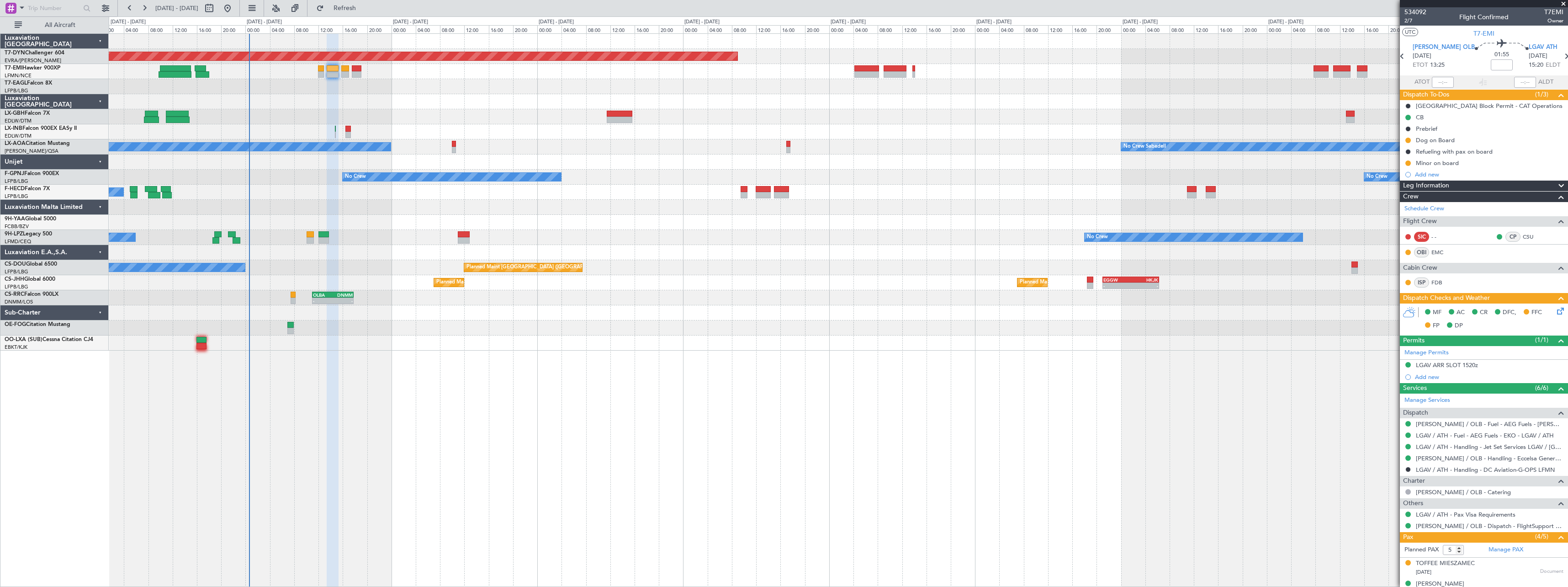
scroll to position [95, 0]
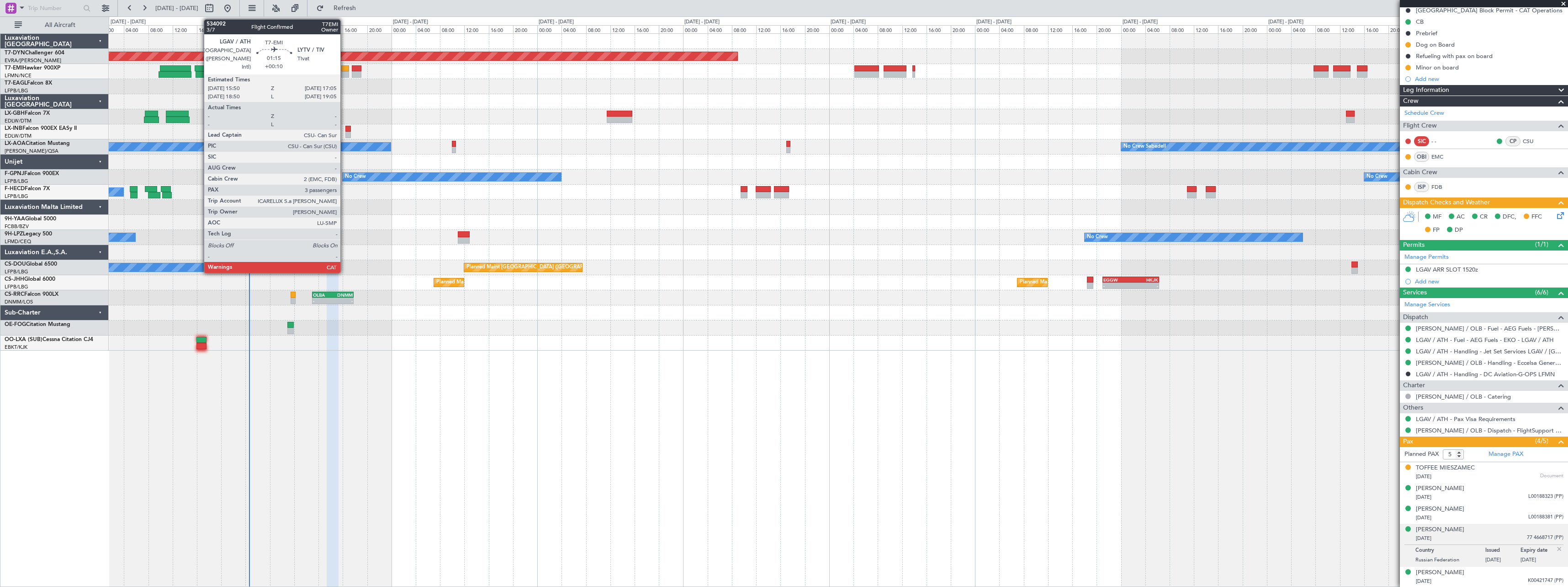
click at [344, 67] on div at bounding box center [345, 68] width 8 height 7
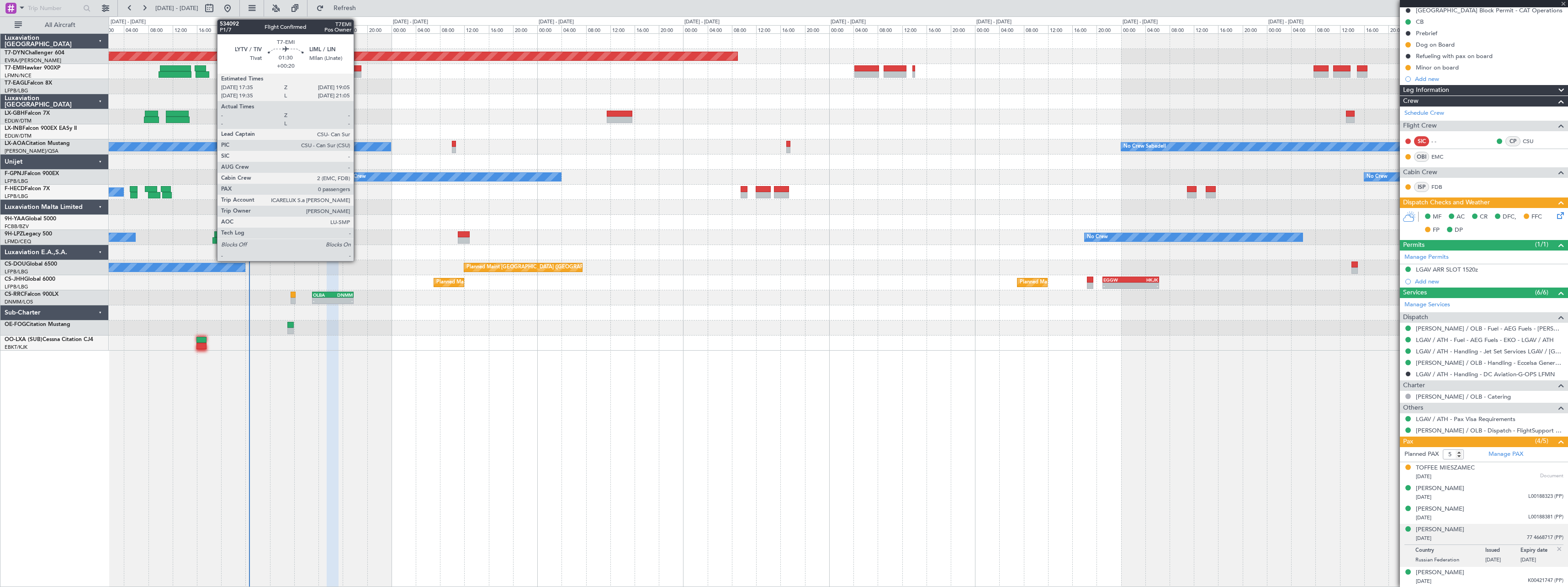
type input "+00:10"
type input "3"
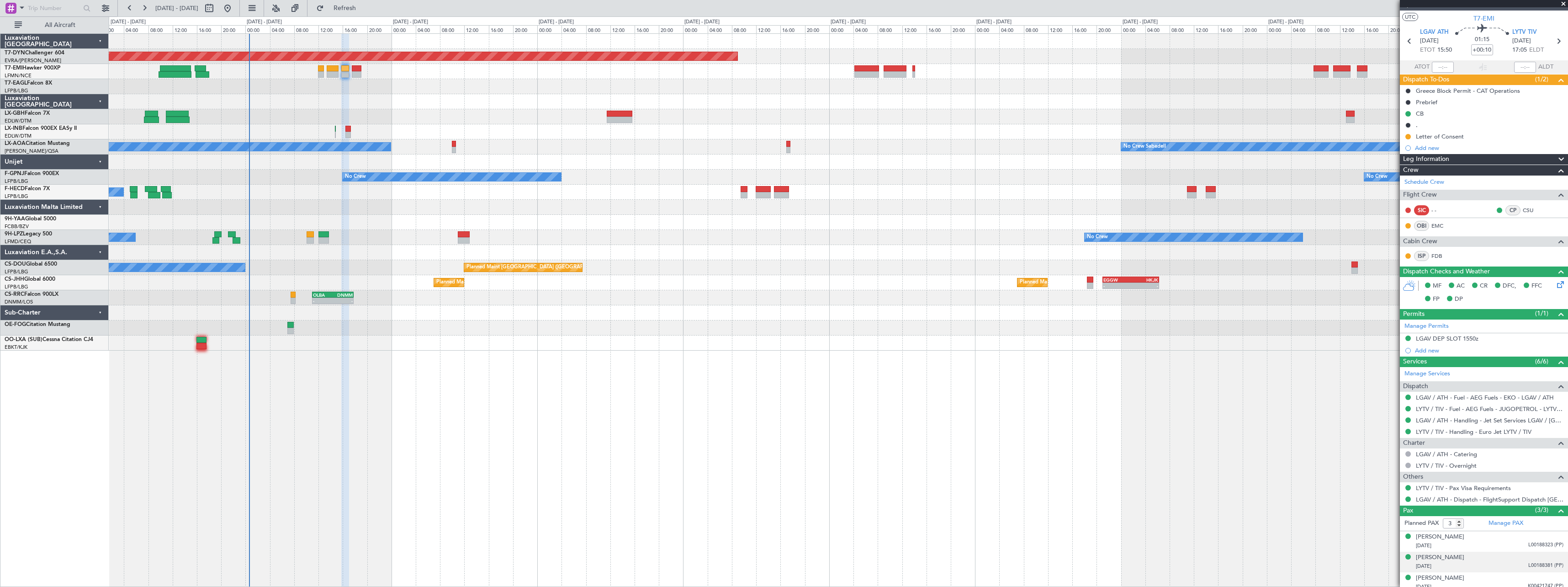
scroll to position [20, 0]
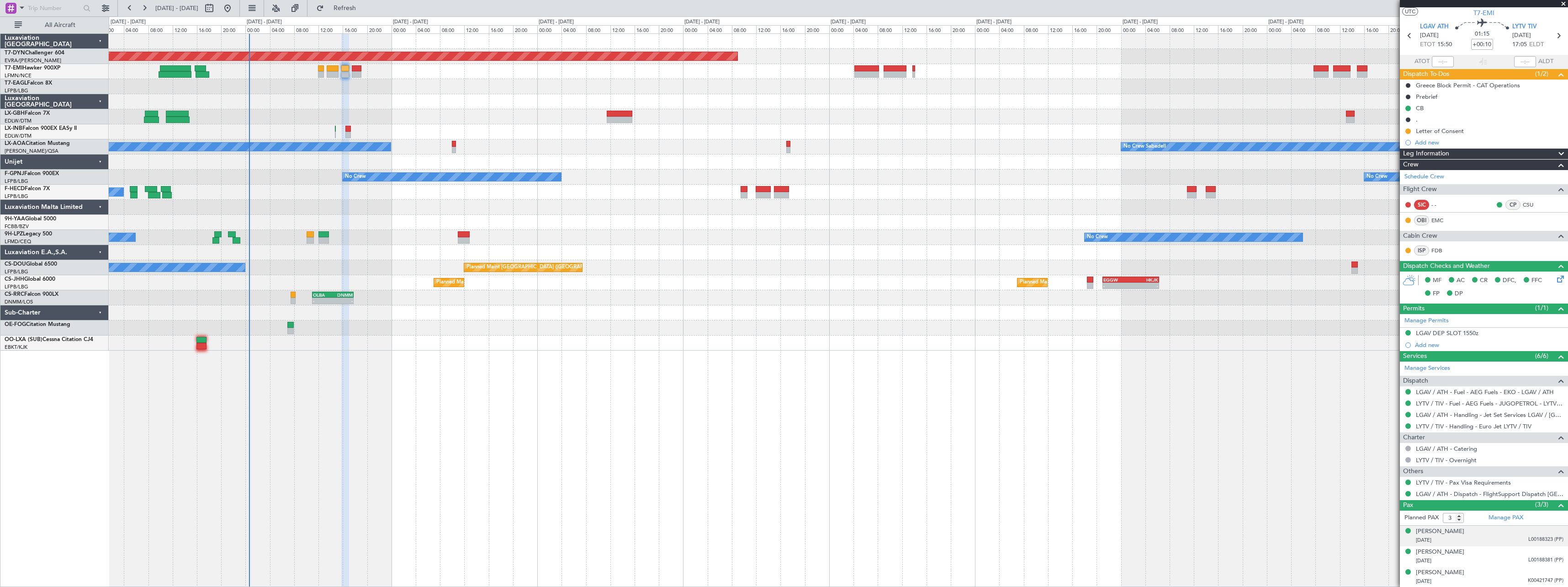
click at [1500, 533] on div "[PERSON_NAME] [DATE] L00188323 (PP)" at bounding box center [1489, 535] width 148 height 18
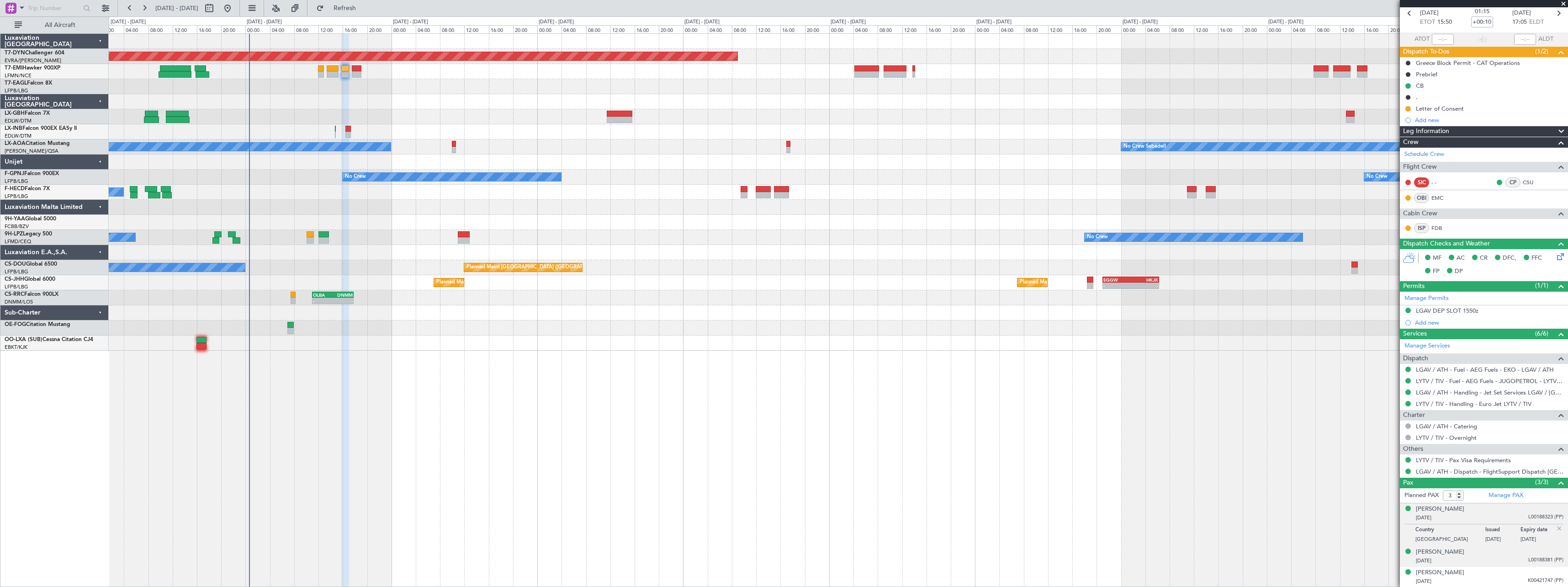
click at [1494, 555] on div "[PERSON_NAME] [DATE] L00188381 (PP)" at bounding box center [1489, 556] width 148 height 18
click at [1495, 576] on div "[PERSON_NAME] [DATE] K00421747 (PP)" at bounding box center [1489, 576] width 148 height 18
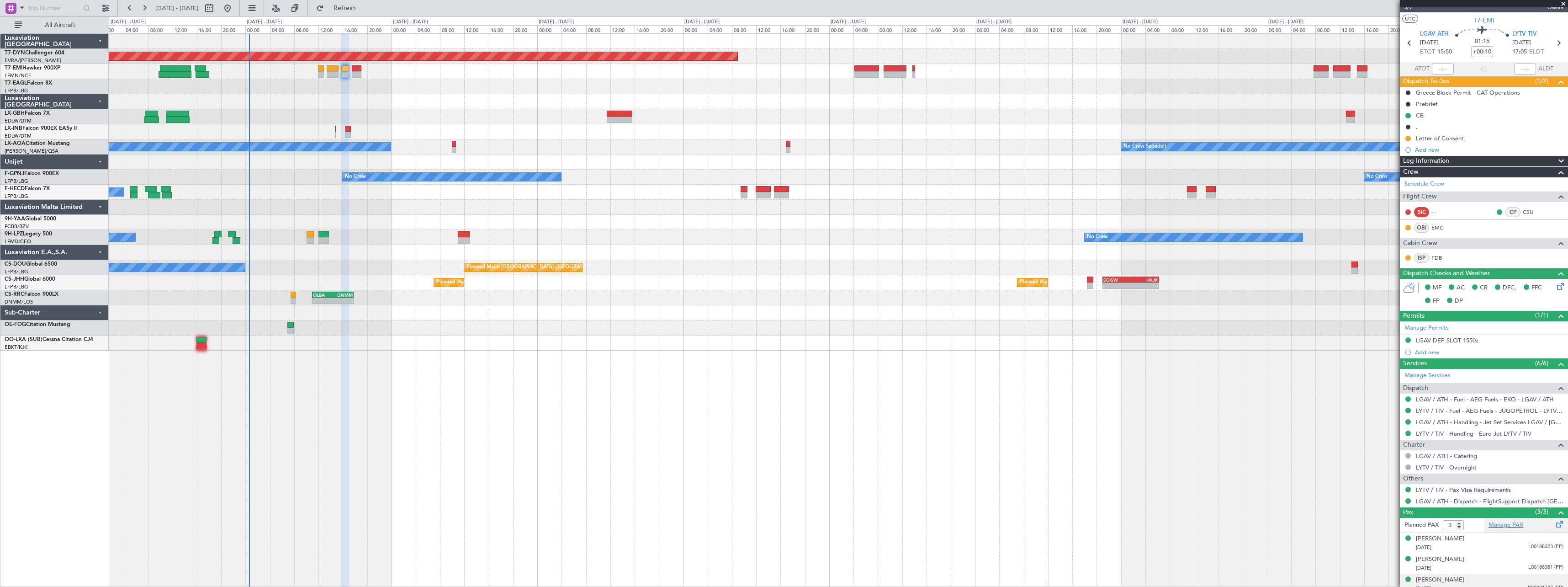
scroll to position [0, 0]
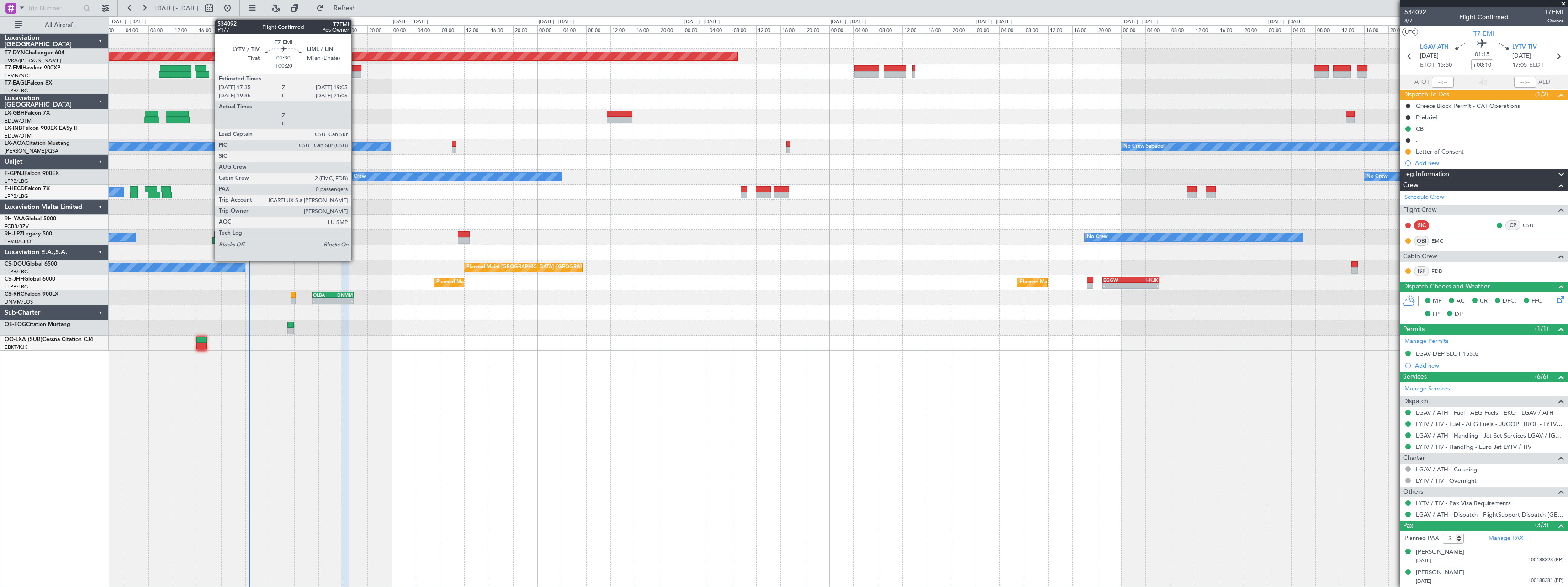
click at [356, 69] on div at bounding box center [356, 68] width 9 height 7
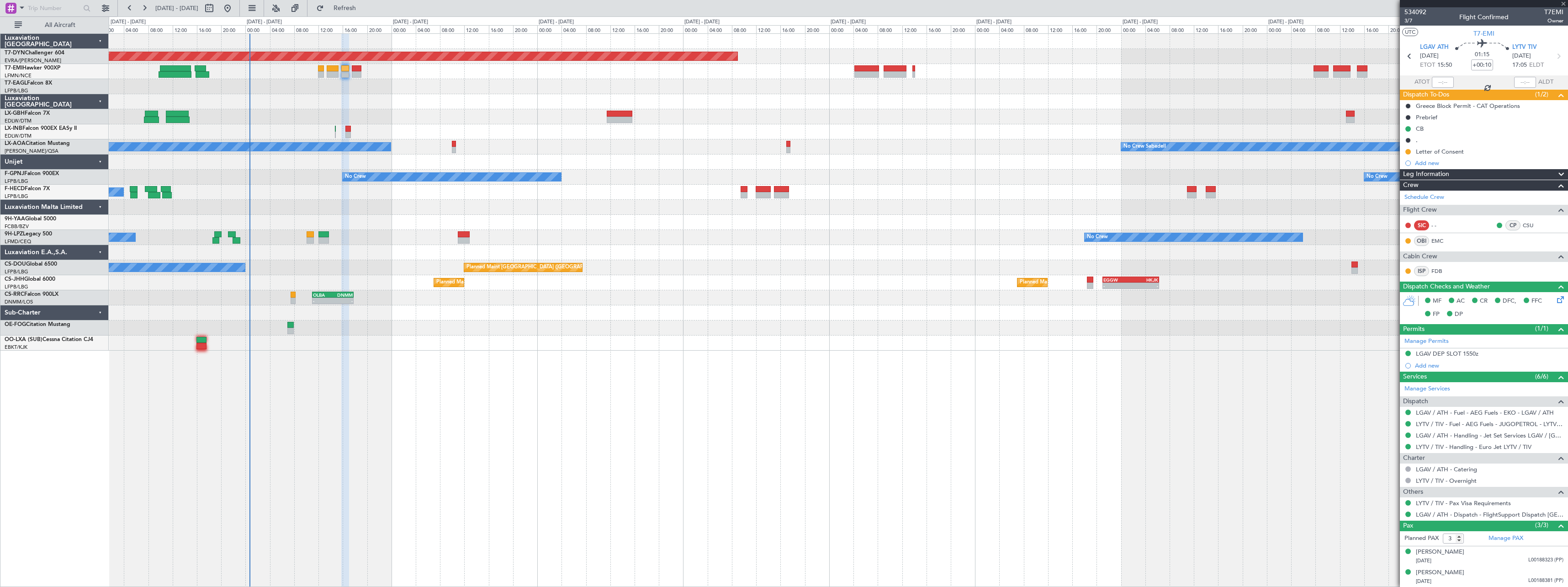
type input "+00:20"
type input "0"
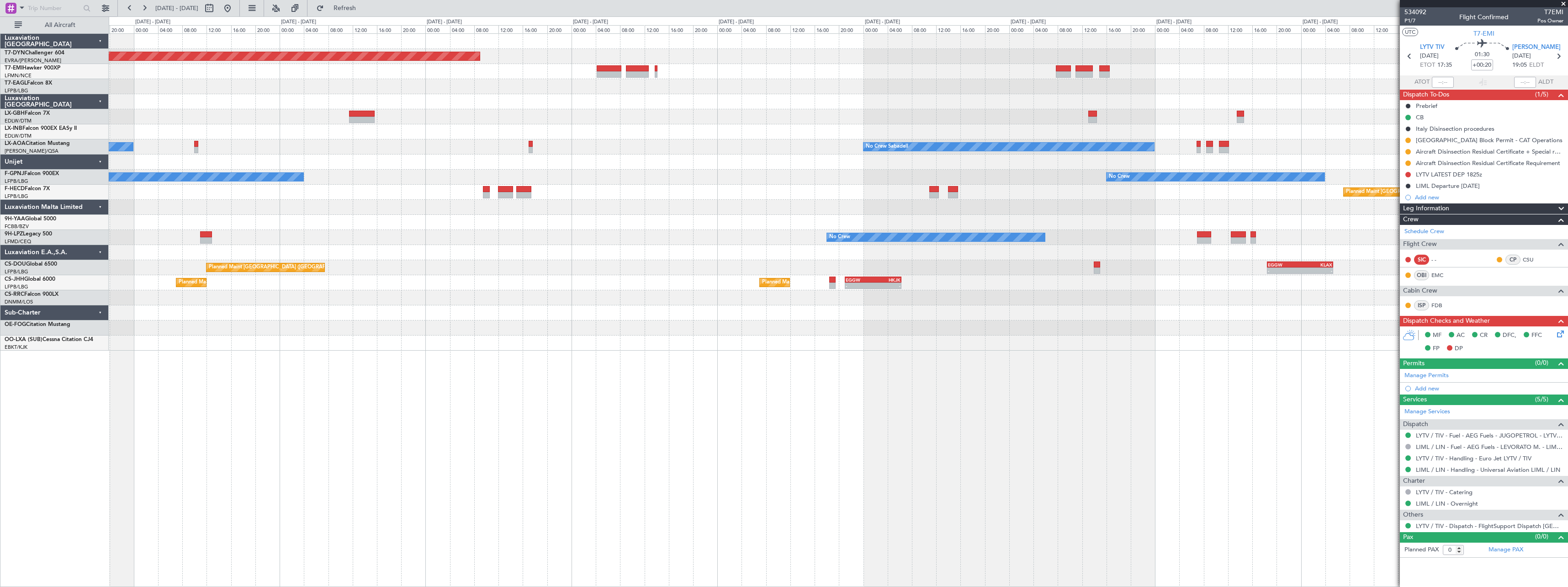
click at [654, 96] on div at bounding box center [838, 101] width 1459 height 15
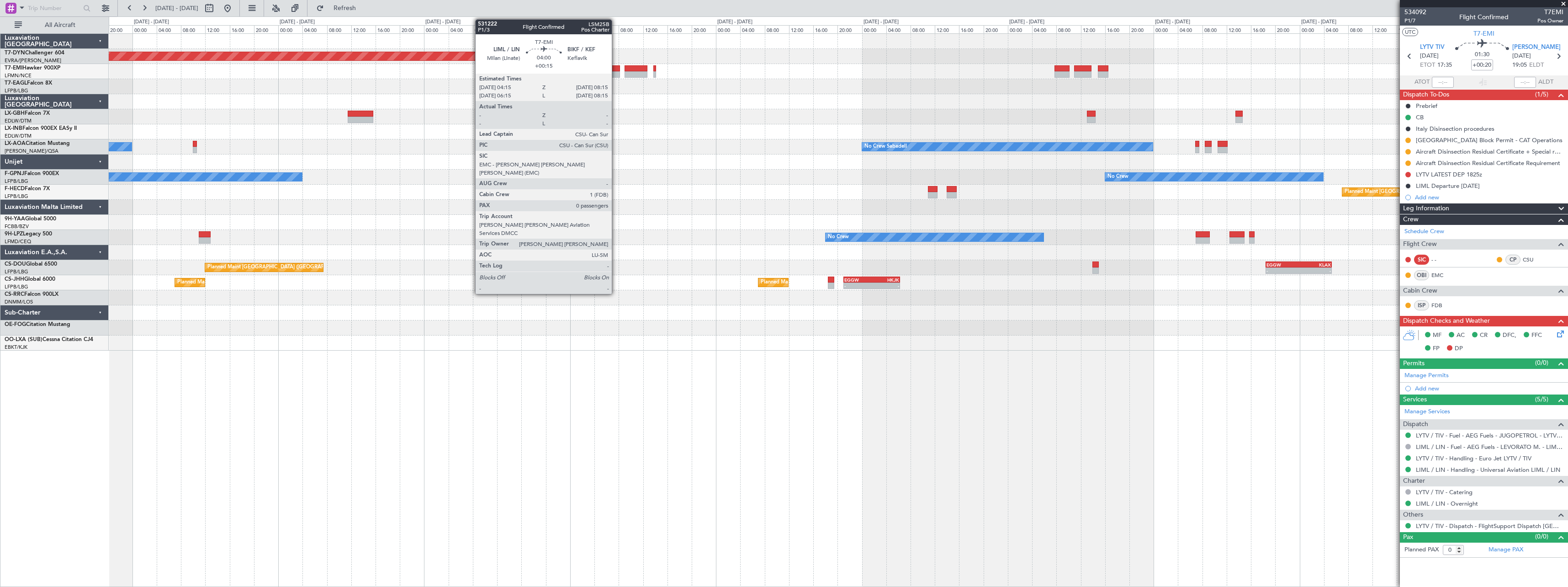
click at [616, 69] on div at bounding box center [608, 68] width 25 height 7
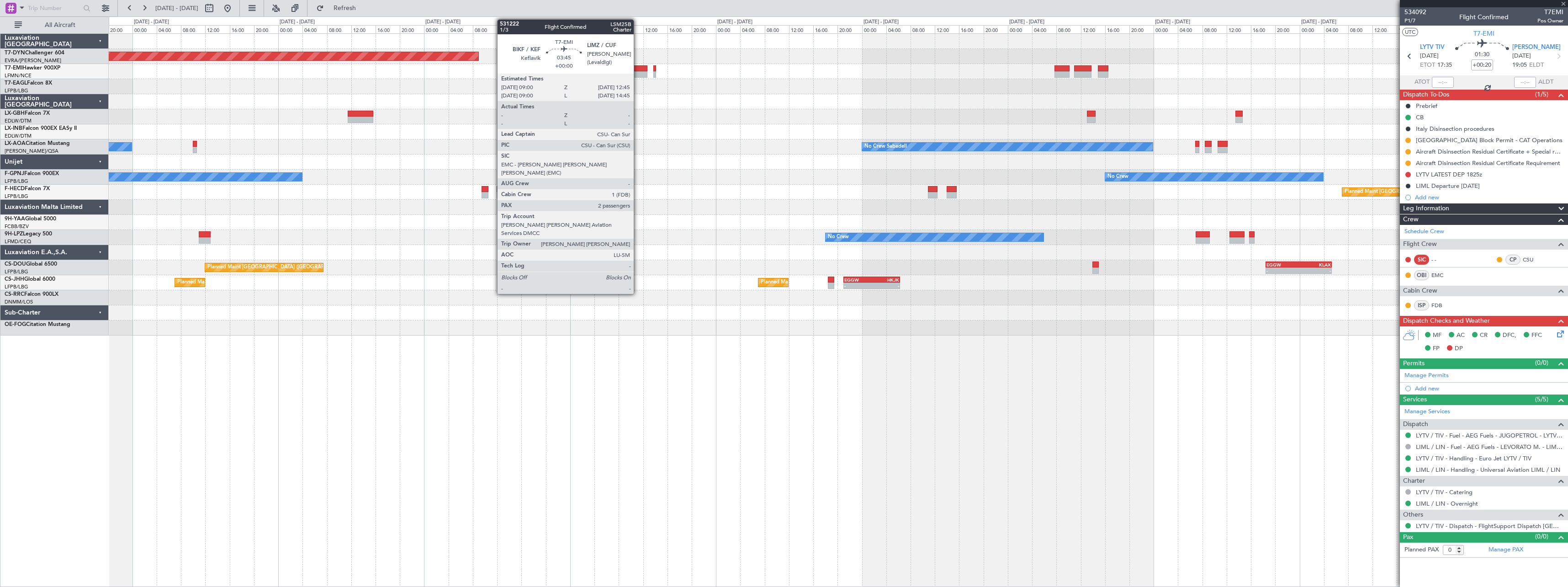
type input "+00:15"
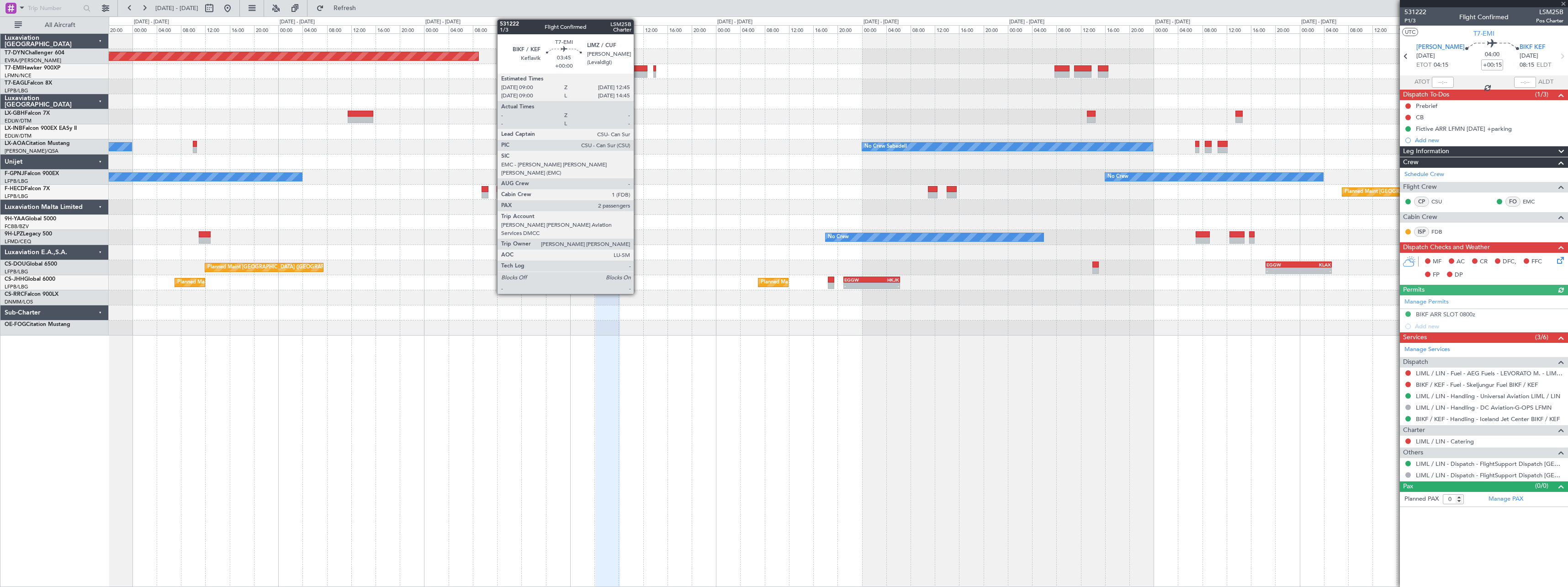
click at [637, 66] on div at bounding box center [635, 68] width 23 height 7
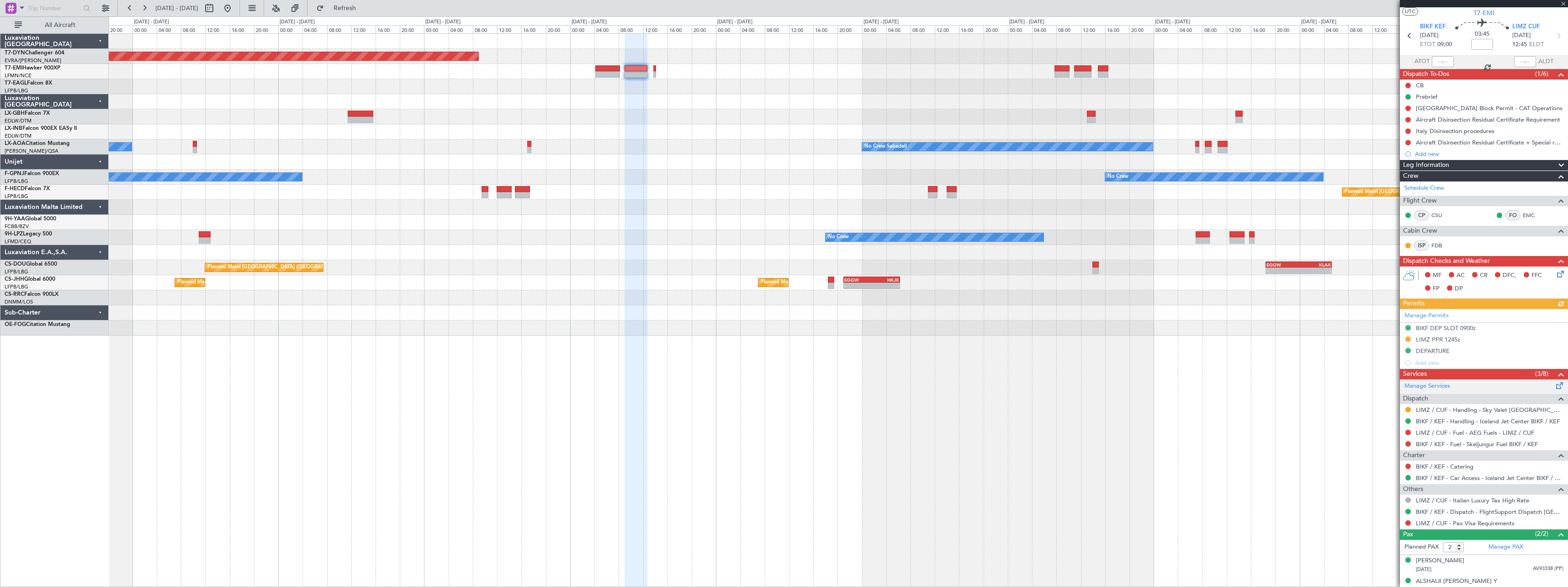
scroll to position [29, 0]
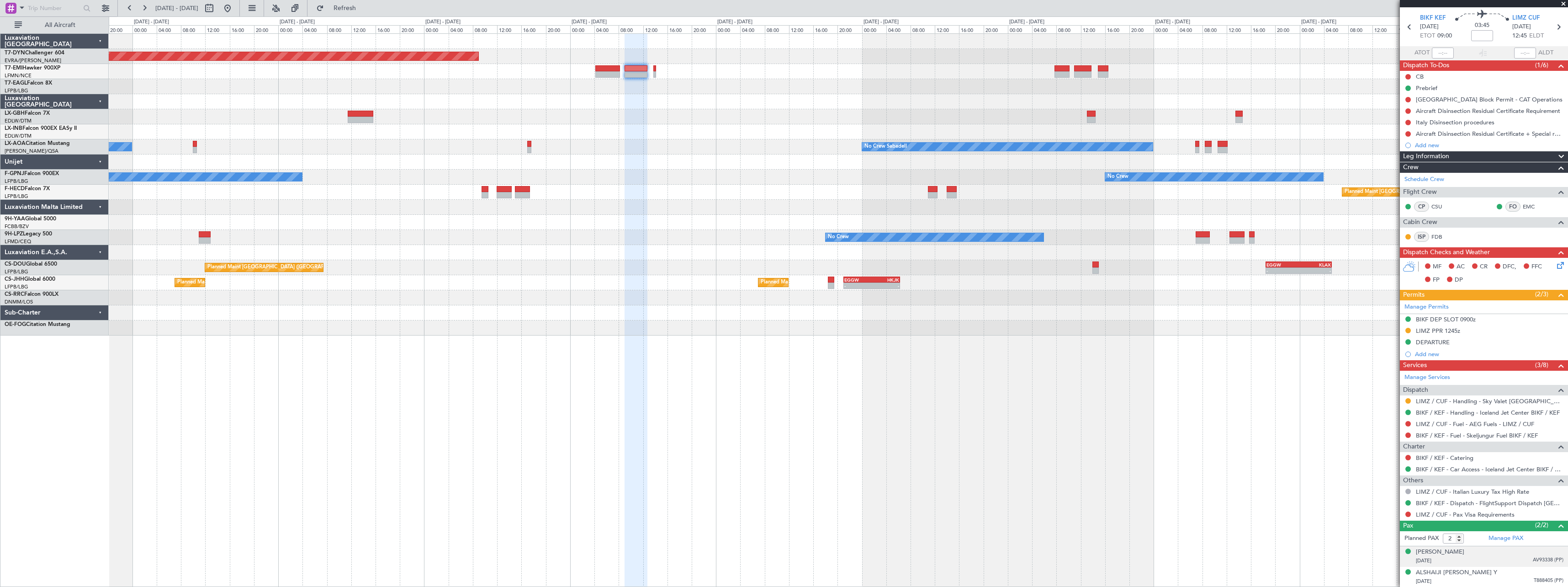
click at [1517, 552] on div "[PERSON_NAME] F [DATE] AV93338 (PP)" at bounding box center [1489, 556] width 148 height 18
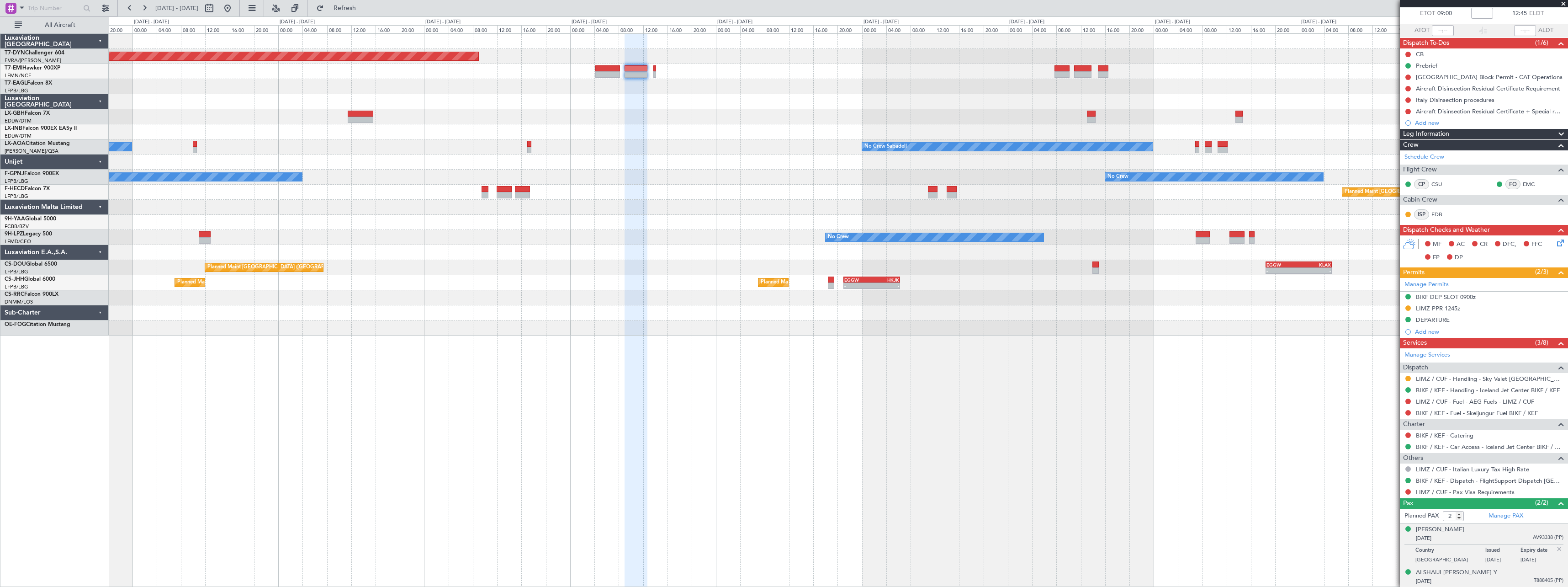
click at [1508, 575] on div "[PERSON_NAME] Y [DATE] T888405 (PP)" at bounding box center [1489, 576] width 148 height 18
click at [1517, 533] on div "[PERSON_NAME] F [DATE] AV93338 (PP)" at bounding box center [1489, 534] width 148 height 18
click at [1504, 575] on div "[PERSON_NAME] Y [DATE] T888405 (PP)" at bounding box center [1489, 576] width 148 height 18
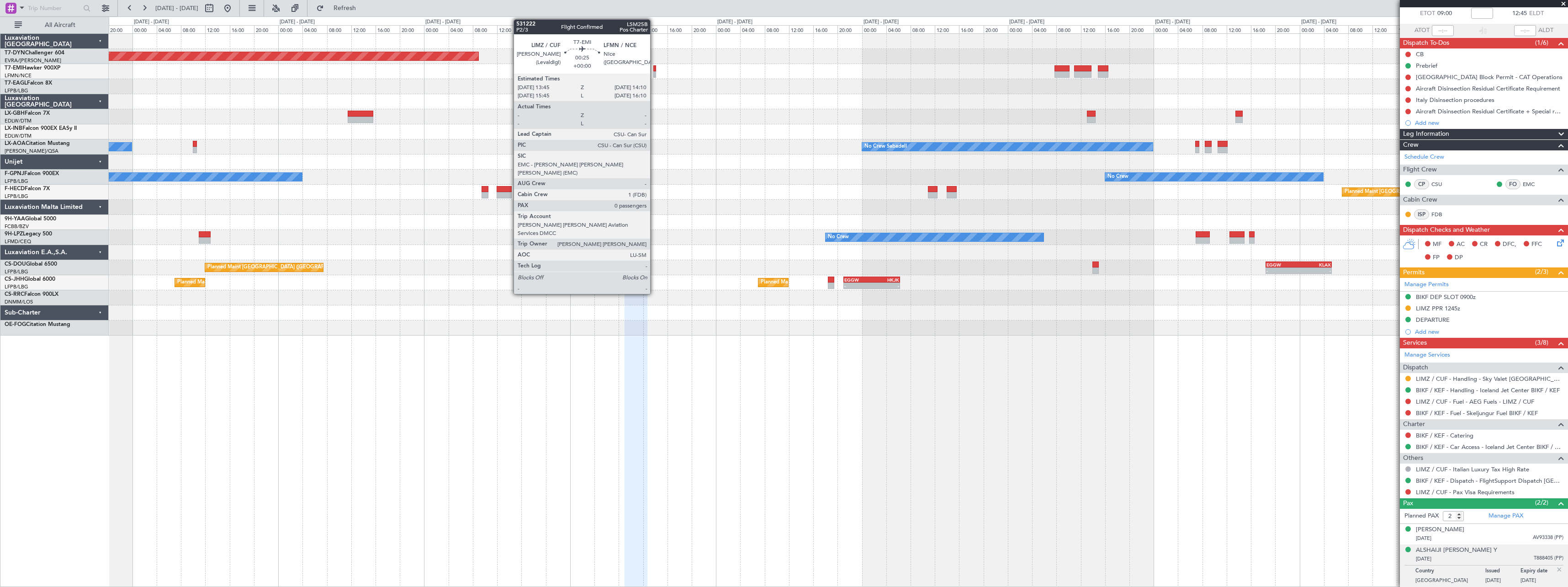
click at [654, 71] on div at bounding box center [655, 74] width 3 height 7
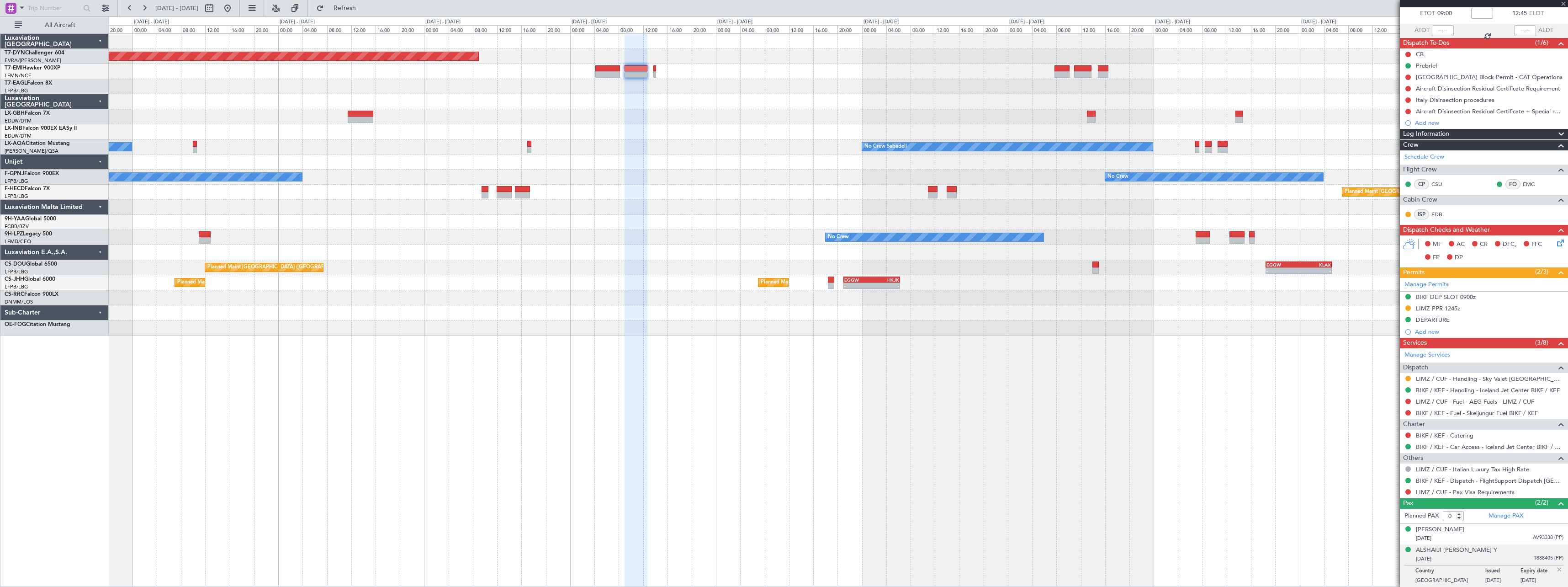
scroll to position [0, 0]
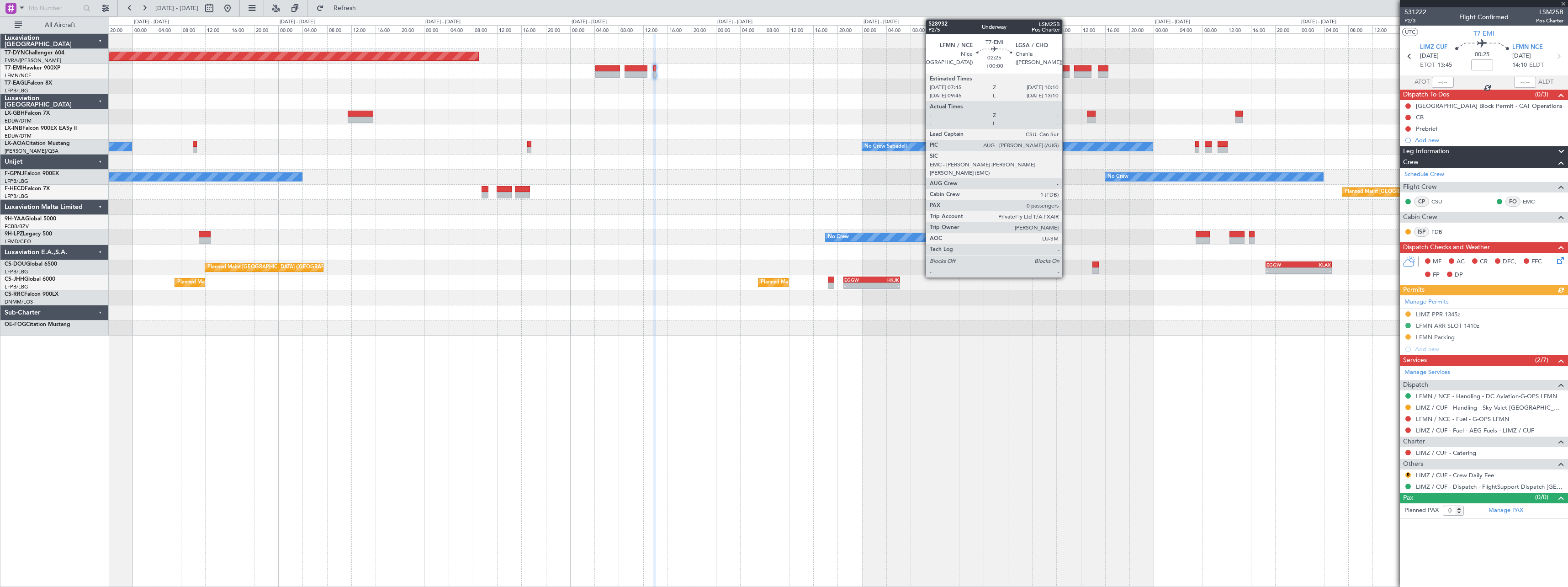
click at [1066, 72] on div at bounding box center [1061, 74] width 15 height 7
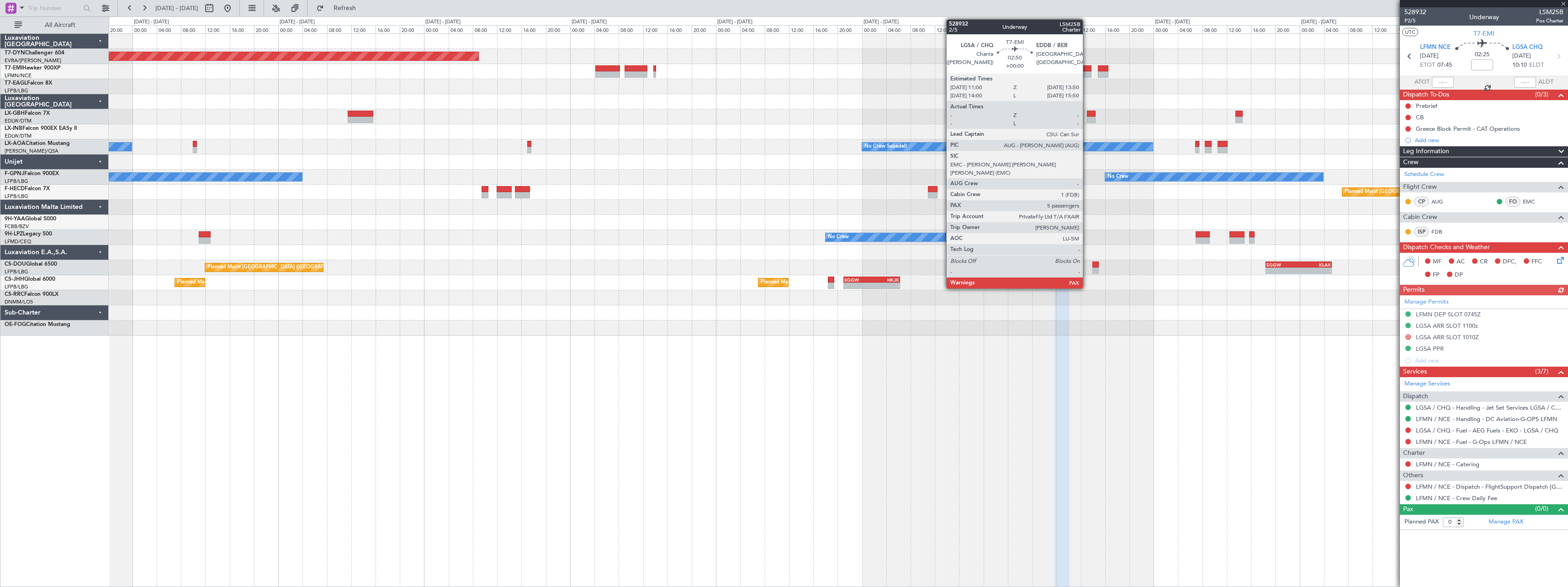
click at [1087, 65] on div at bounding box center [1082, 68] width 17 height 7
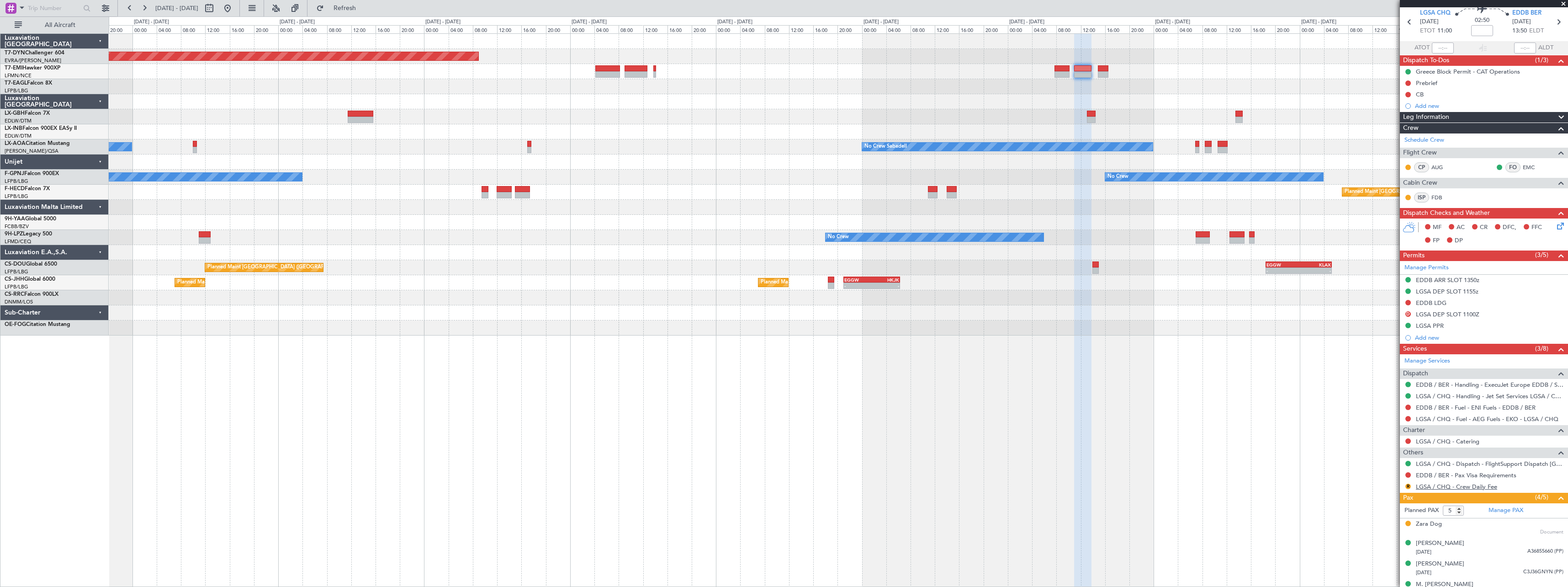
scroll to position [66, 0]
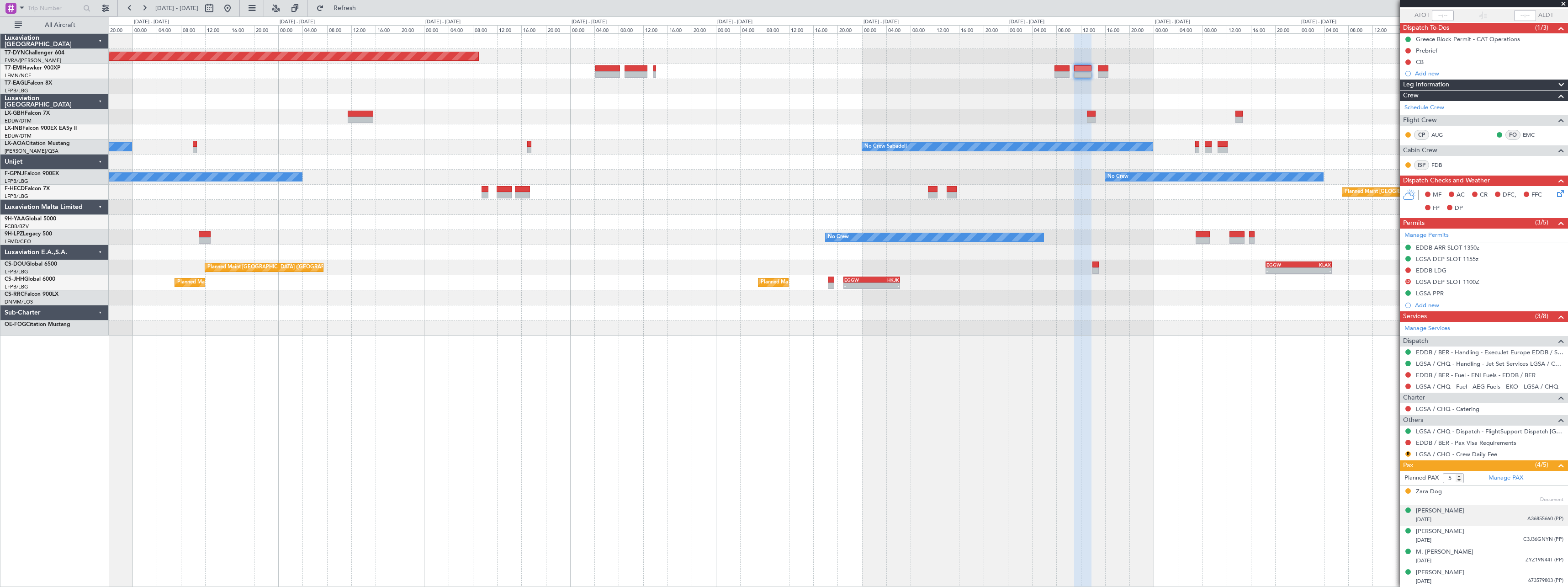
click at [1496, 513] on div "[PERSON_NAME] [DATE] A36855660 (PP)" at bounding box center [1489, 515] width 148 height 18
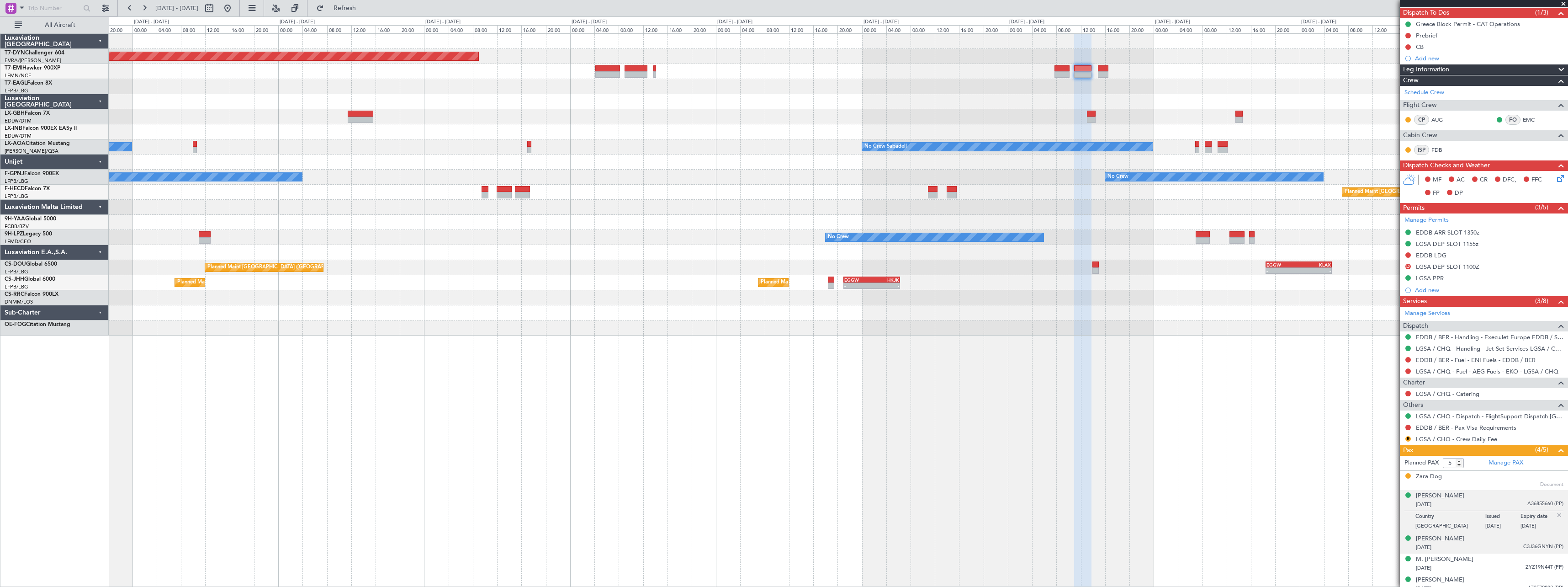
scroll to position [89, 0]
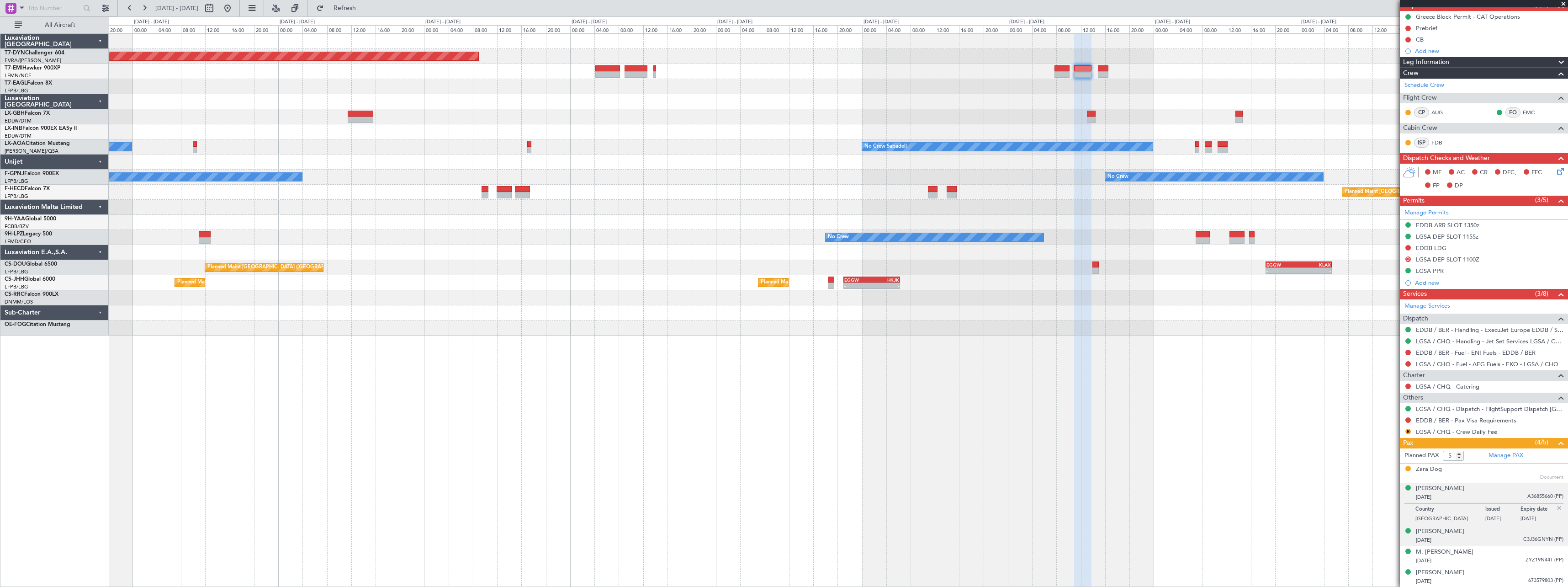
click at [1496, 531] on div "Dima Koushha [DATE] C3J36GNYN (PP)" at bounding box center [1489, 535] width 148 height 18
click at [1492, 553] on div "M. [PERSON_NAME] [DATE] ZYZ19N44T (PP)" at bounding box center [1489, 556] width 148 height 18
click at [1483, 575] on div "[PERSON_NAME] [DATE] 673579803 (PP)" at bounding box center [1489, 576] width 148 height 18
click at [1485, 492] on div "[DATE] A36855660 (PP)" at bounding box center [1489, 497] width 148 height 9
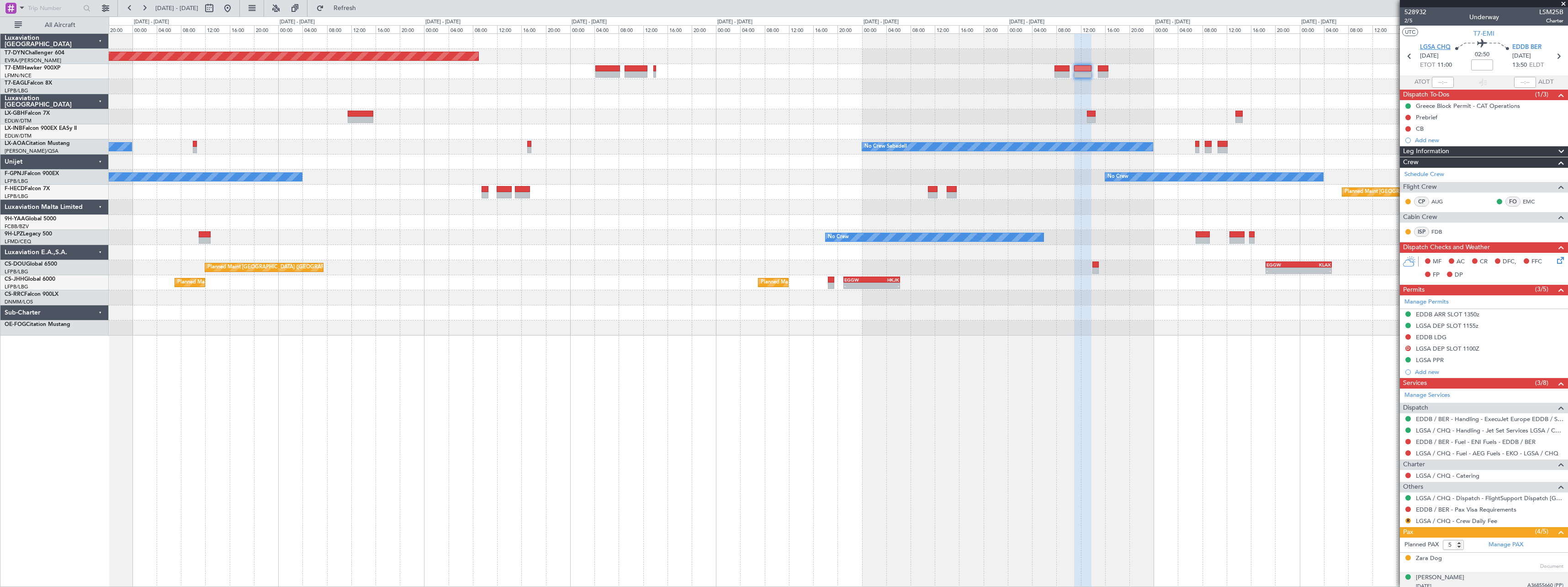
click at [1438, 44] on span "LGSA CHQ" at bounding box center [1435, 47] width 31 height 9
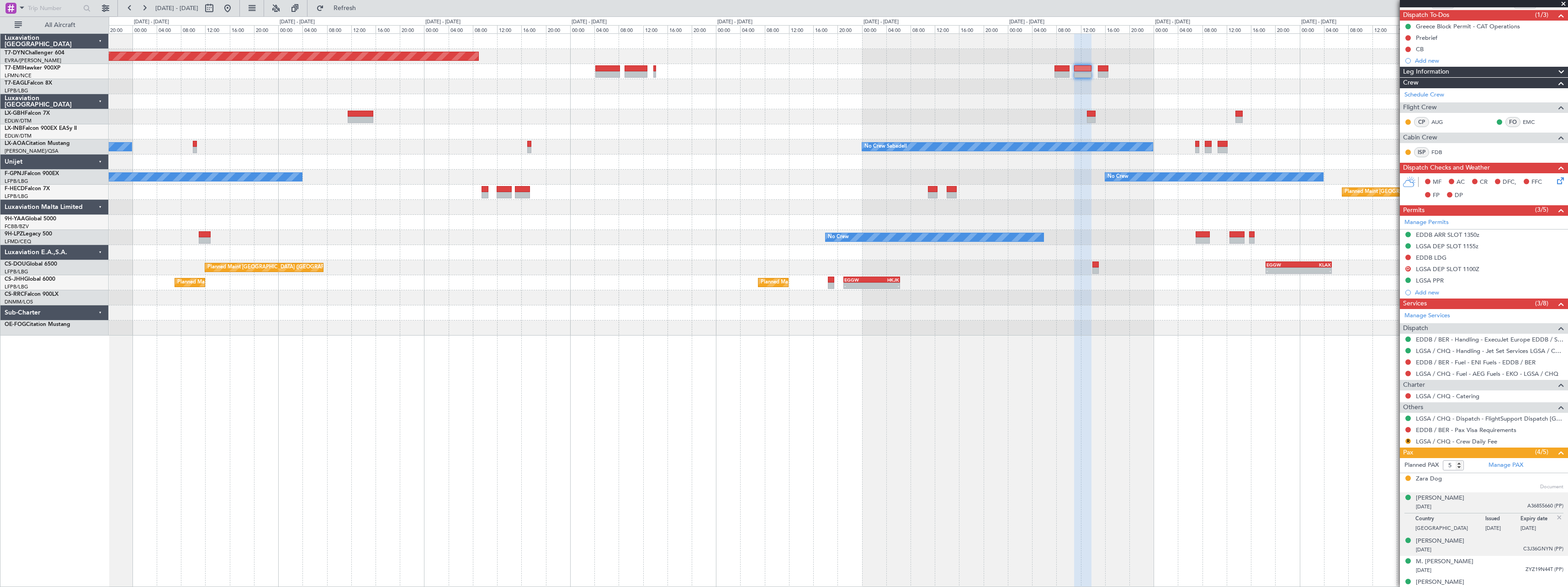
scroll to position [89, 0]
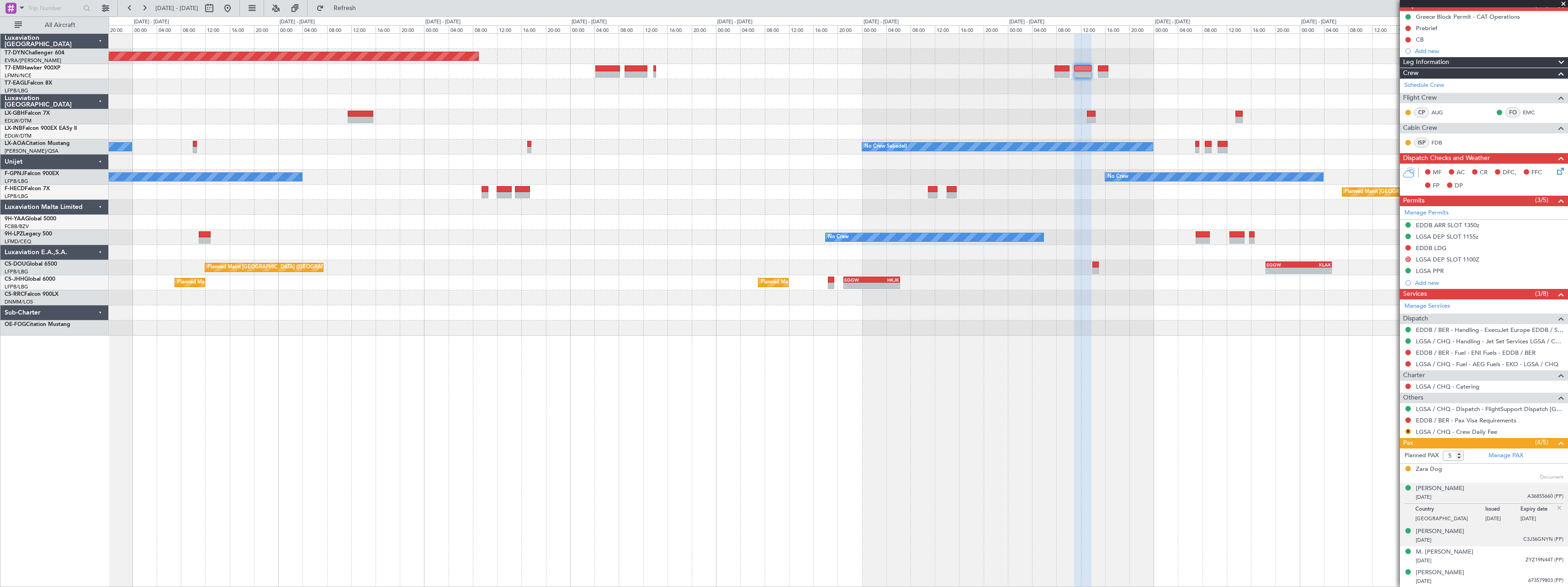
click at [1475, 541] on div "[DATE] C3J36GNYN (PP)" at bounding box center [1489, 540] width 148 height 9
click at [1503, 564] on div "[DATE] ZYZ19N44T (PP)" at bounding box center [1489, 561] width 148 height 9
click at [1478, 573] on div "[PERSON_NAME] [DATE] 673579803 (PP)" at bounding box center [1489, 576] width 148 height 18
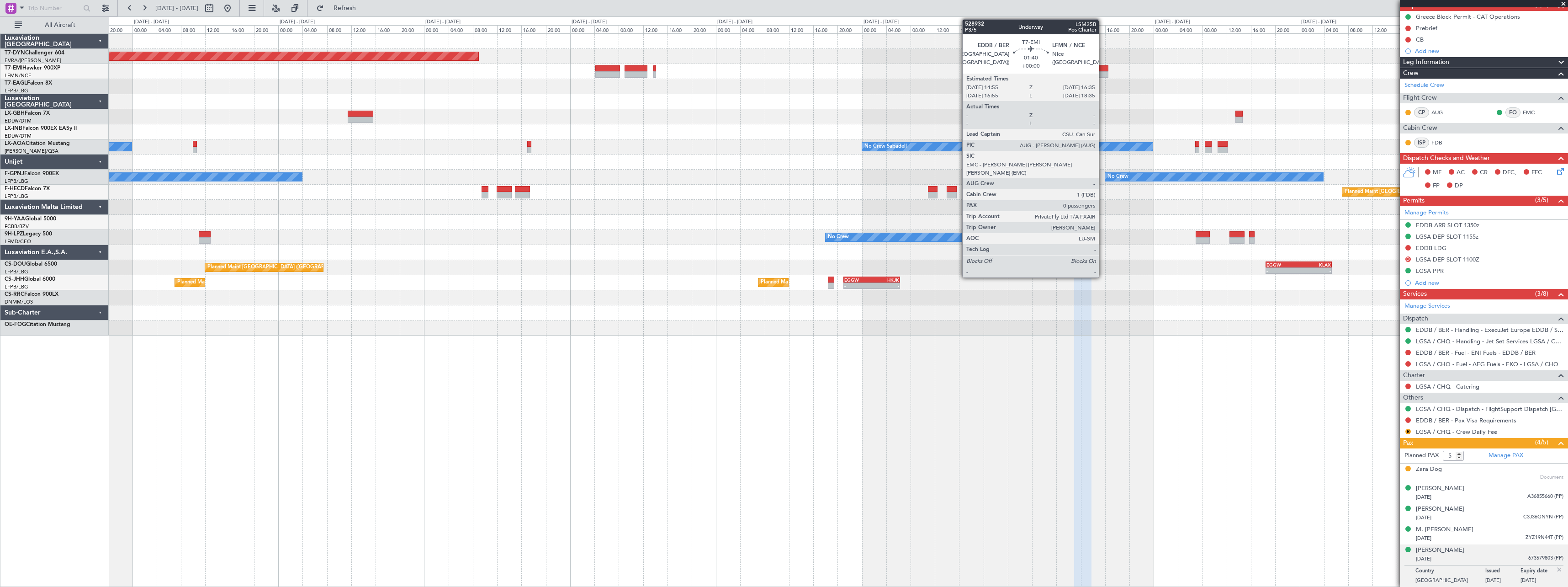
click at [1103, 68] on div at bounding box center [1103, 68] width 11 height 7
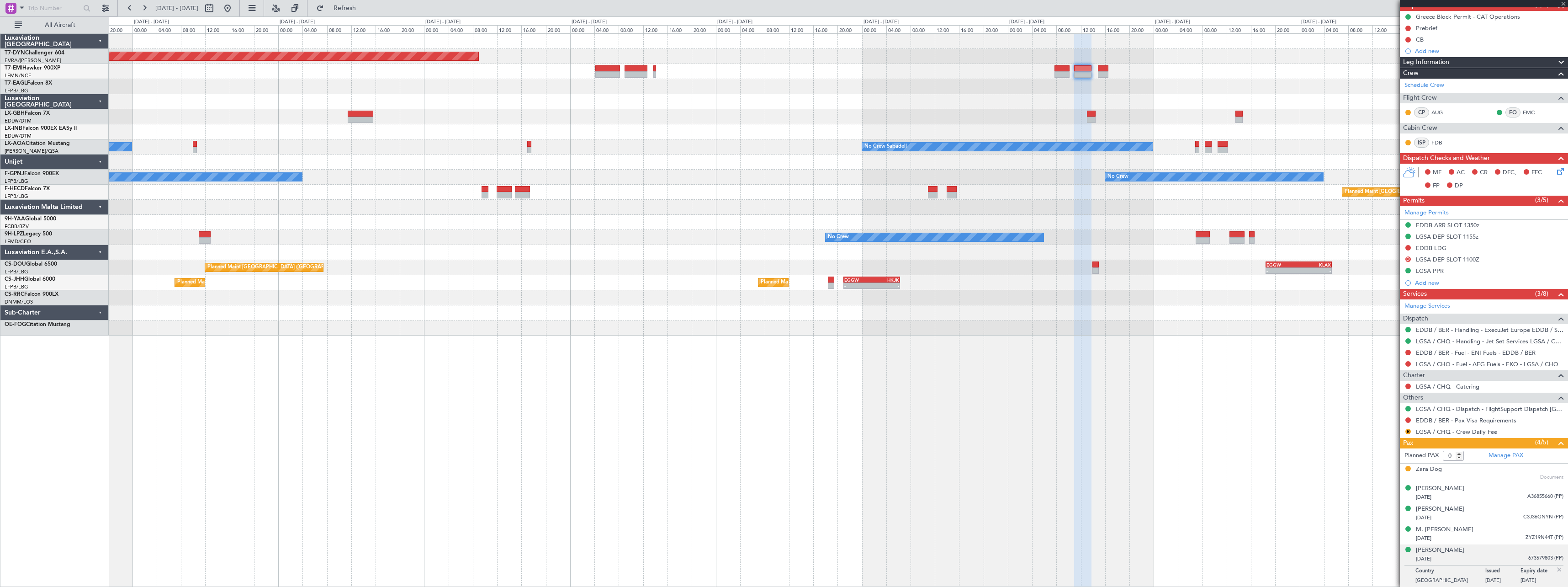
scroll to position [0, 0]
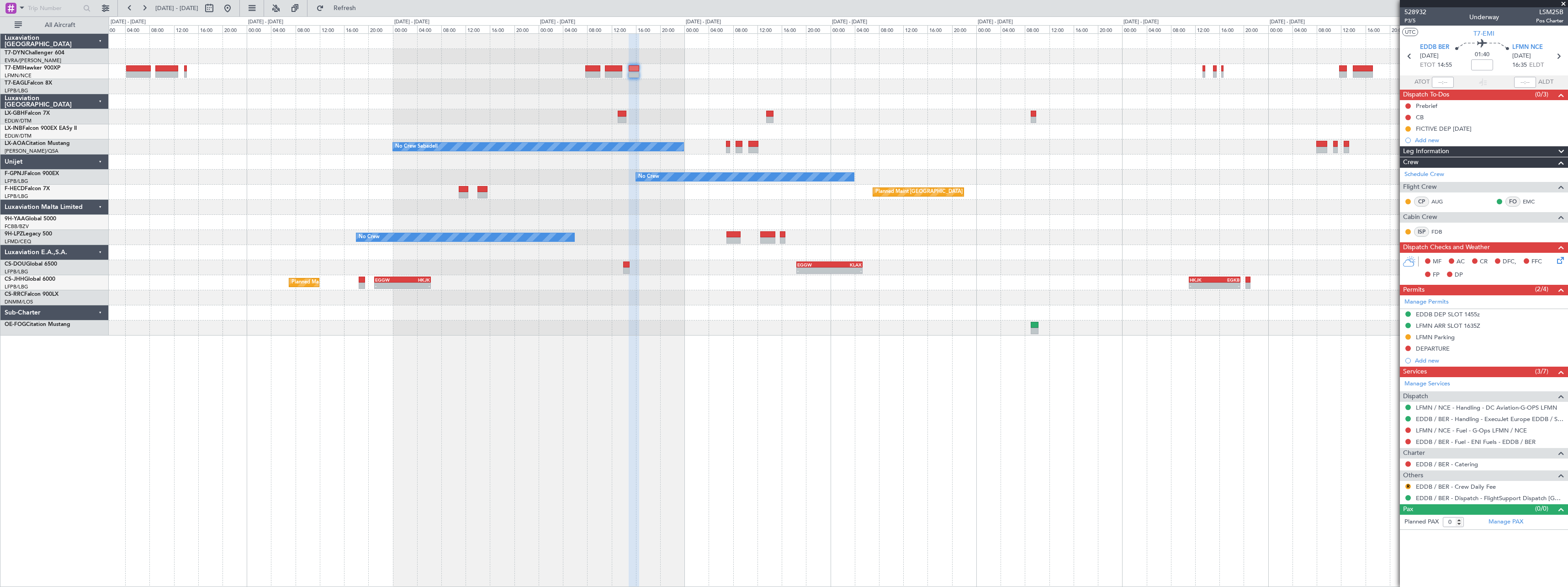
click at [615, 103] on div "Planned Maint [GEOGRAPHIC_DATA]-[GEOGRAPHIC_DATA] Planned Maint Geneva ([GEOGRA…" at bounding box center [838, 184] width 1459 height 302
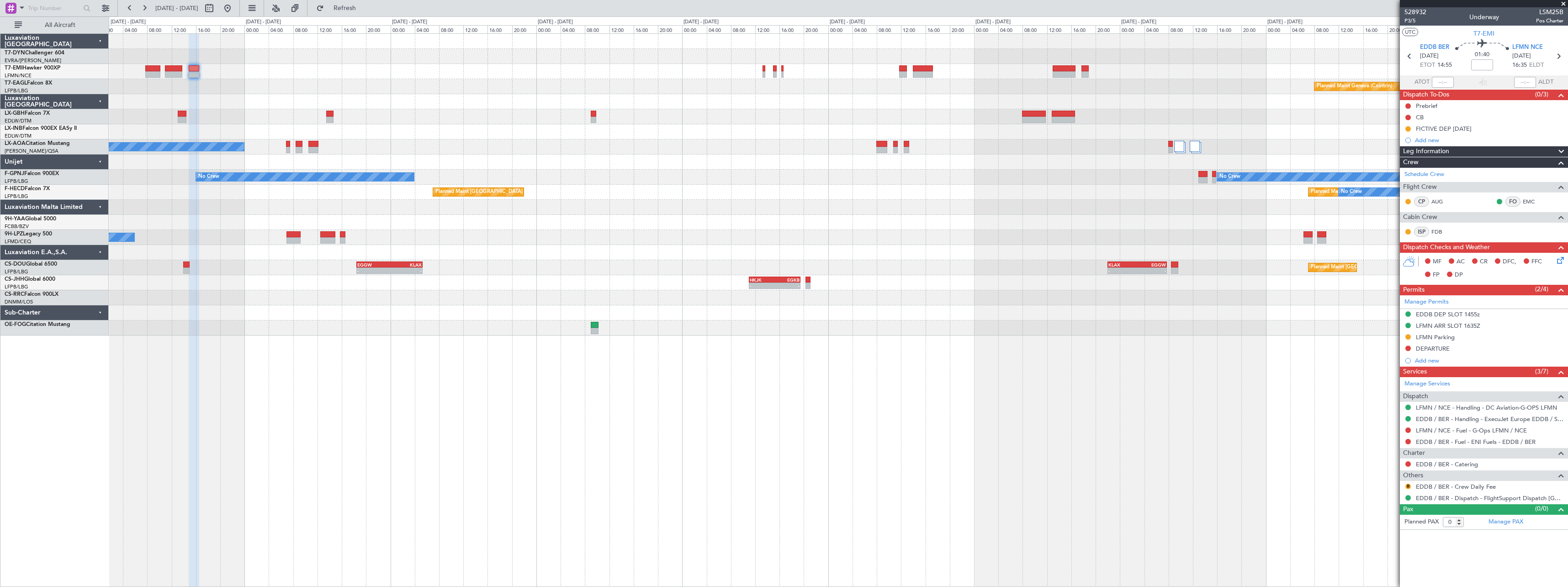
click at [725, 95] on div "Planned Maint Geneva (Cointrin) No Crew Sabadell No Crew No Crew Planned Maint …" at bounding box center [838, 184] width 1459 height 302
click at [764, 61] on div at bounding box center [838, 56] width 1459 height 15
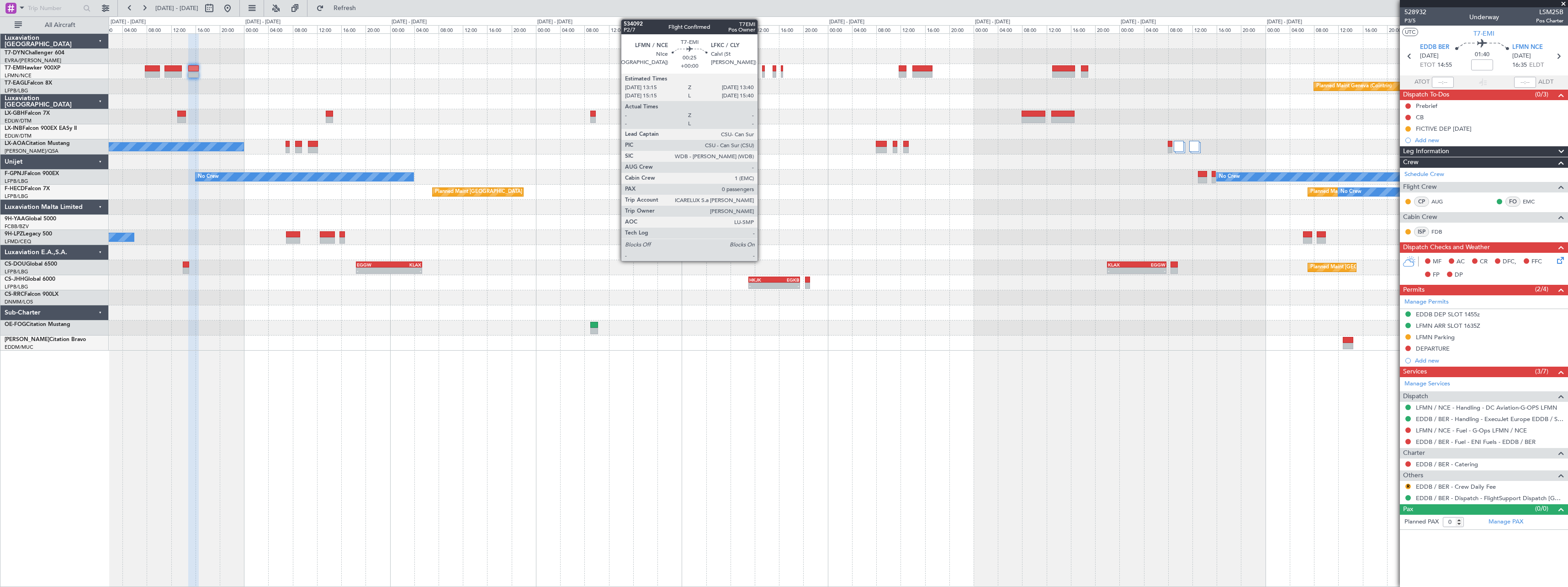
click at [762, 67] on div at bounding box center [763, 68] width 3 height 7
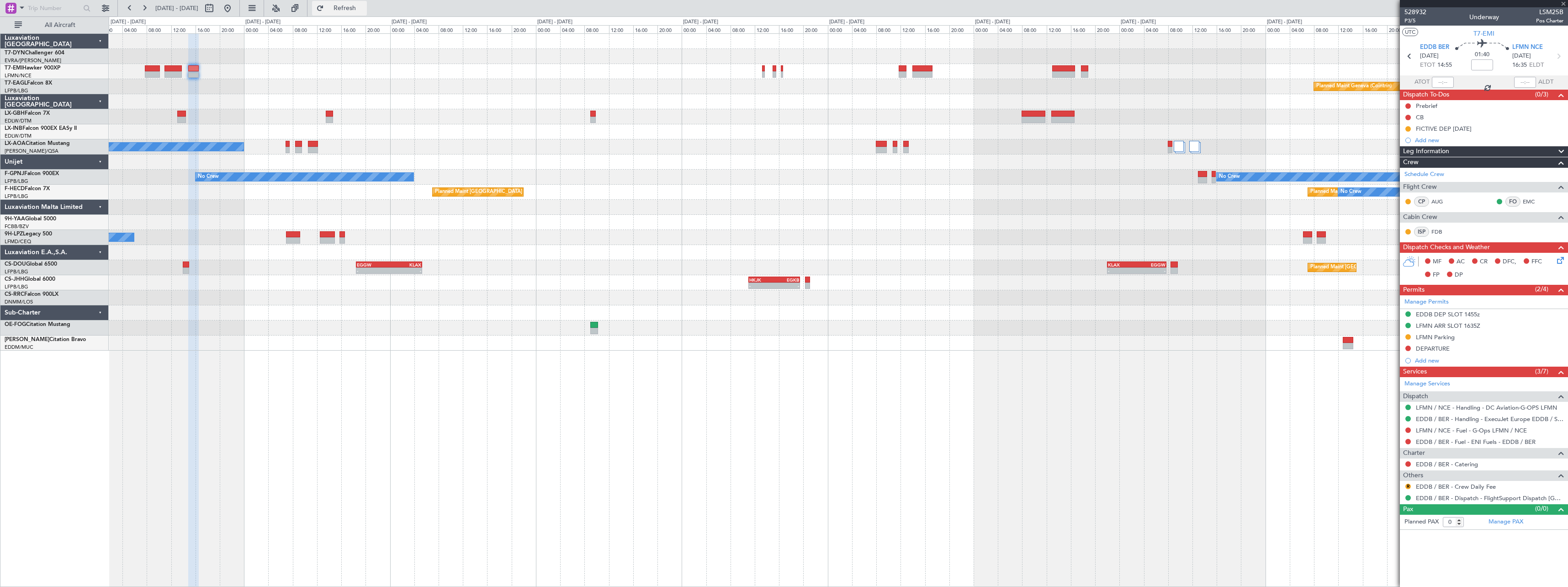
click at [364, 5] on span "Refresh" at bounding box center [345, 9] width 38 height 7
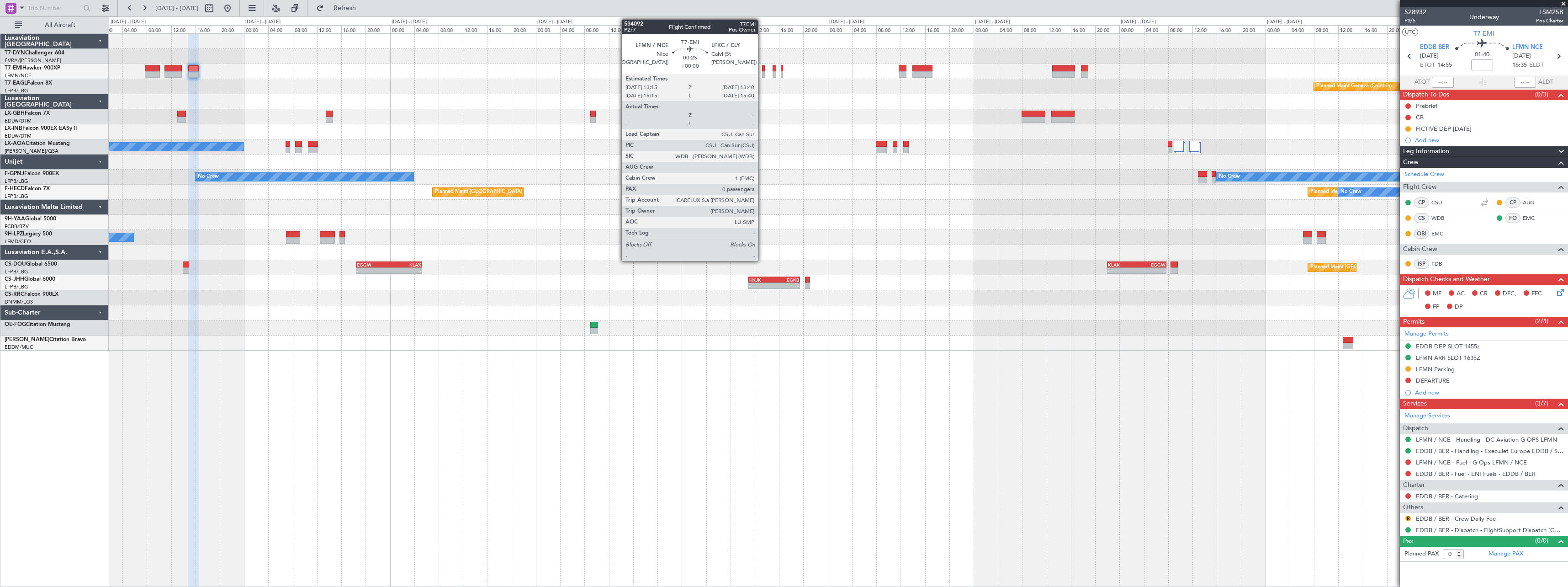
click at [762, 68] on div at bounding box center [763, 68] width 3 height 7
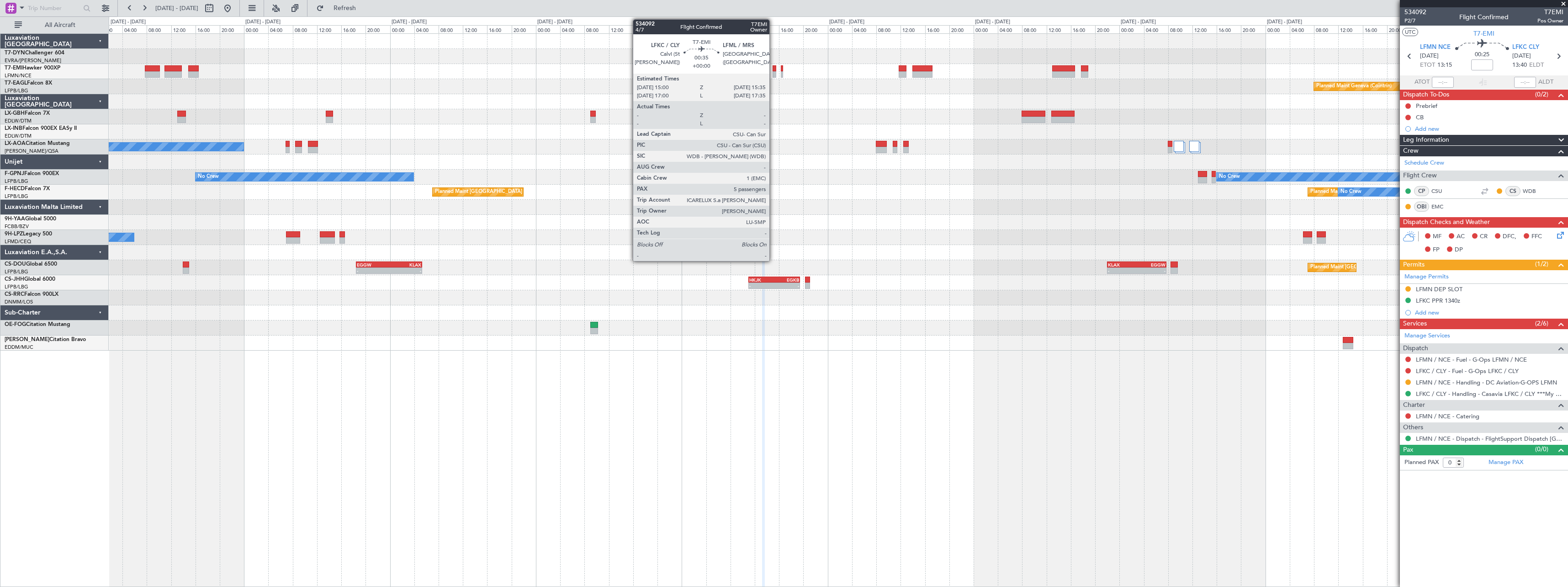
click at [773, 70] on div at bounding box center [774, 68] width 4 height 7
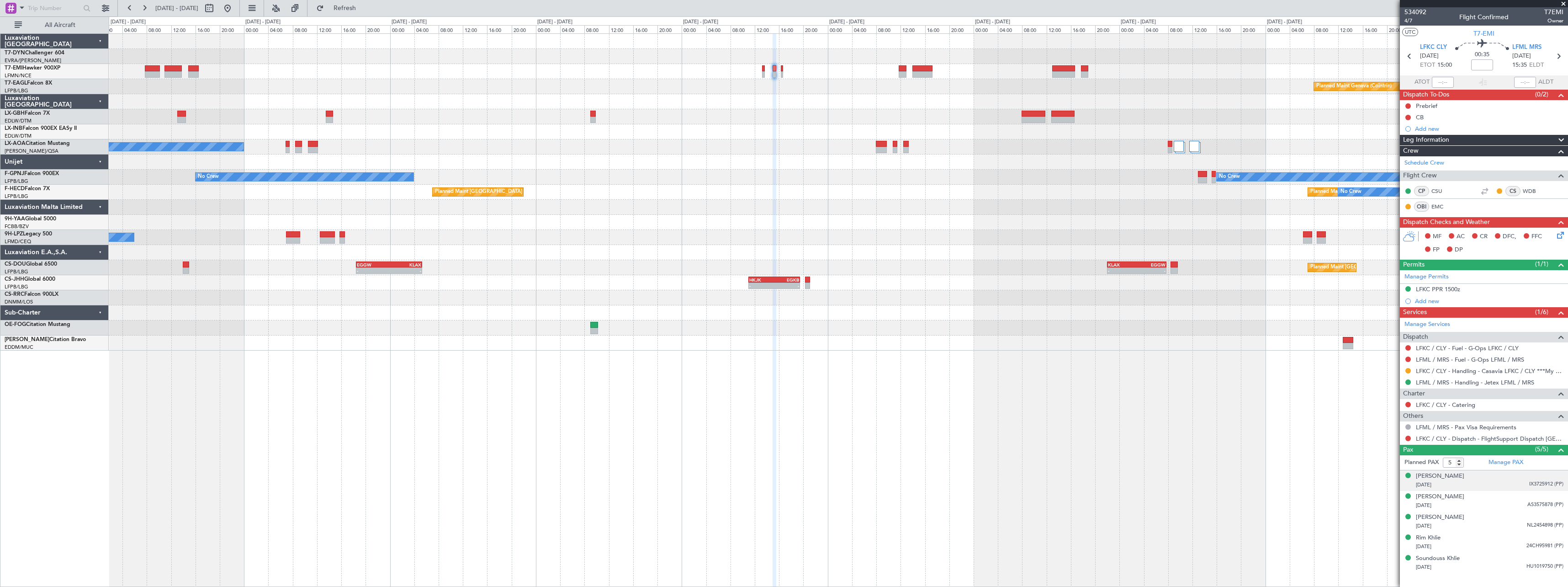
click at [1471, 484] on div "[DATE] IX3725912 (PP)" at bounding box center [1489, 485] width 148 height 9
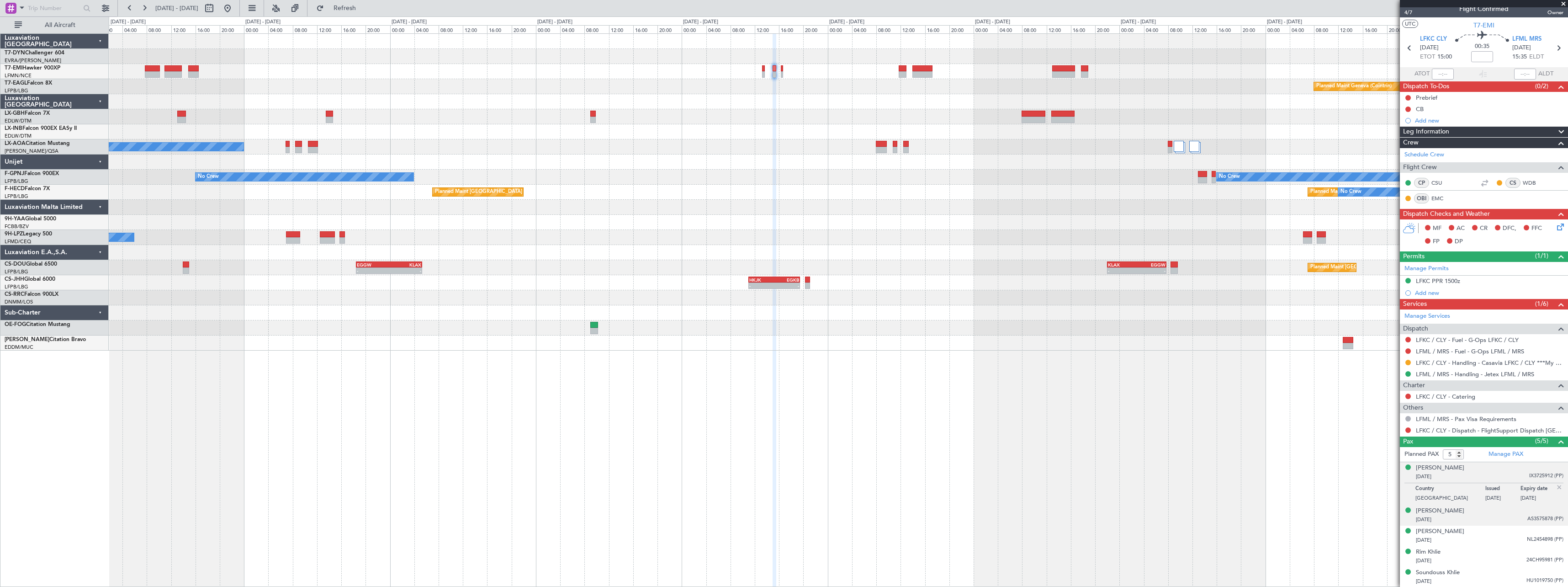
click at [1490, 519] on div "[DATE] AS3575878 (PP)" at bounding box center [1489, 519] width 148 height 9
click at [1483, 540] on div "[DATE] NL2454898 (PP)" at bounding box center [1489, 540] width 148 height 9
click at [1482, 557] on div "[DATE] 24CH95981 (PP)" at bounding box center [1489, 561] width 148 height 9
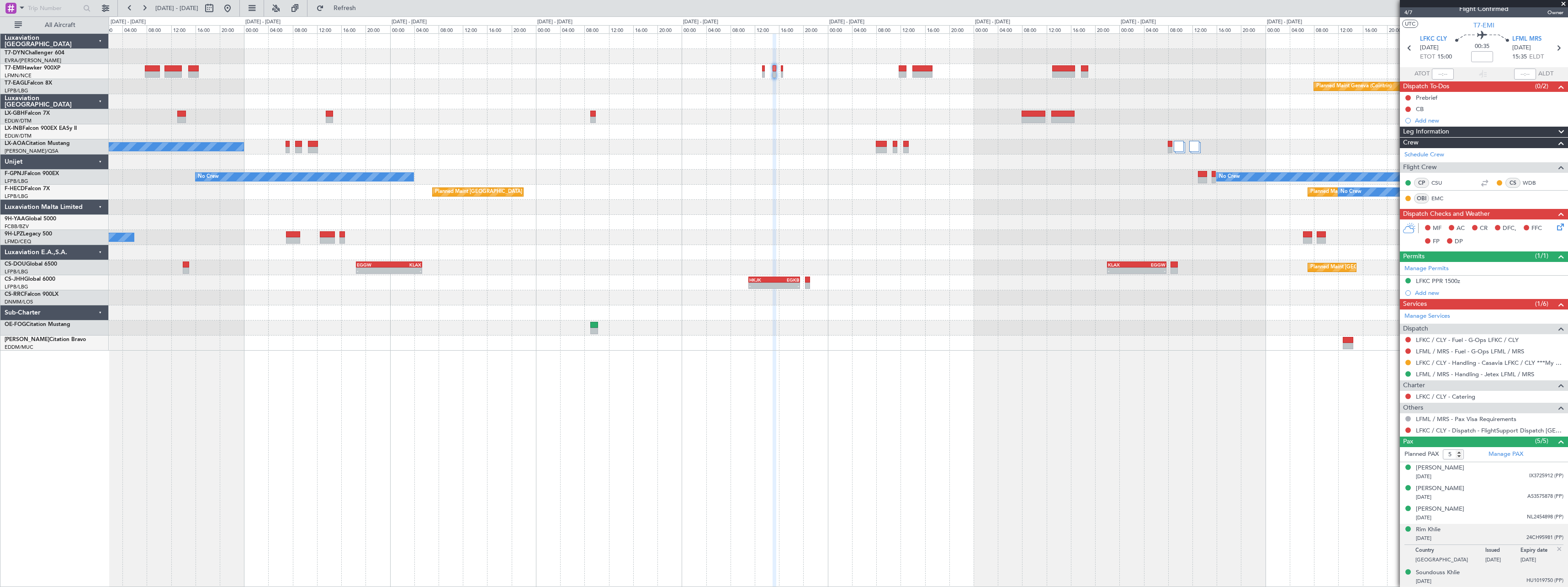
click at [1484, 576] on div "[DATE] HU1019750 (PP)" at bounding box center [1489, 581] width 148 height 9
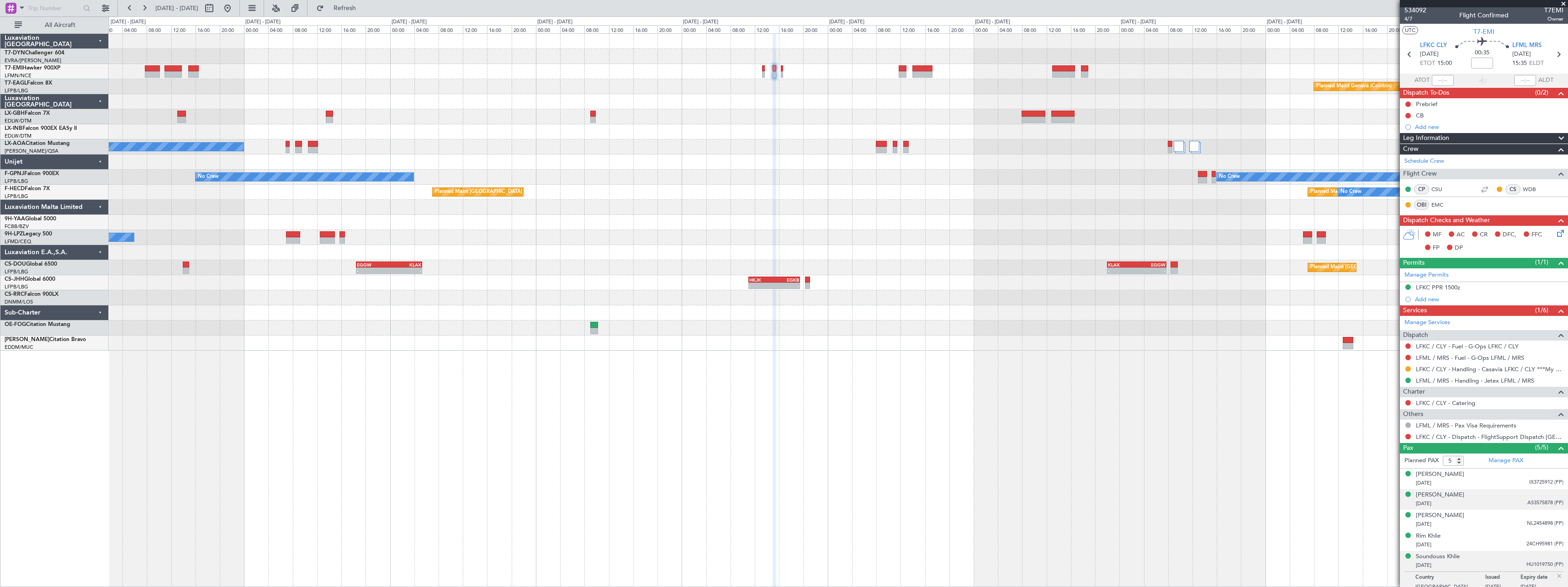
scroll to position [0, 0]
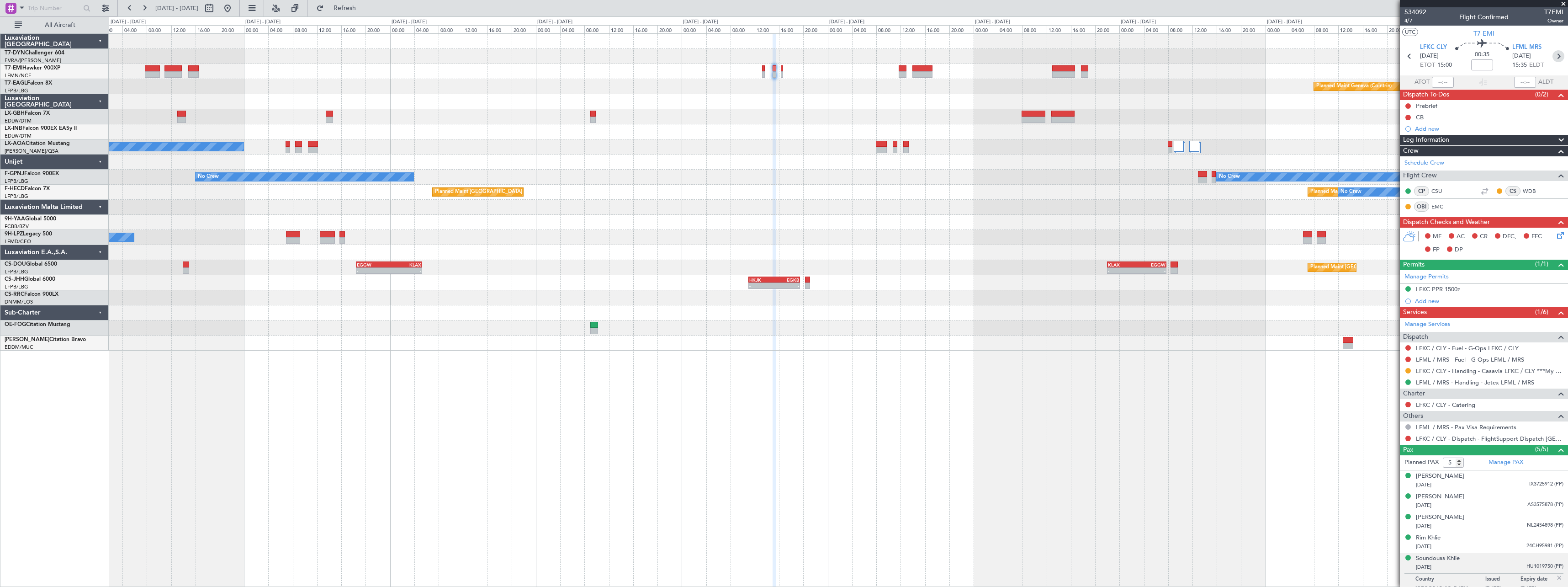
click at [1554, 58] on icon at bounding box center [1558, 56] width 12 height 12
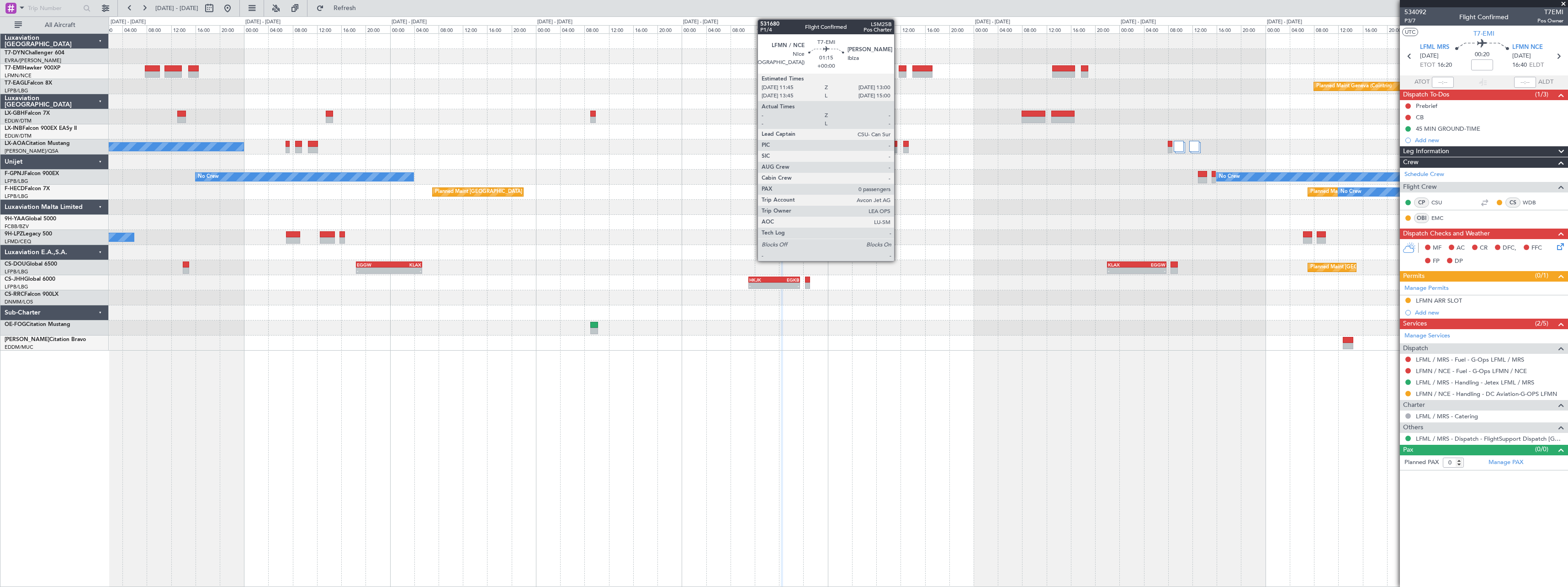
click at [898, 70] on div at bounding box center [902, 68] width 8 height 7
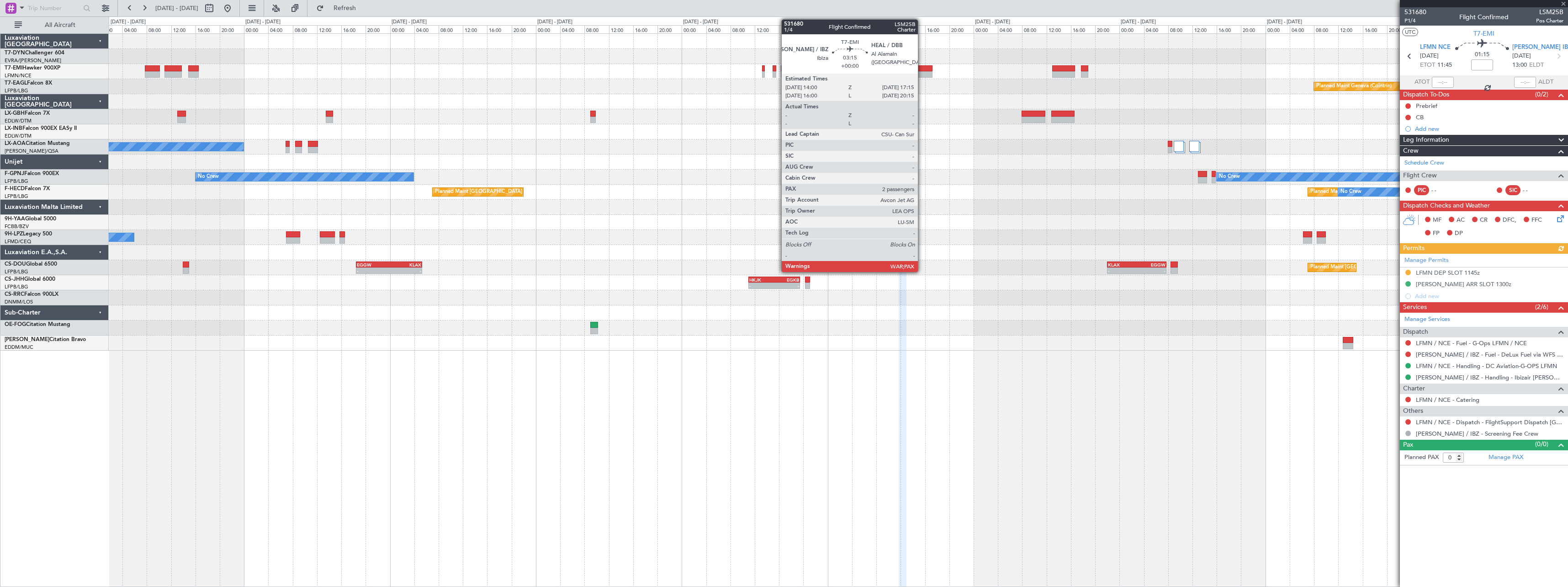
click at [922, 70] on div at bounding box center [922, 68] width 20 height 7
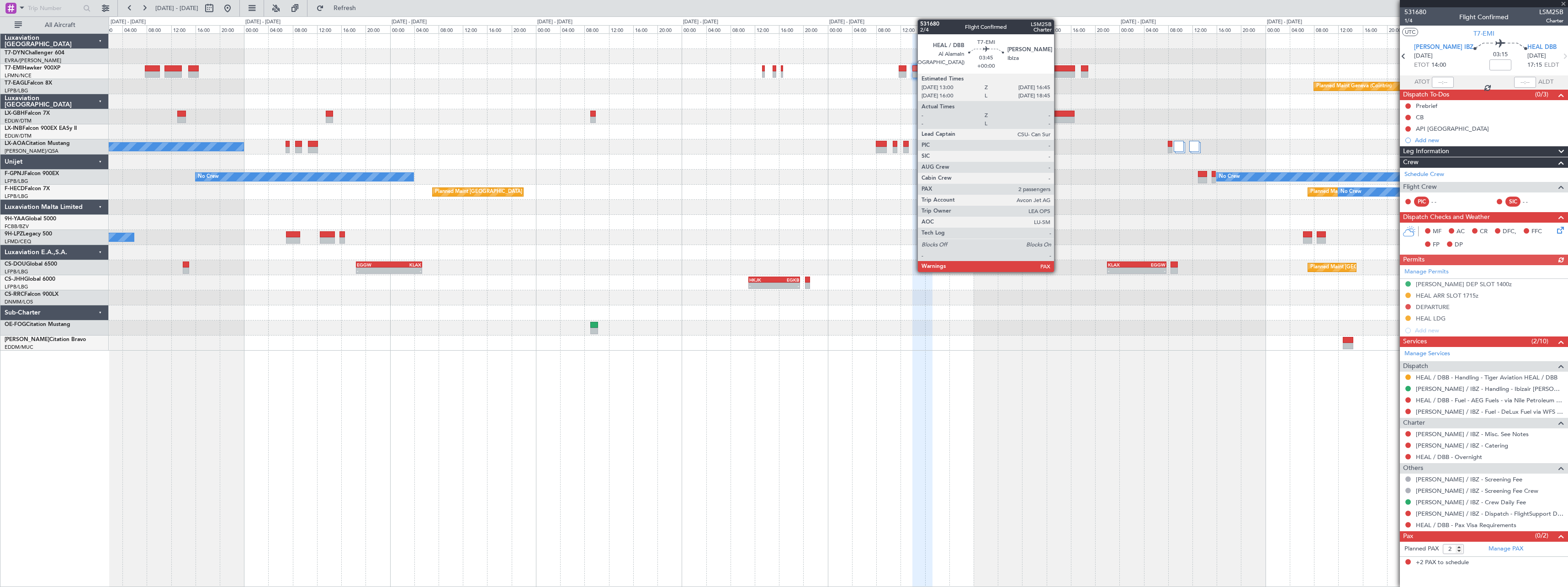
click at [1058, 70] on div at bounding box center [1063, 68] width 23 height 7
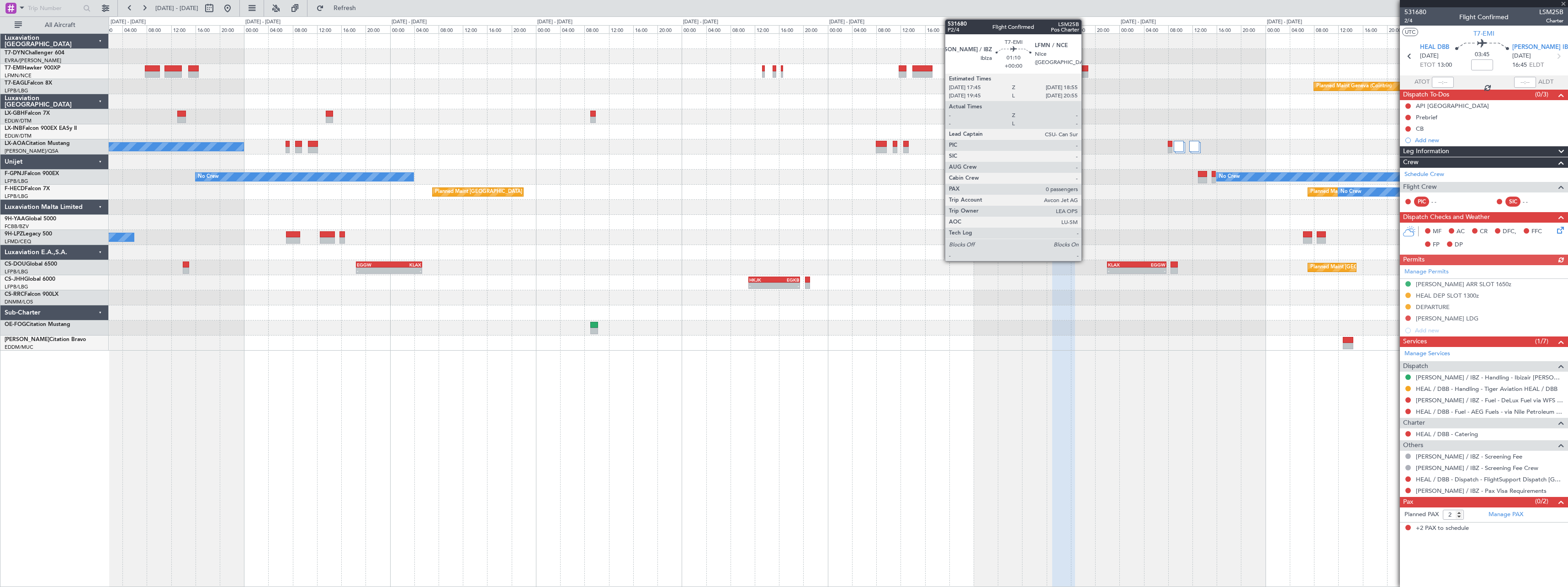
click at [1086, 70] on div at bounding box center [1084, 68] width 7 height 7
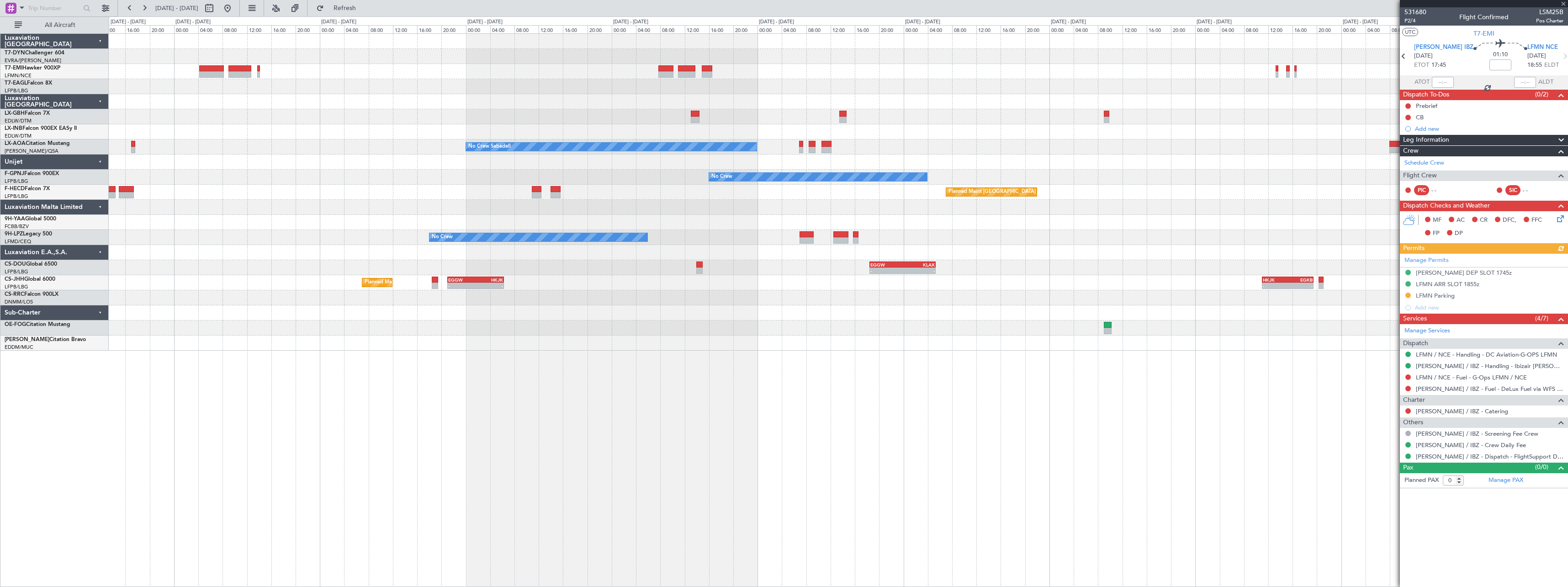
click at [1061, 80] on div "Planned Maint [GEOGRAPHIC_DATA]-[GEOGRAPHIC_DATA] Planned Maint Geneva ([GEOGRA…" at bounding box center [838, 192] width 1459 height 317
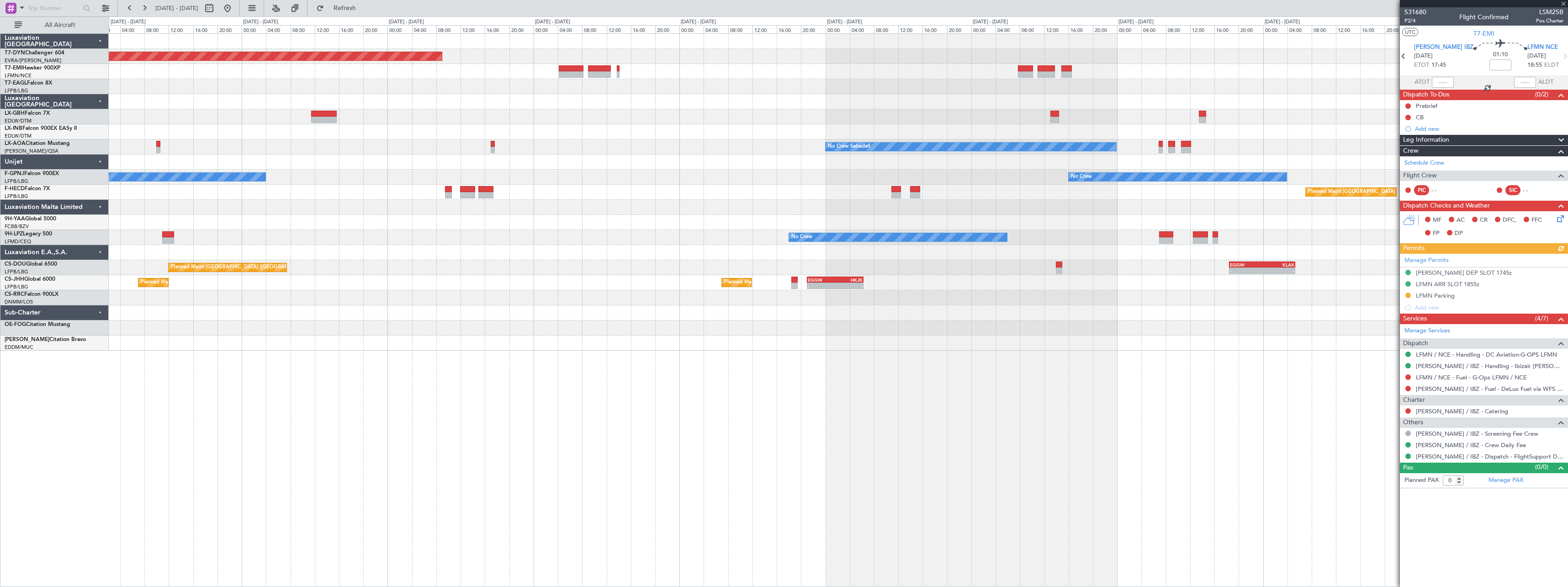
click at [871, 78] on div "Planned Maint [GEOGRAPHIC_DATA]-[GEOGRAPHIC_DATA] No Crew Sabadell No Crew Saba…" at bounding box center [838, 192] width 1459 height 317
click at [737, 92] on div "Planned Maint [GEOGRAPHIC_DATA]-[GEOGRAPHIC_DATA] No Crew Sabadell No Crew Saba…" at bounding box center [838, 192] width 1459 height 317
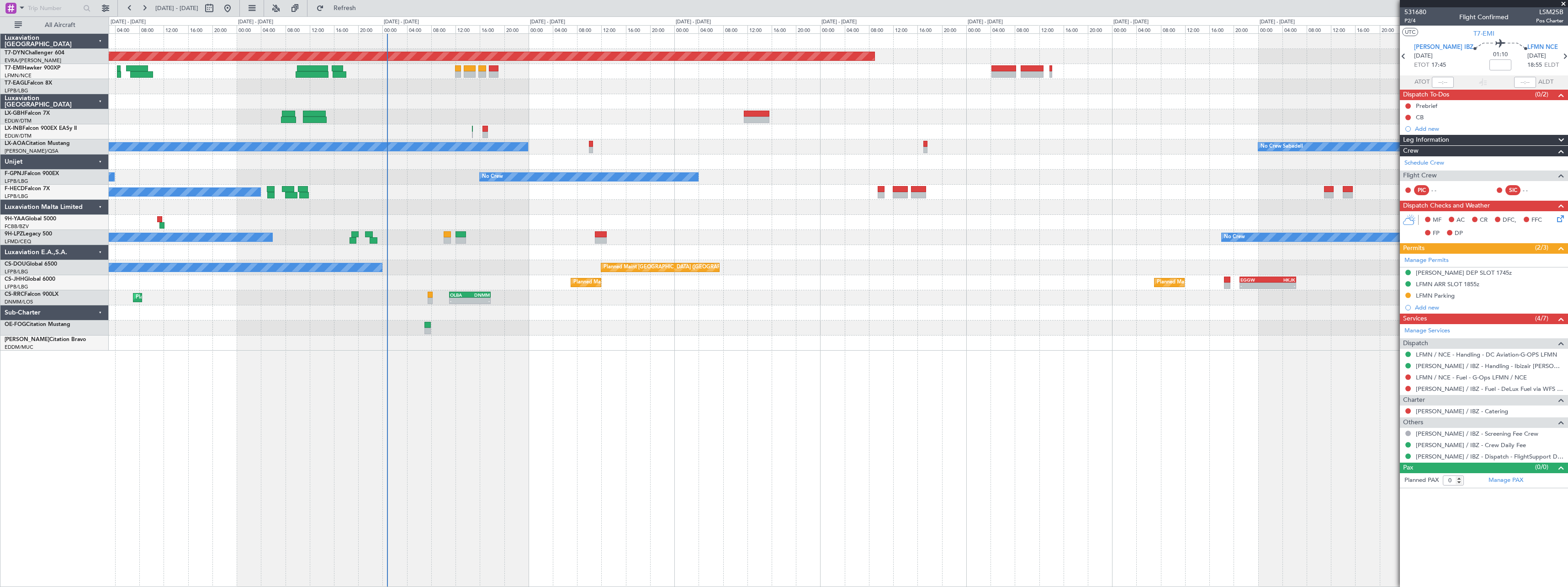
click at [623, 110] on div at bounding box center [838, 116] width 1459 height 15
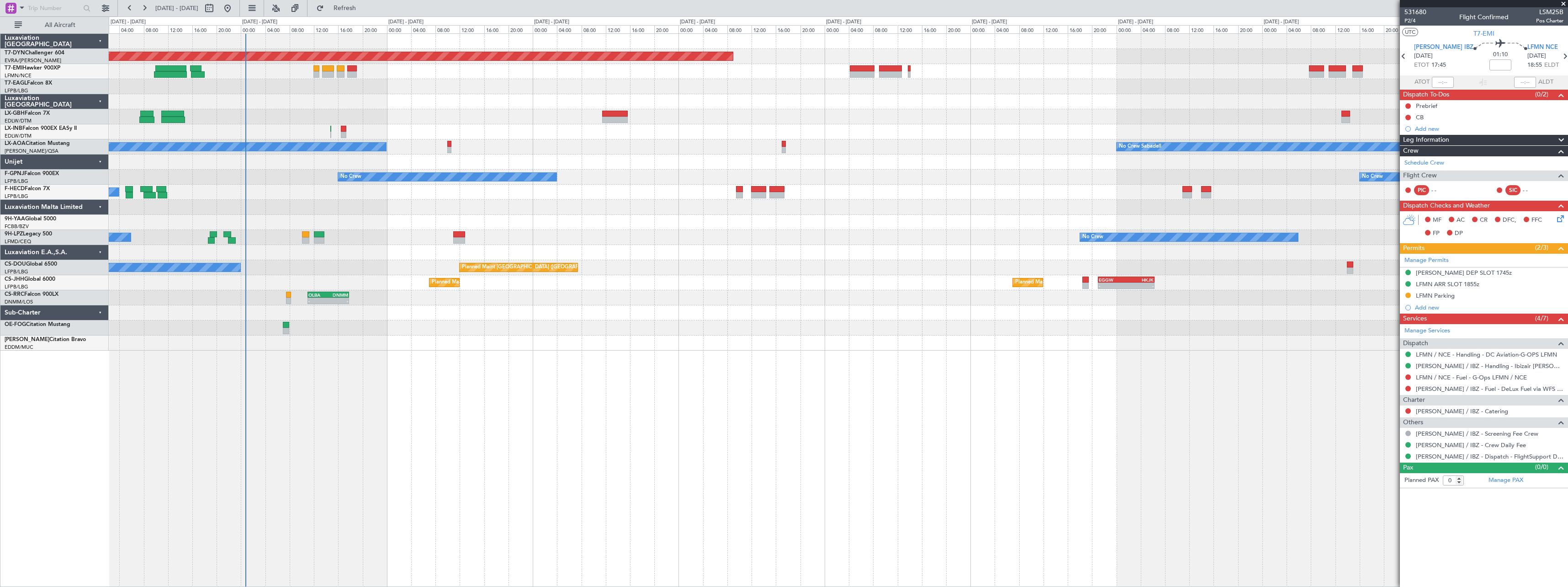
click at [442, 116] on div at bounding box center [838, 116] width 1459 height 15
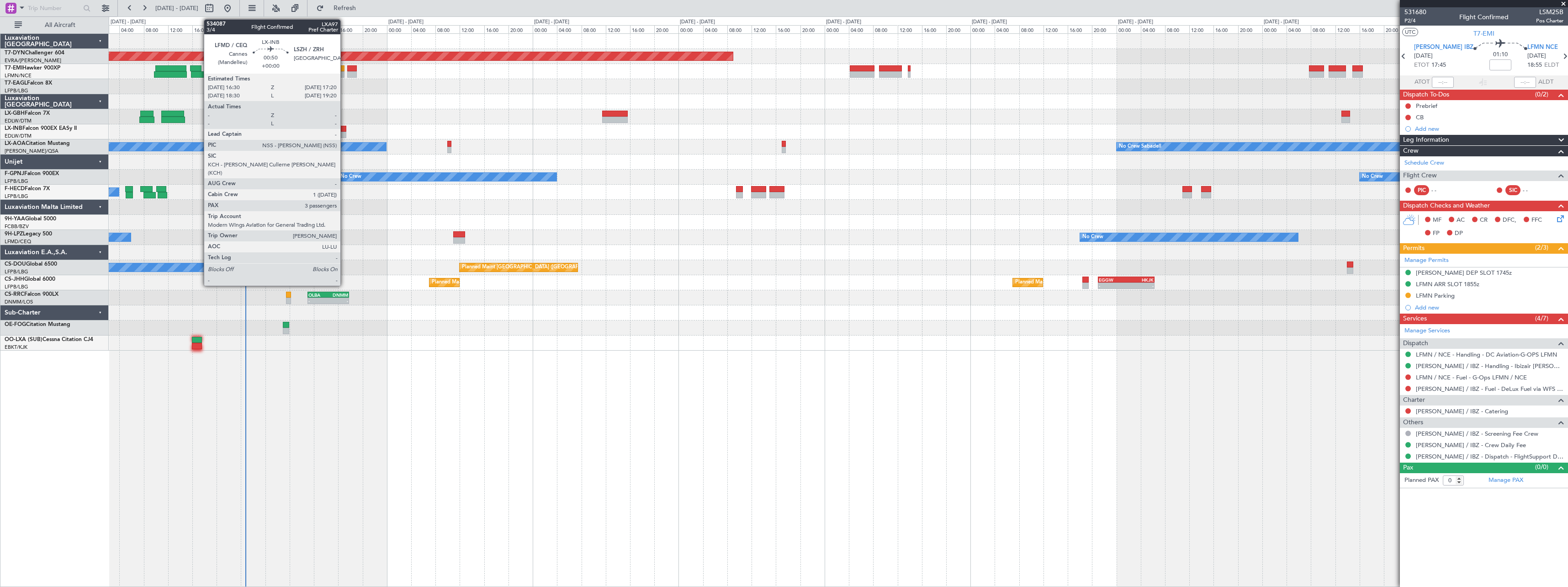
click at [344, 127] on div at bounding box center [344, 129] width 5 height 7
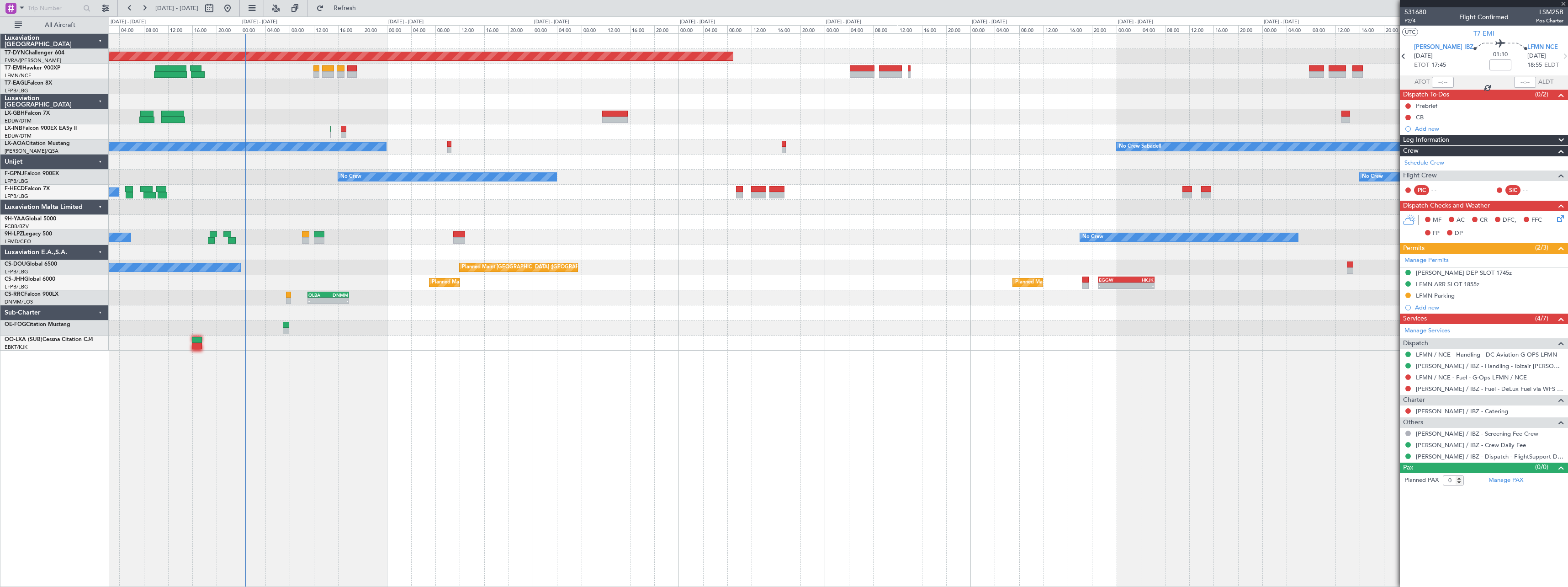
type input "3"
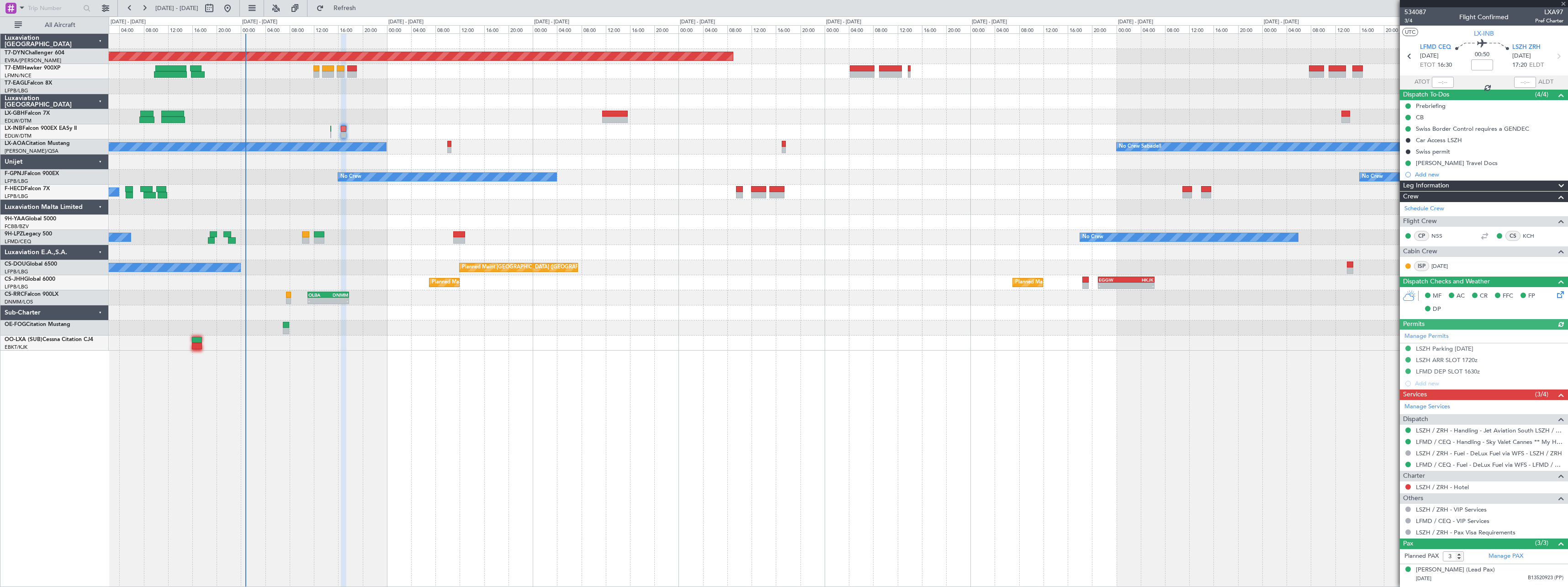
click at [333, 131] on div "Unplanned Maint Nice ([GEOGRAPHIC_DATA])" at bounding box center [838, 131] width 1459 height 15
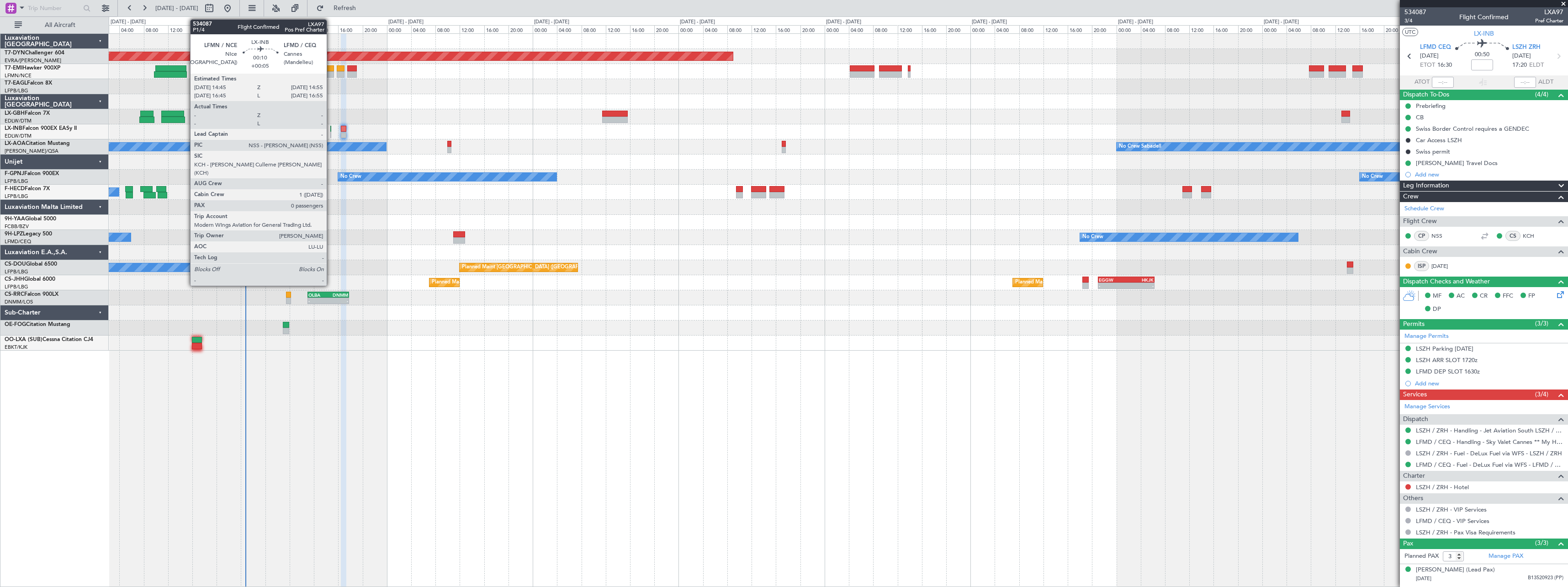
click at [331, 130] on div at bounding box center [331, 129] width 1 height 7
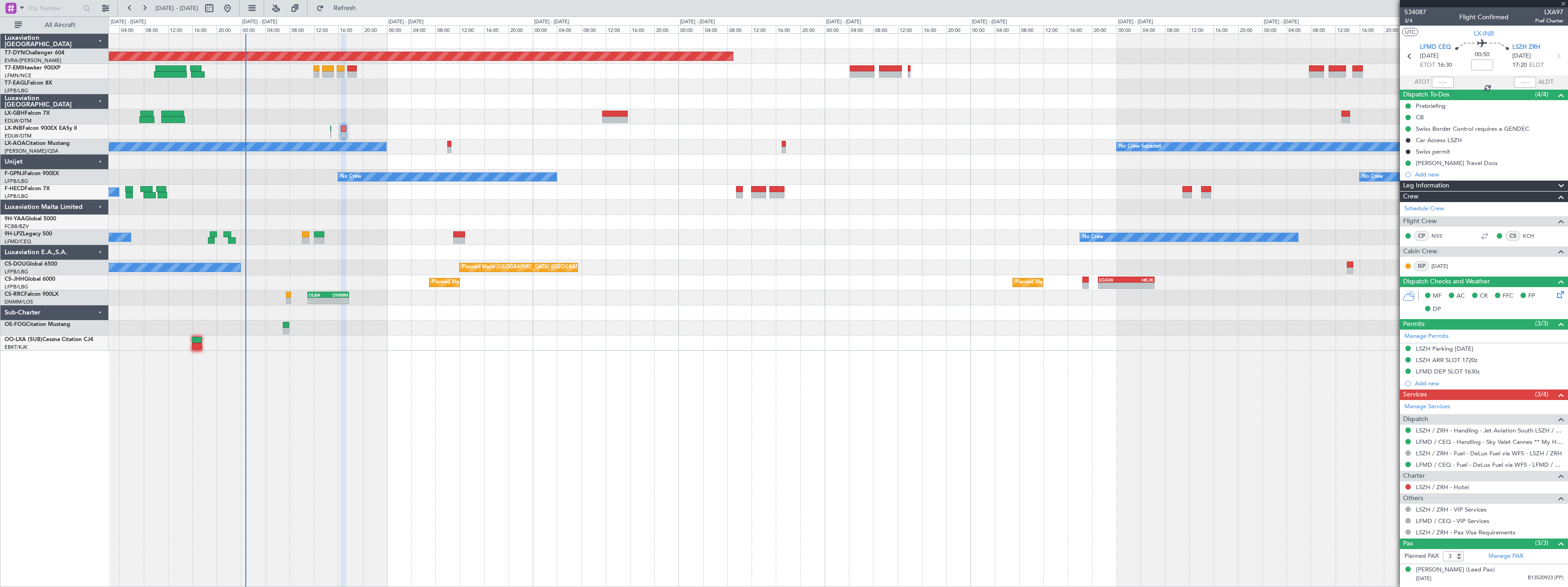
type input "+00:05"
type input "0"
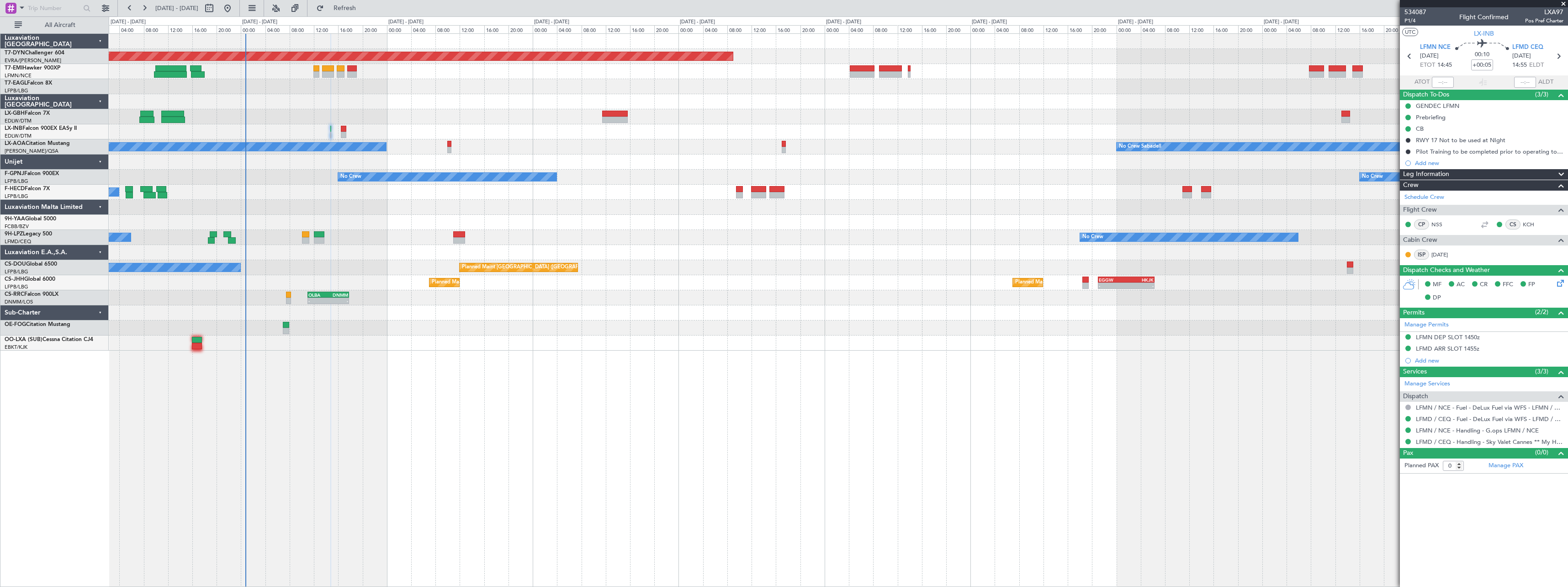
click at [346, 127] on div "Unplanned Maint Nice ([GEOGRAPHIC_DATA])" at bounding box center [838, 131] width 1459 height 15
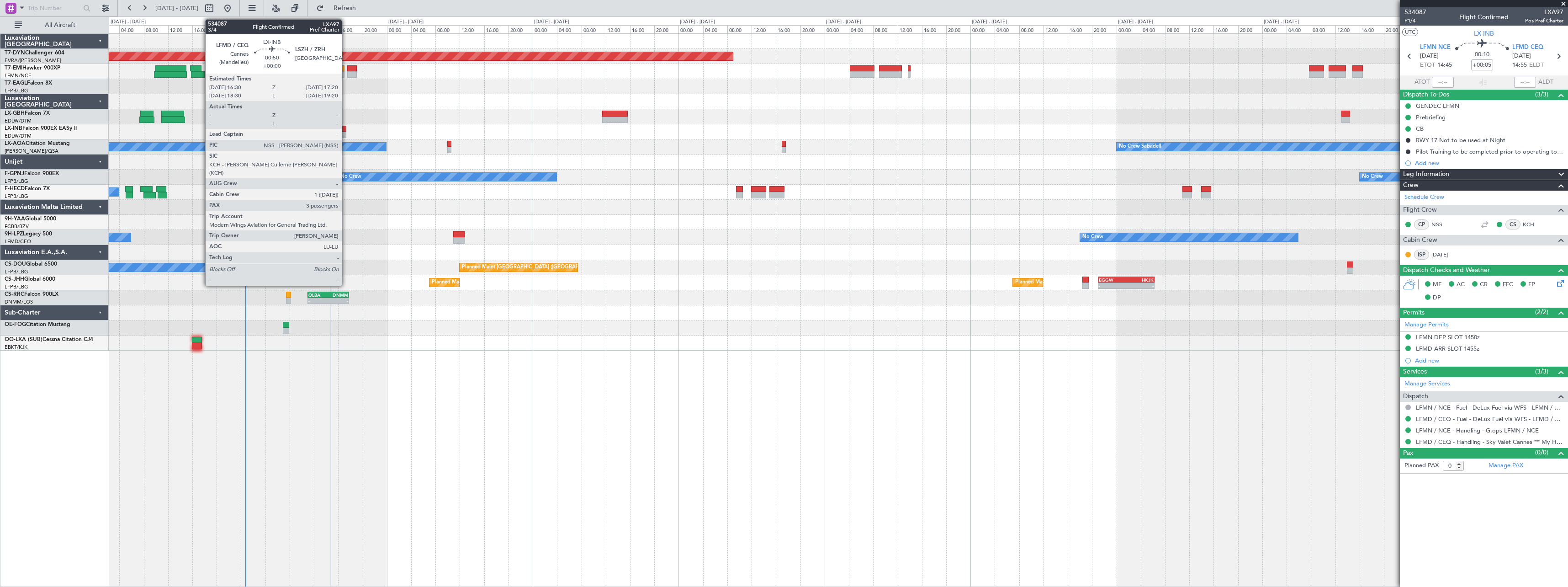
click at [346, 127] on div at bounding box center [344, 129] width 5 height 7
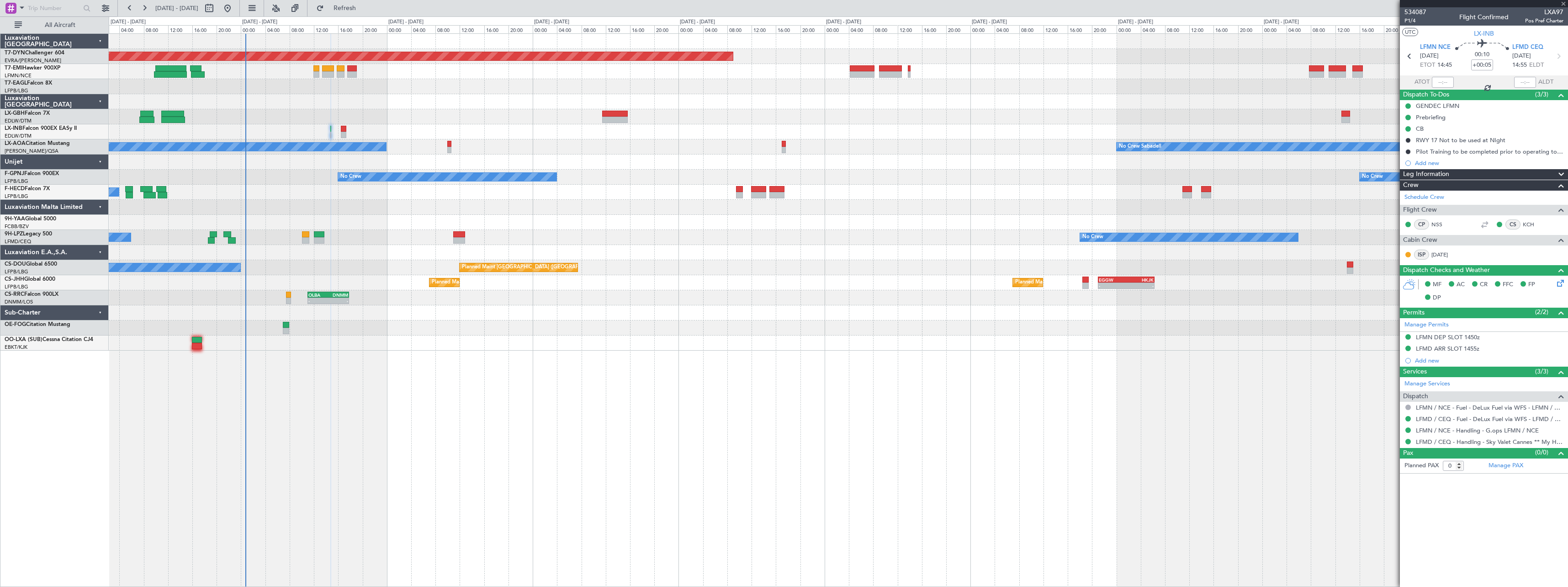
type input "3"
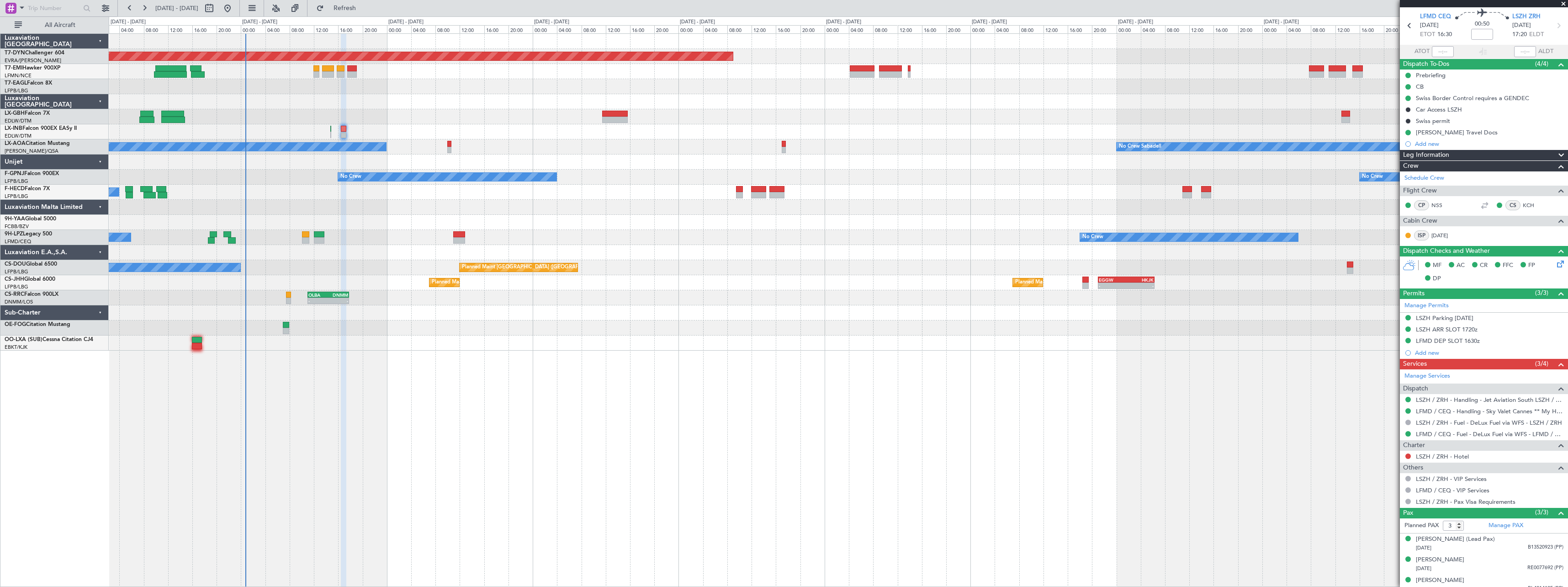
scroll to position [38, 0]
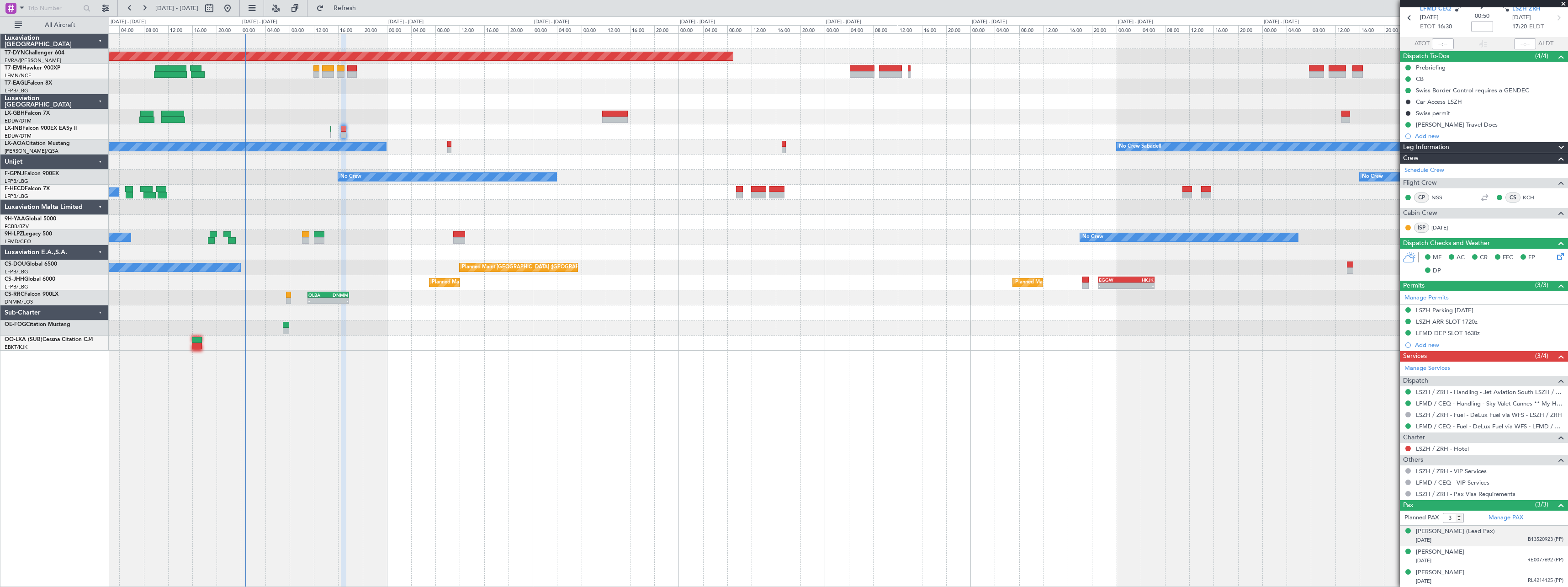
click at [1493, 540] on div "[DATE] B13520923 (PP)" at bounding box center [1489, 540] width 148 height 9
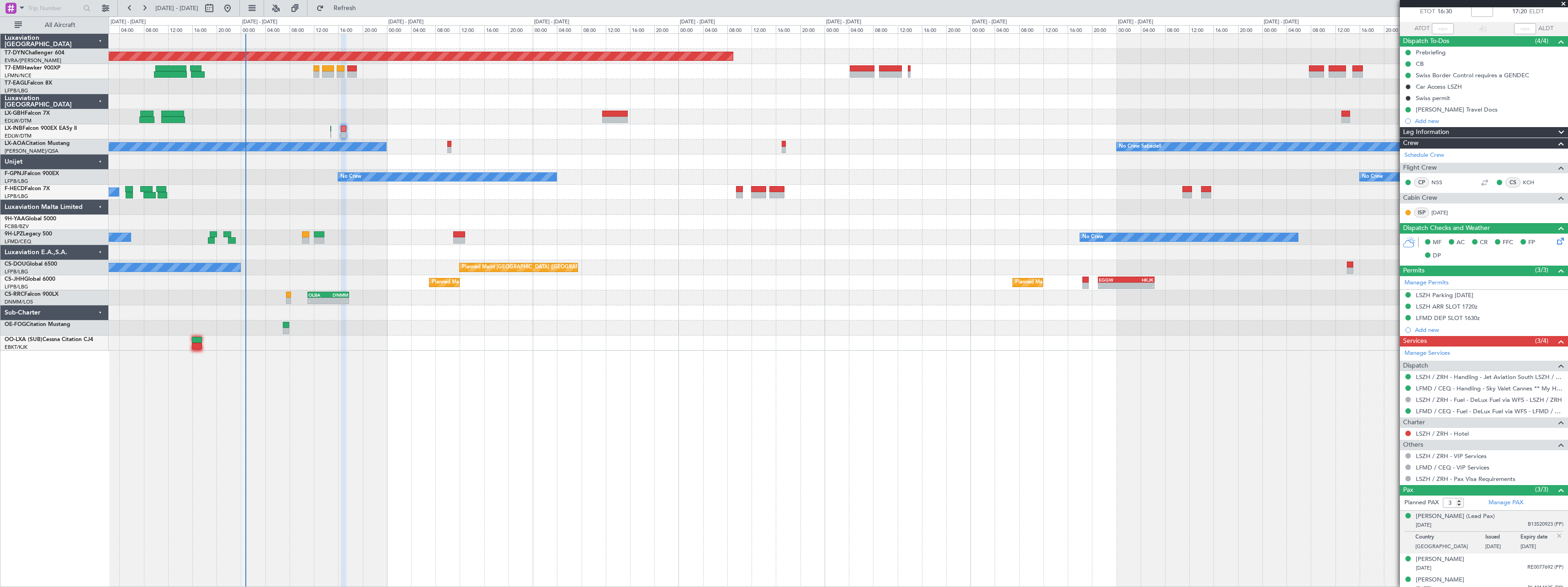
scroll to position [60, 0]
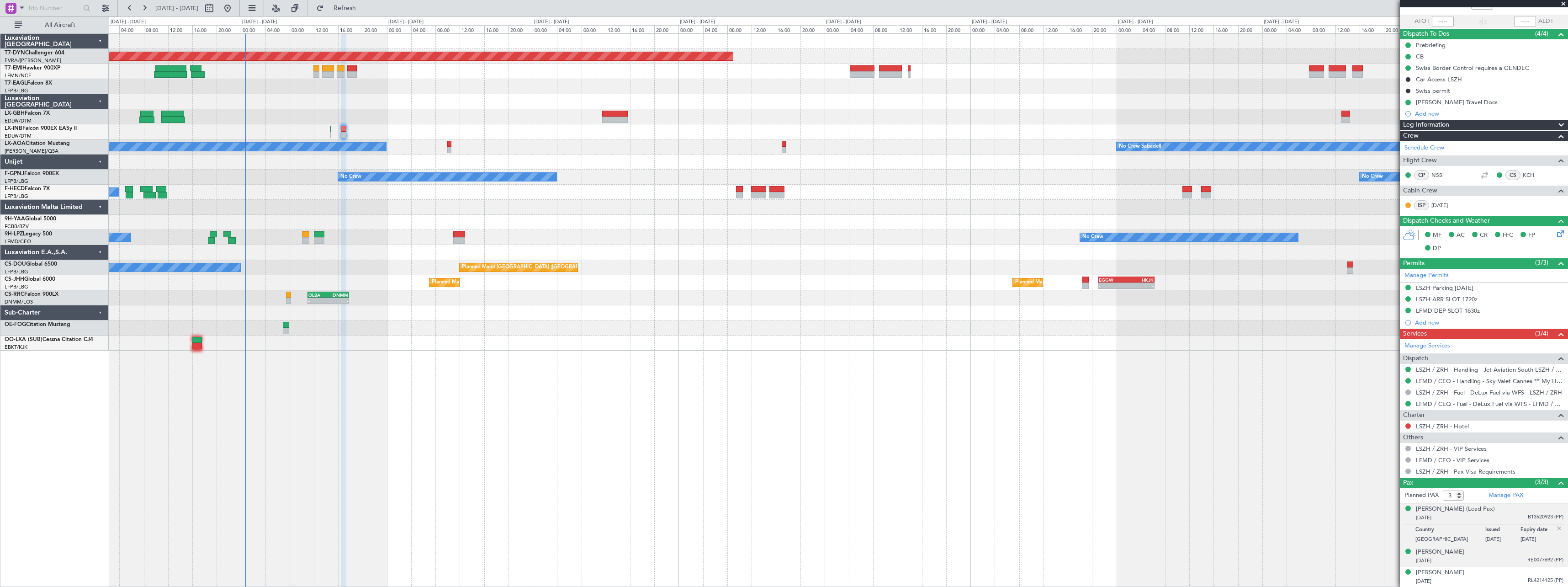
click at [1506, 553] on div "[PERSON_NAME] [DATE] RE0077692 (PP)" at bounding box center [1489, 556] width 148 height 18
click at [1505, 572] on div "[PERSON_NAME] [DATE] RL4214125 (PP)" at bounding box center [1489, 576] width 148 height 18
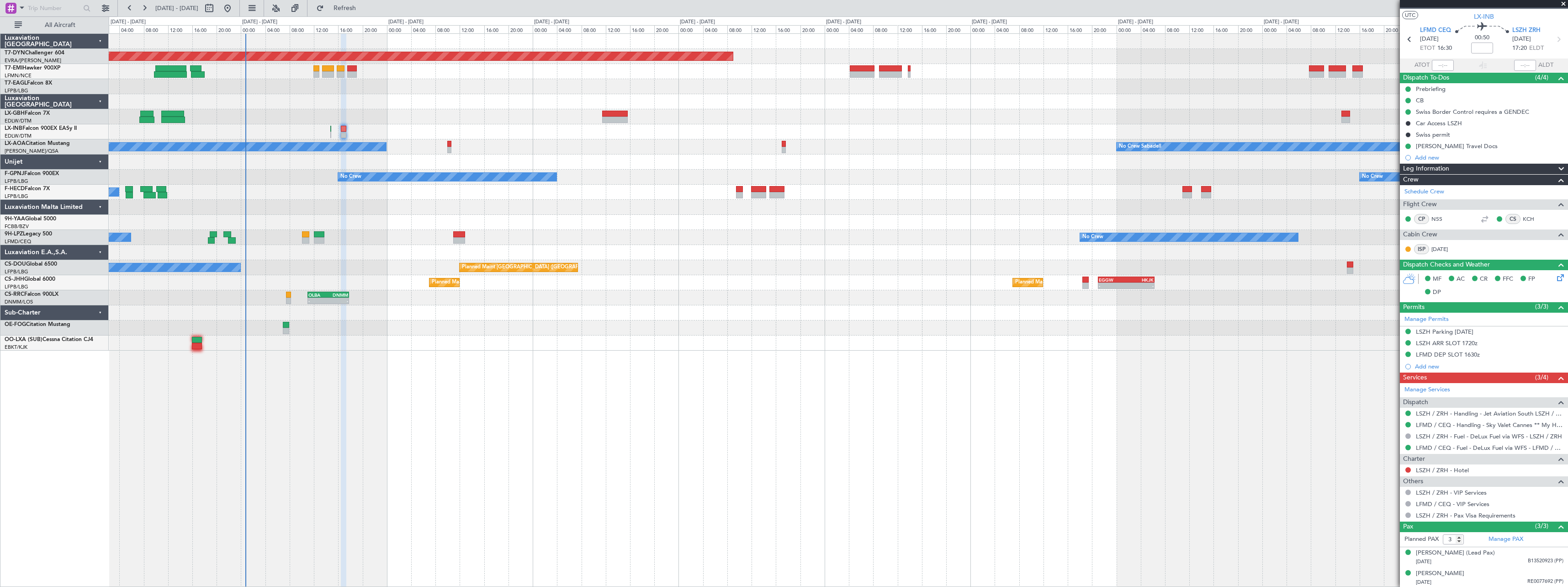
scroll to position [0, 0]
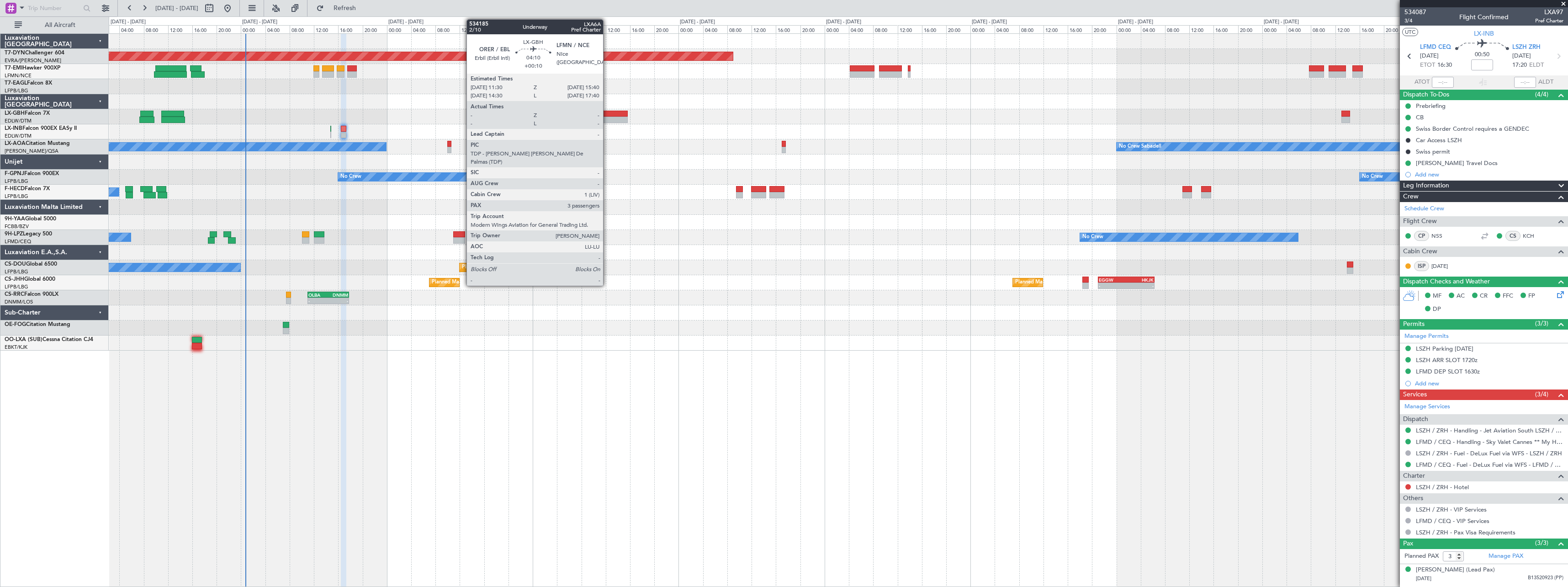
click at [608, 112] on div at bounding box center [614, 114] width 26 height 7
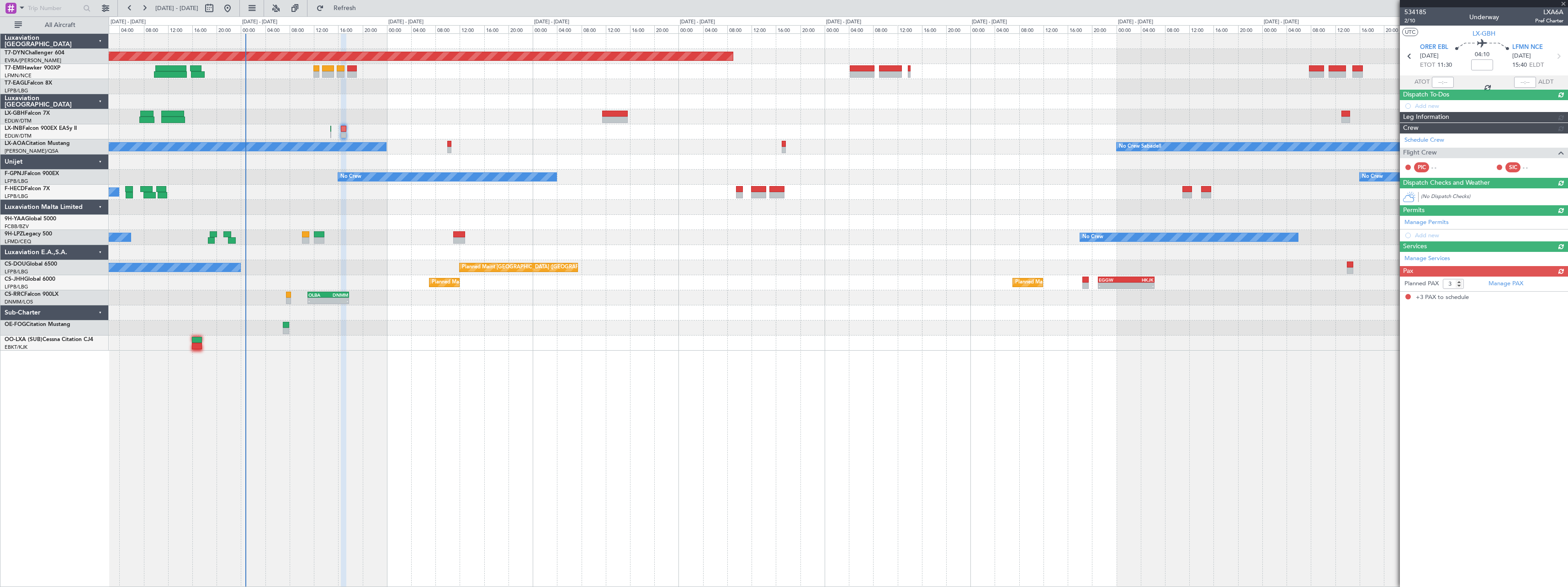
type input "+00:10"
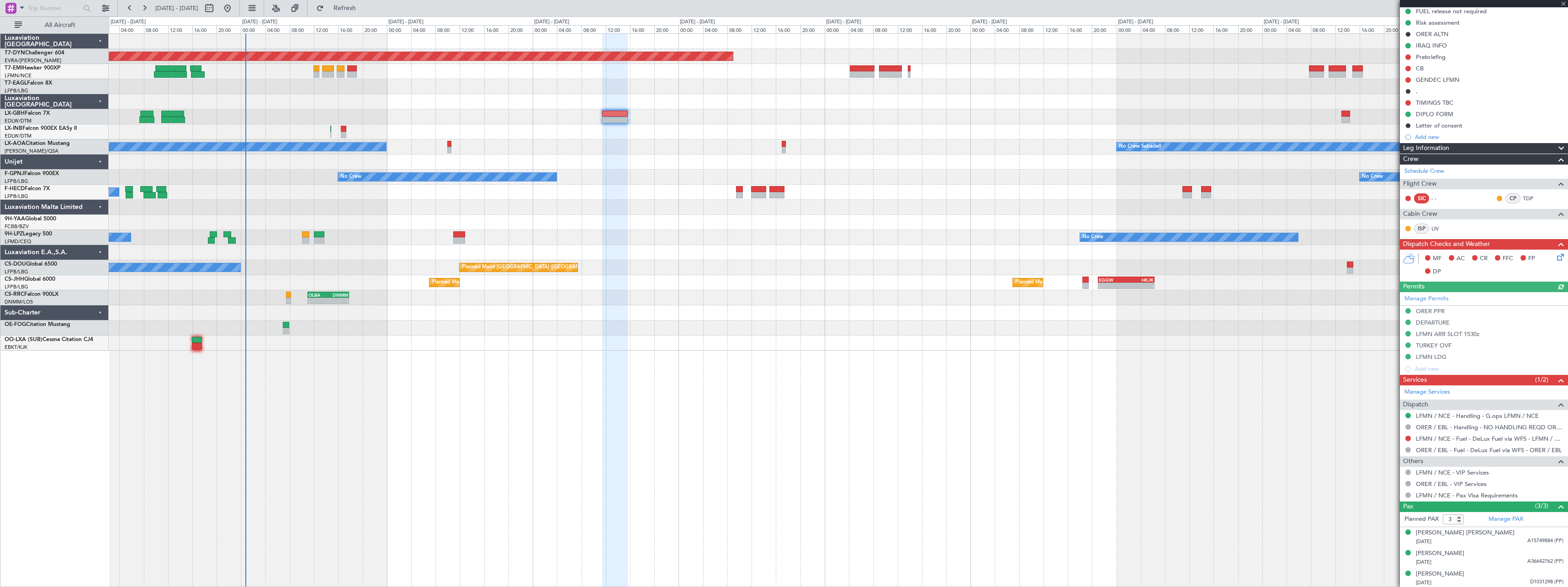
scroll to position [96, 0]
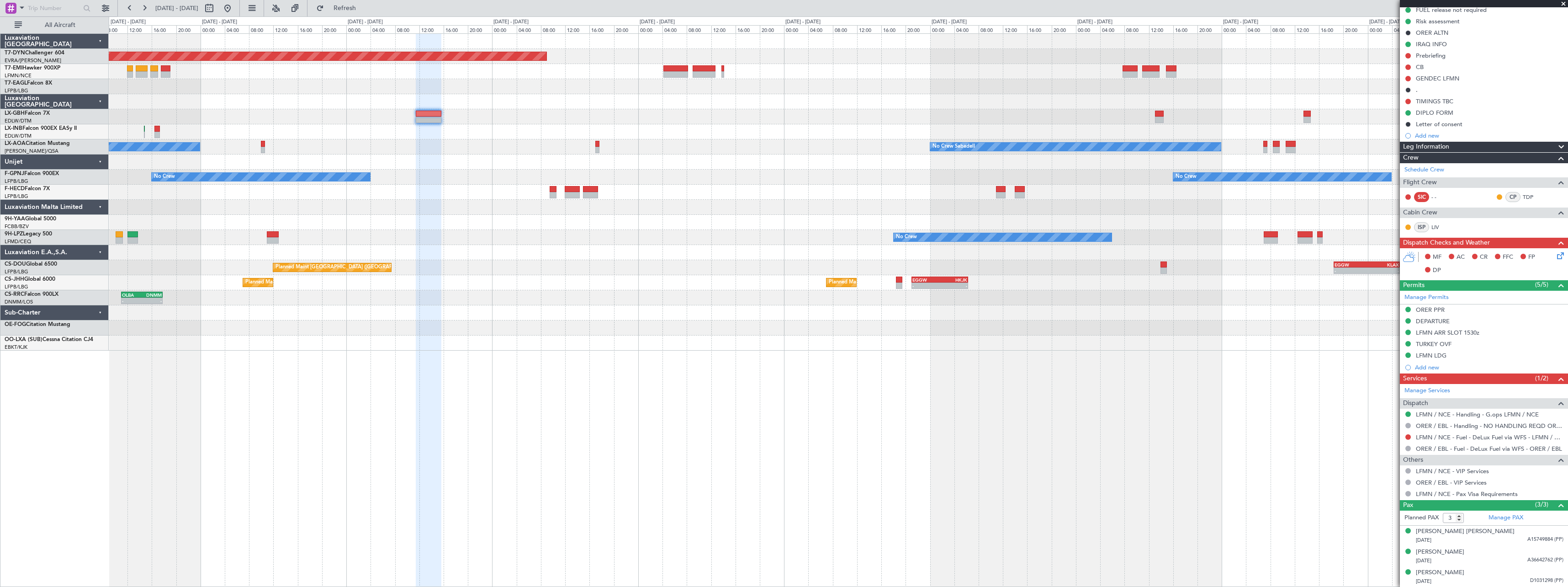
click at [691, 121] on div at bounding box center [838, 116] width 1459 height 15
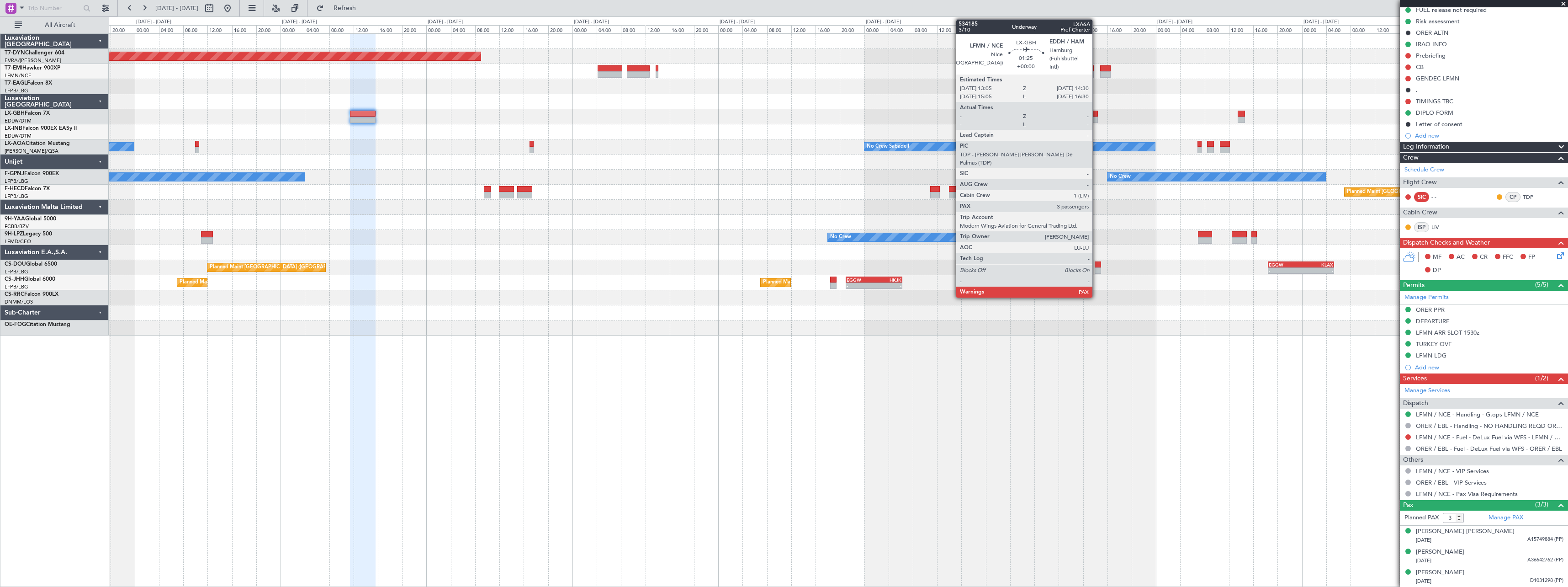
click at [1096, 116] on div at bounding box center [1093, 120] width 9 height 7
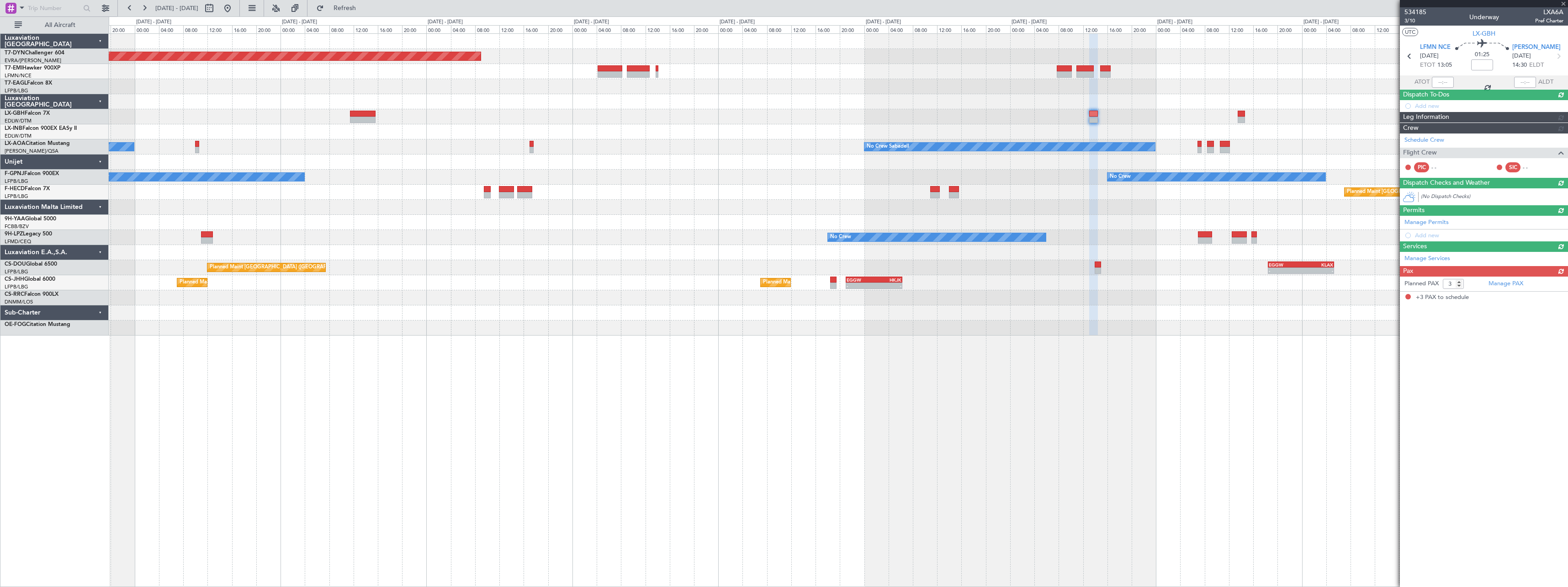
scroll to position [0, 0]
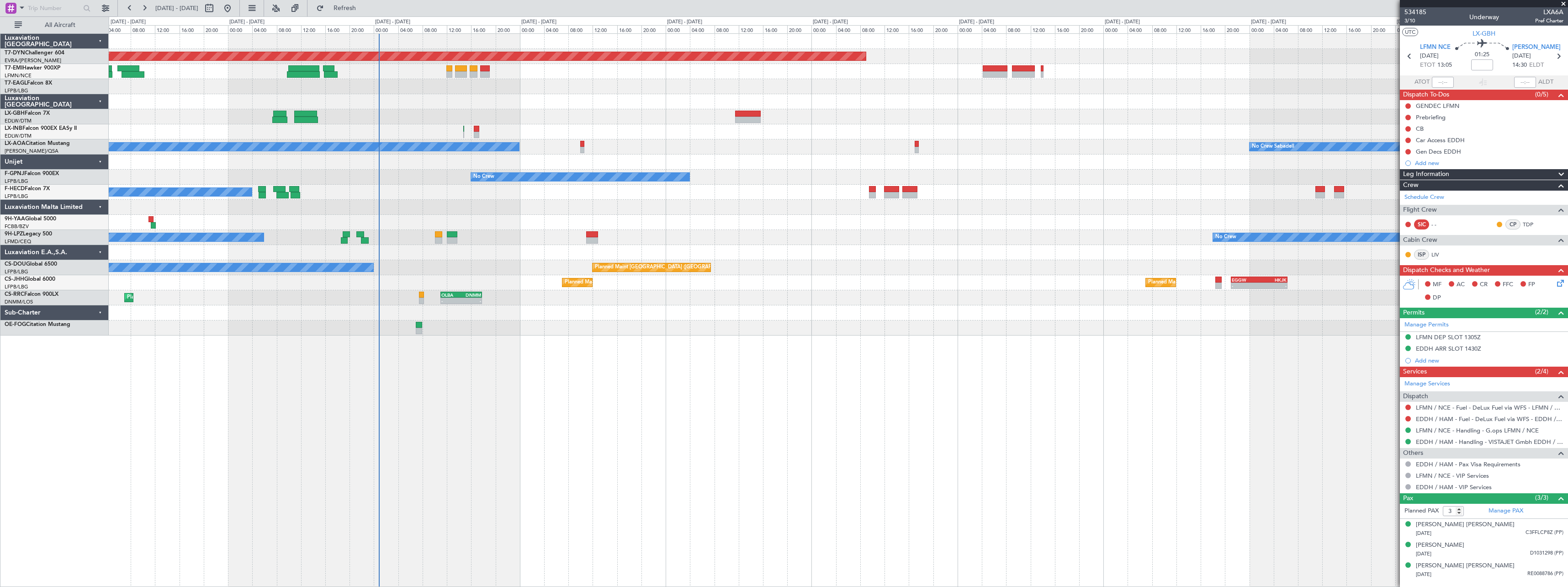
click at [963, 137] on div "Planned Maint [GEOGRAPHIC_DATA]-[GEOGRAPHIC_DATA] [GEOGRAPHIC_DATA] ([GEOGRAPHI…" at bounding box center [838, 184] width 1459 height 302
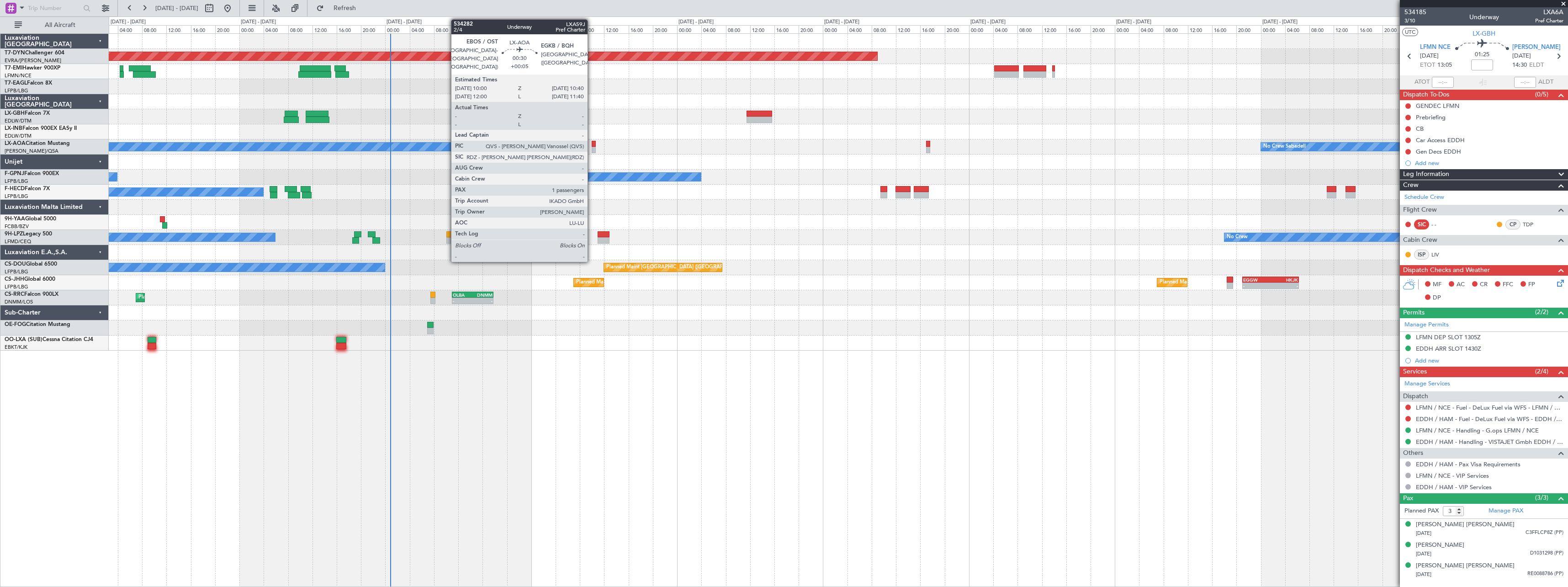
click at [591, 144] on div at bounding box center [593, 144] width 4 height 7
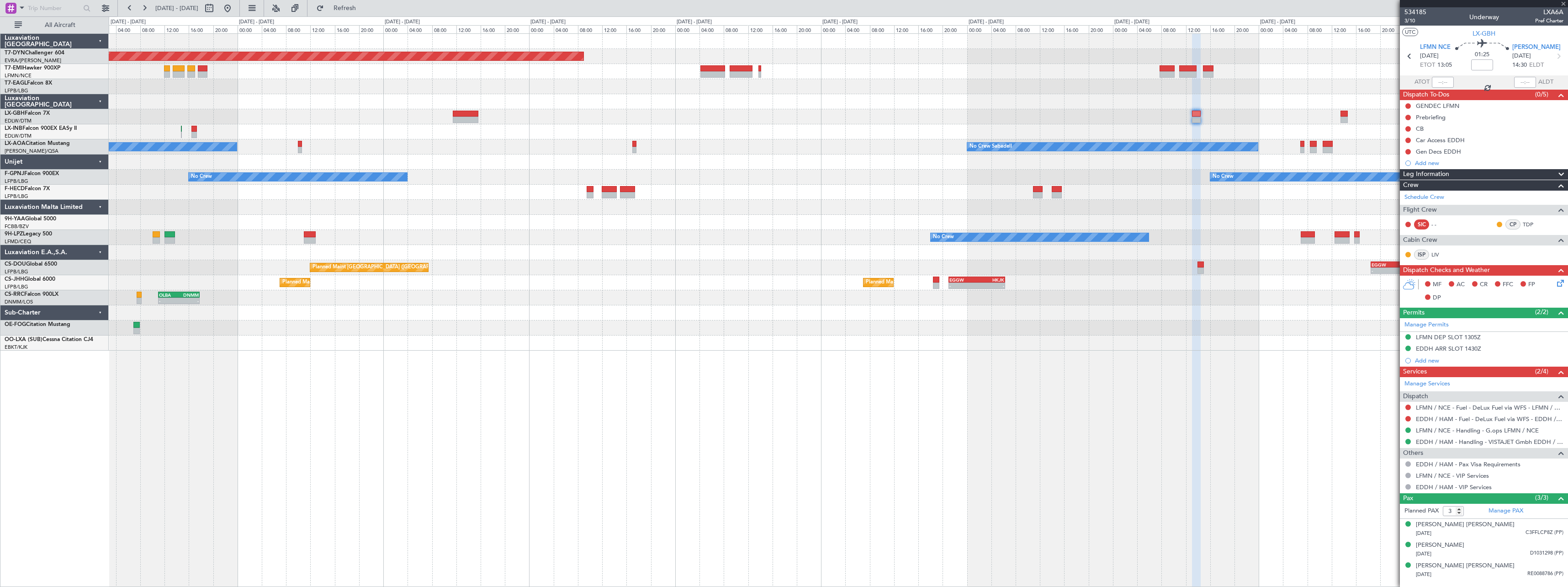
type input "+00:05"
type input "1"
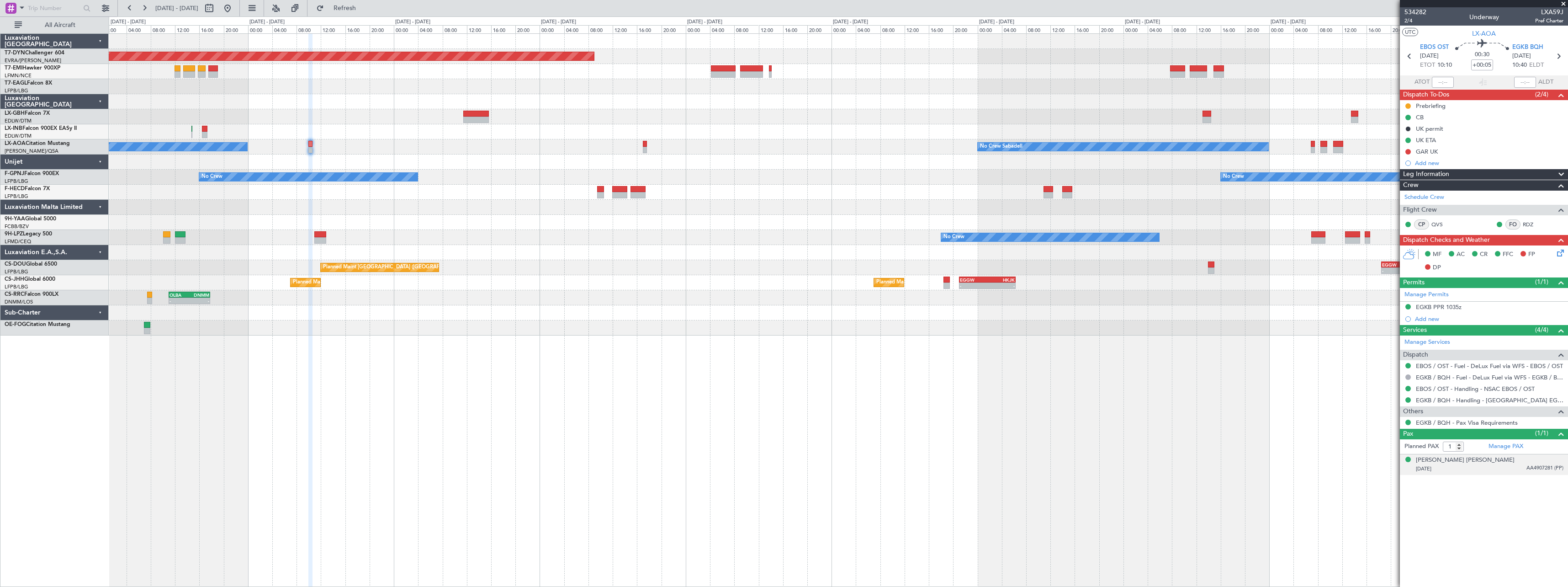
click at [1502, 466] on div "[DATE] AA4907281 (PP)" at bounding box center [1489, 469] width 148 height 9
click at [1514, 466] on div "[DATE] AA4907281 (PP)" at bounding box center [1489, 469] width 148 height 9
click at [1471, 459] on div "[PERSON_NAME] [PERSON_NAME]" at bounding box center [1465, 460] width 99 height 9
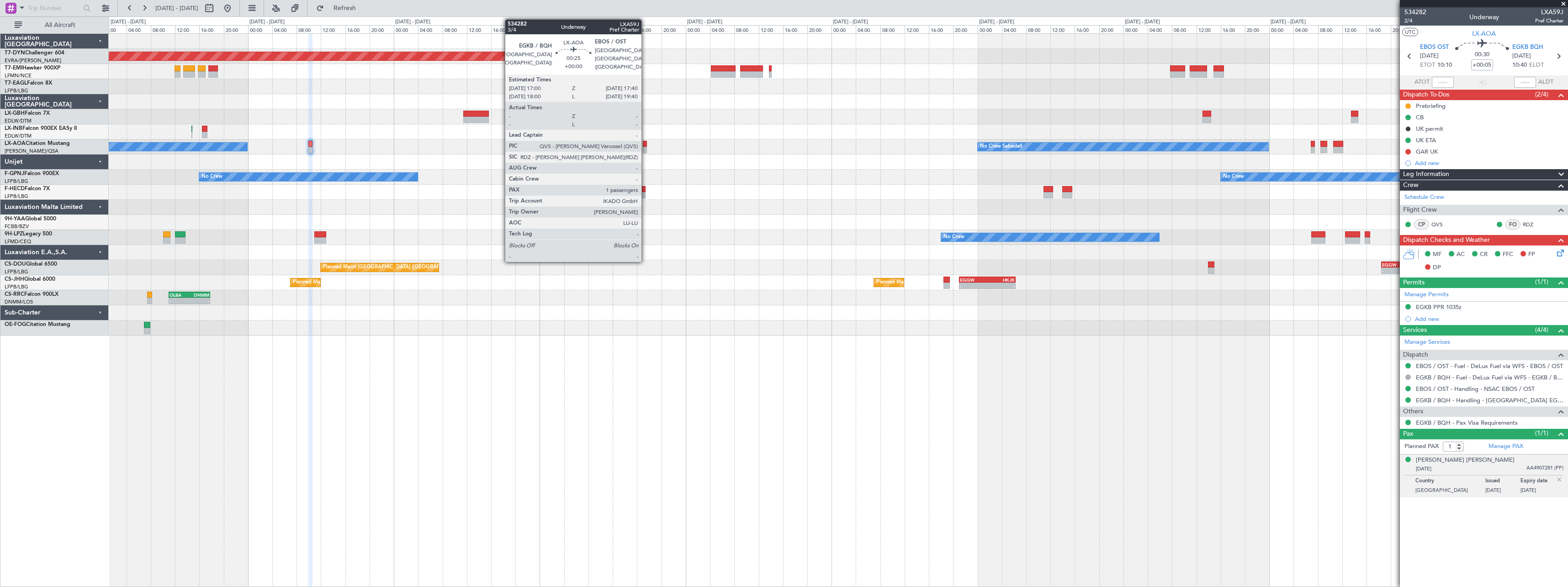
click at [645, 143] on div at bounding box center [645, 144] width 4 height 7
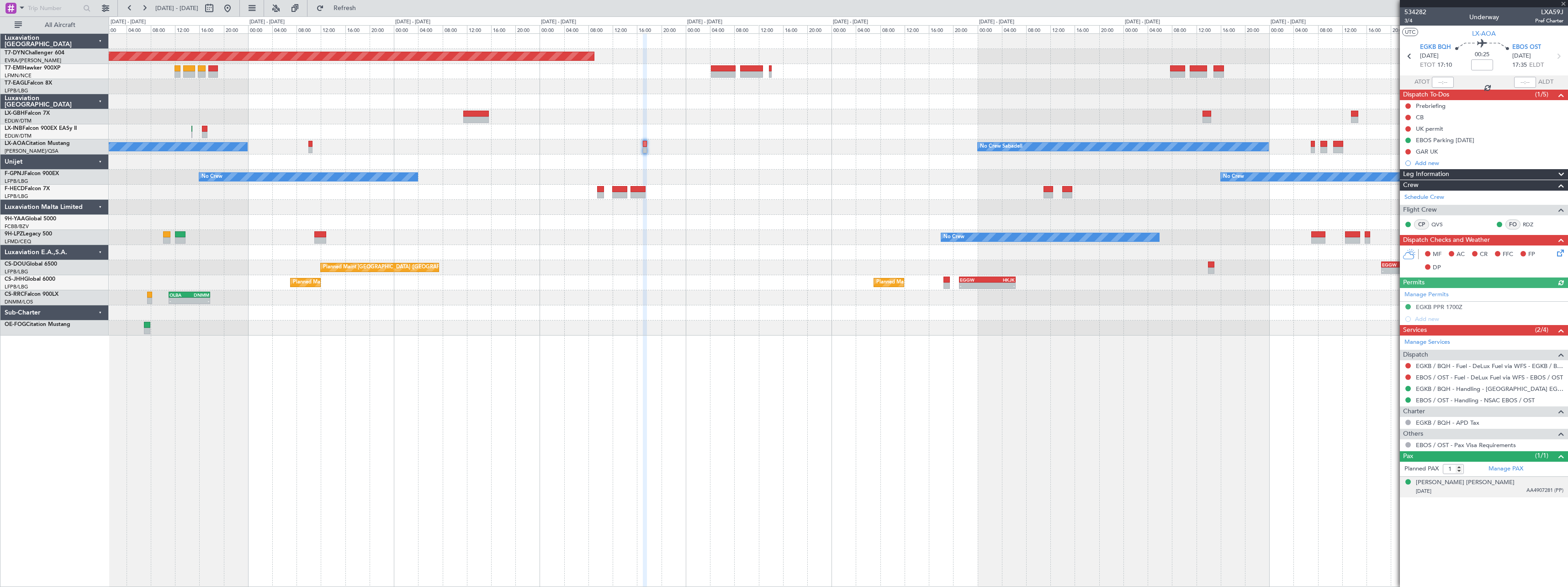
click at [1495, 494] on div "[DATE] AA4907281 (PP)" at bounding box center [1489, 491] width 148 height 9
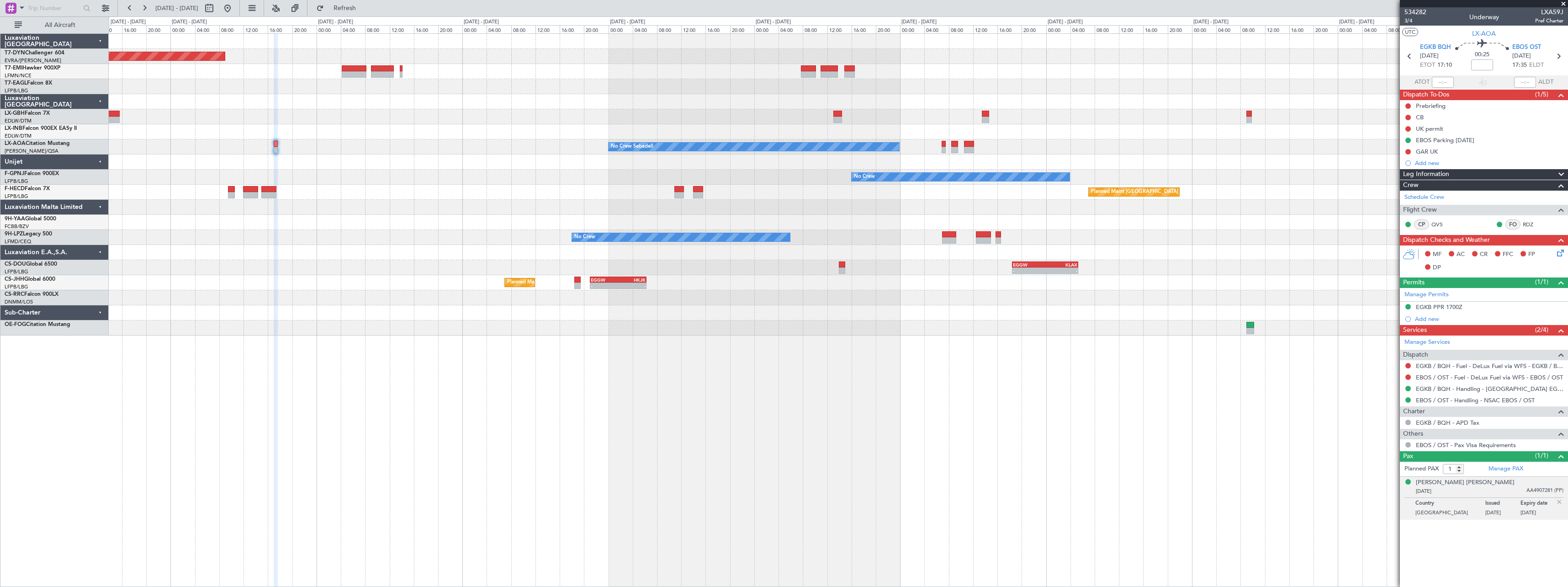
click at [422, 148] on div "No Crew Sabadell No Crew Sabadell" at bounding box center [838, 147] width 1459 height 15
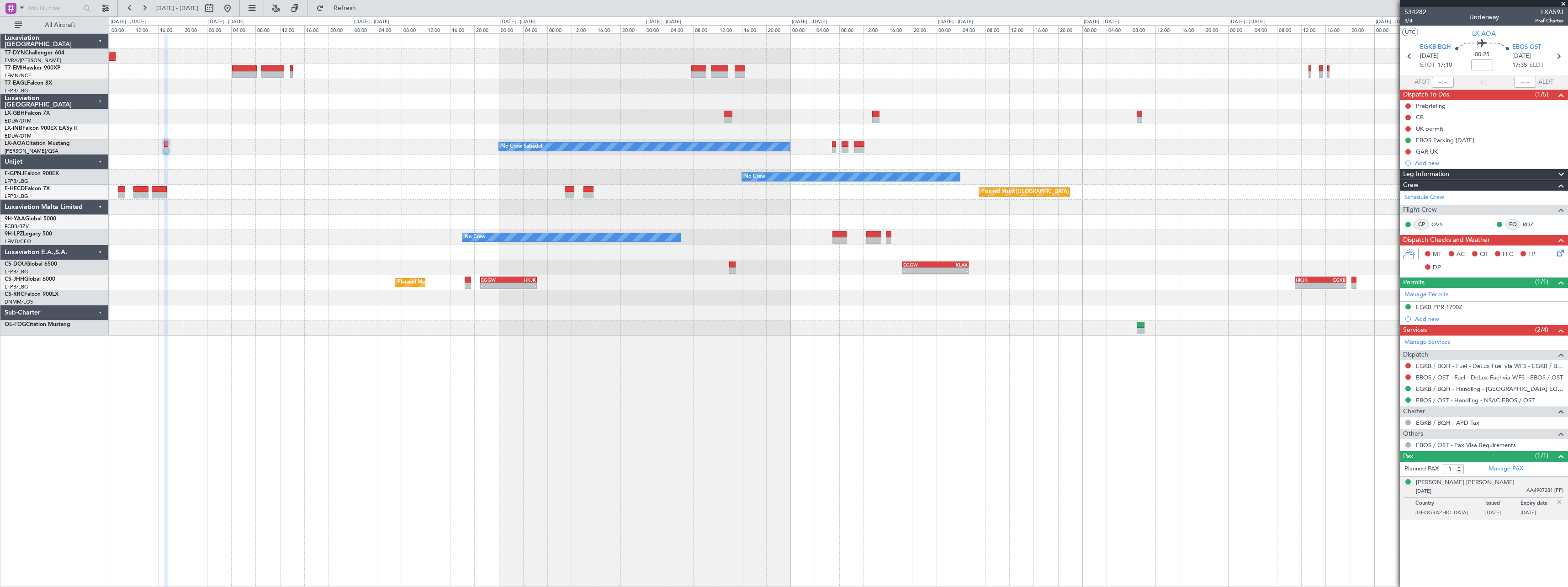
click at [721, 142] on div "No Crew Sabadell No Crew Sabadell" at bounding box center [838, 147] width 1459 height 15
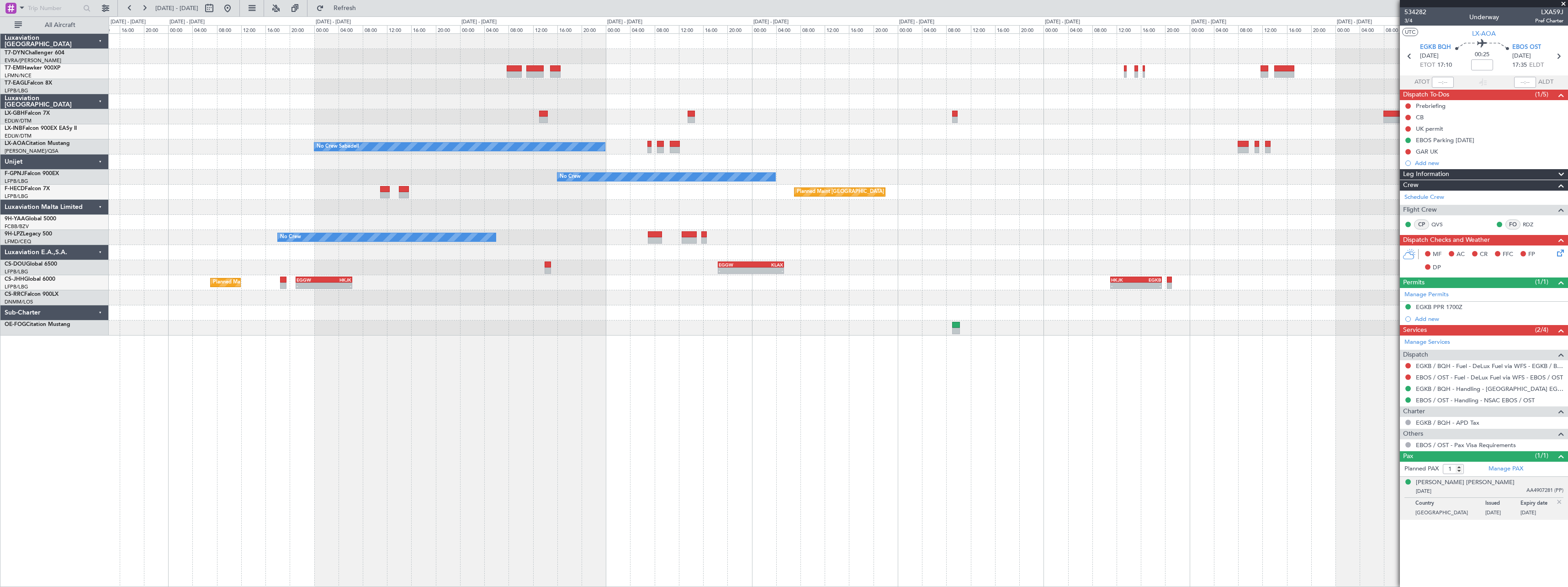
click at [622, 137] on div "Planned Maint [GEOGRAPHIC_DATA]-[GEOGRAPHIC_DATA] Planned Maint Geneva ([GEOGRA…" at bounding box center [838, 184] width 1459 height 302
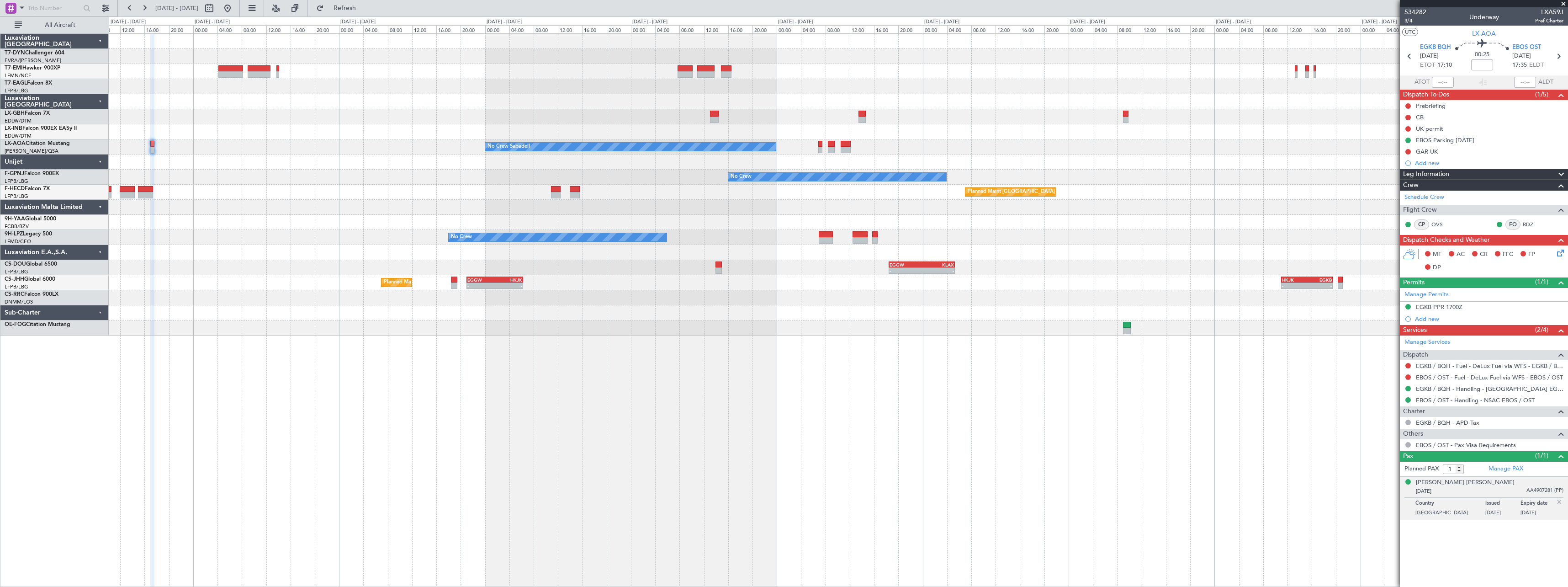
click at [878, 143] on div "No Crew Sabadell No Crew Sabadell" at bounding box center [838, 147] width 1459 height 15
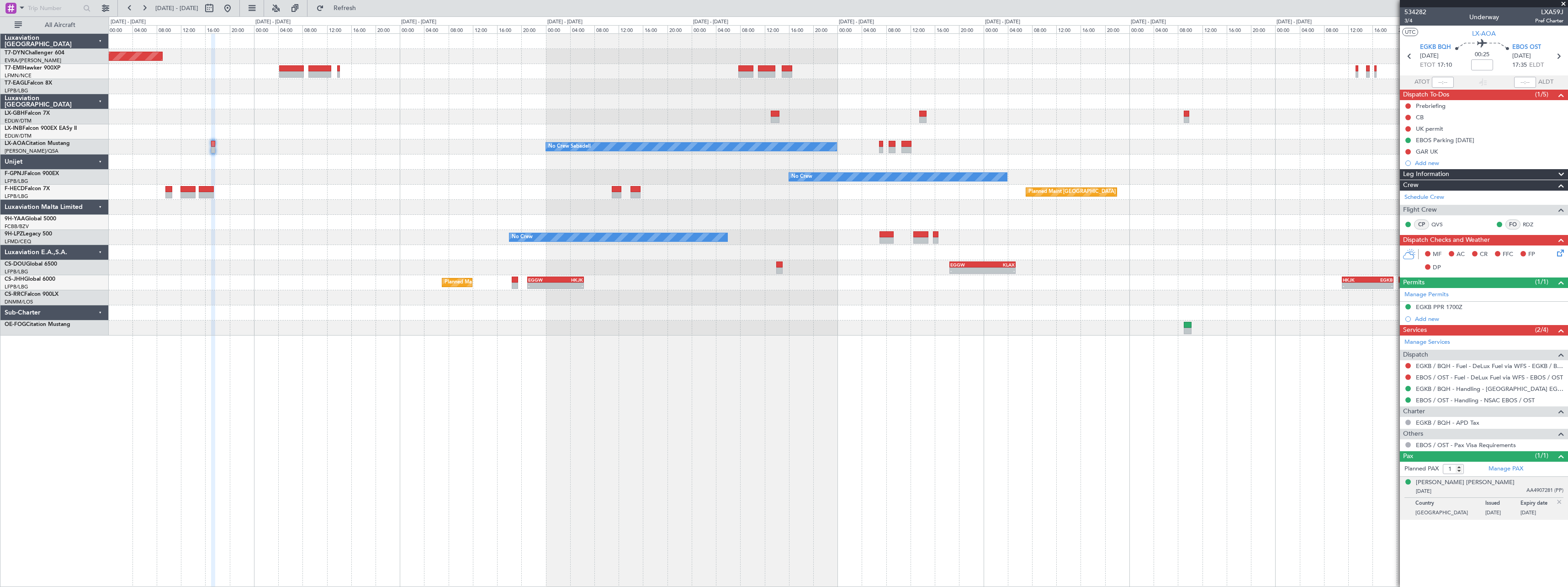
click at [636, 151] on div "No Crew Sabadell No Crew Sabadell" at bounding box center [838, 147] width 1459 height 15
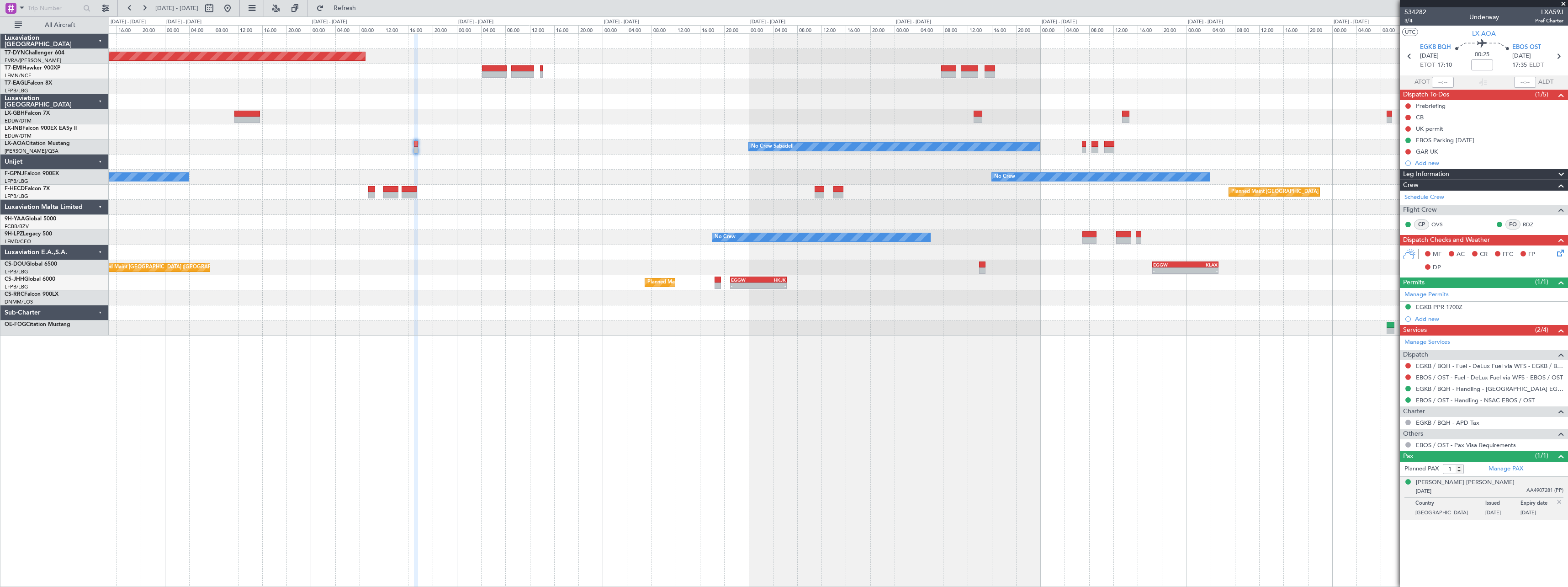
click at [570, 153] on div "Planned Maint [GEOGRAPHIC_DATA]-[GEOGRAPHIC_DATA] No Crew Sabadell No Crew Saba…" at bounding box center [838, 184] width 1459 height 302
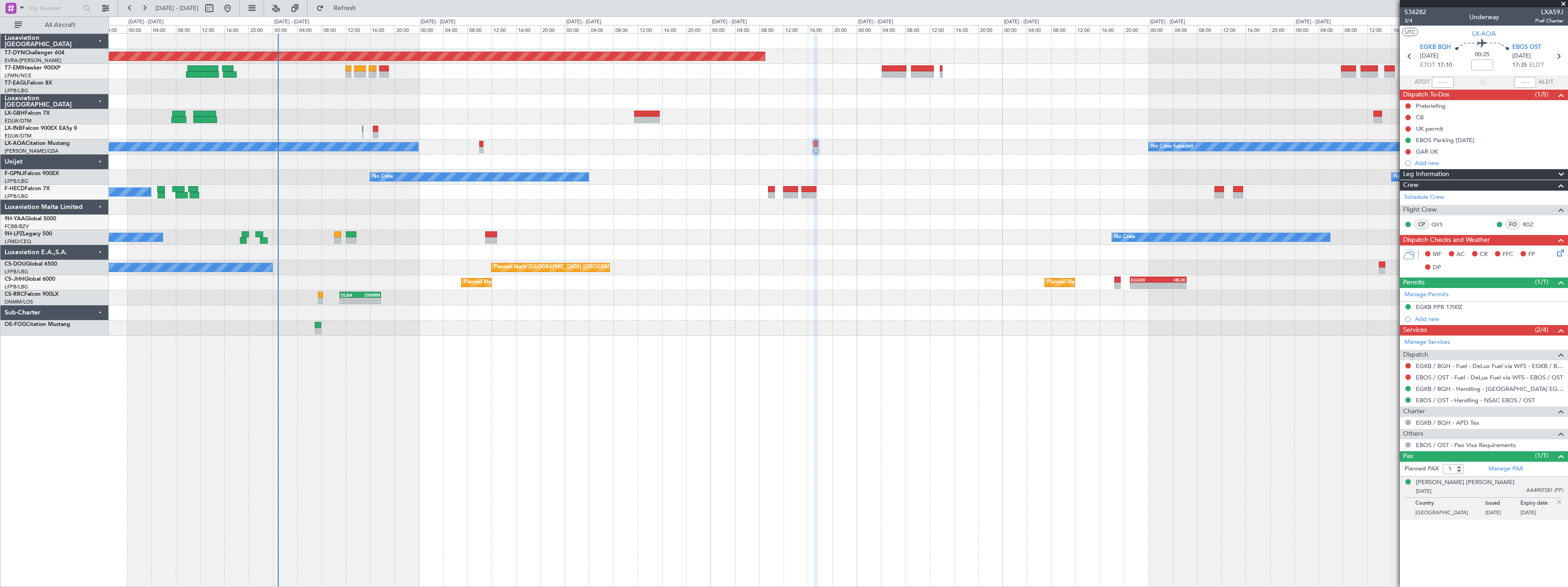
click at [573, 152] on div "Planned Maint [GEOGRAPHIC_DATA]-[GEOGRAPHIC_DATA] [GEOGRAPHIC_DATA] ([GEOGRAPHI…" at bounding box center [838, 184] width 1459 height 302
